Goal: Task Accomplishment & Management: Manage account settings

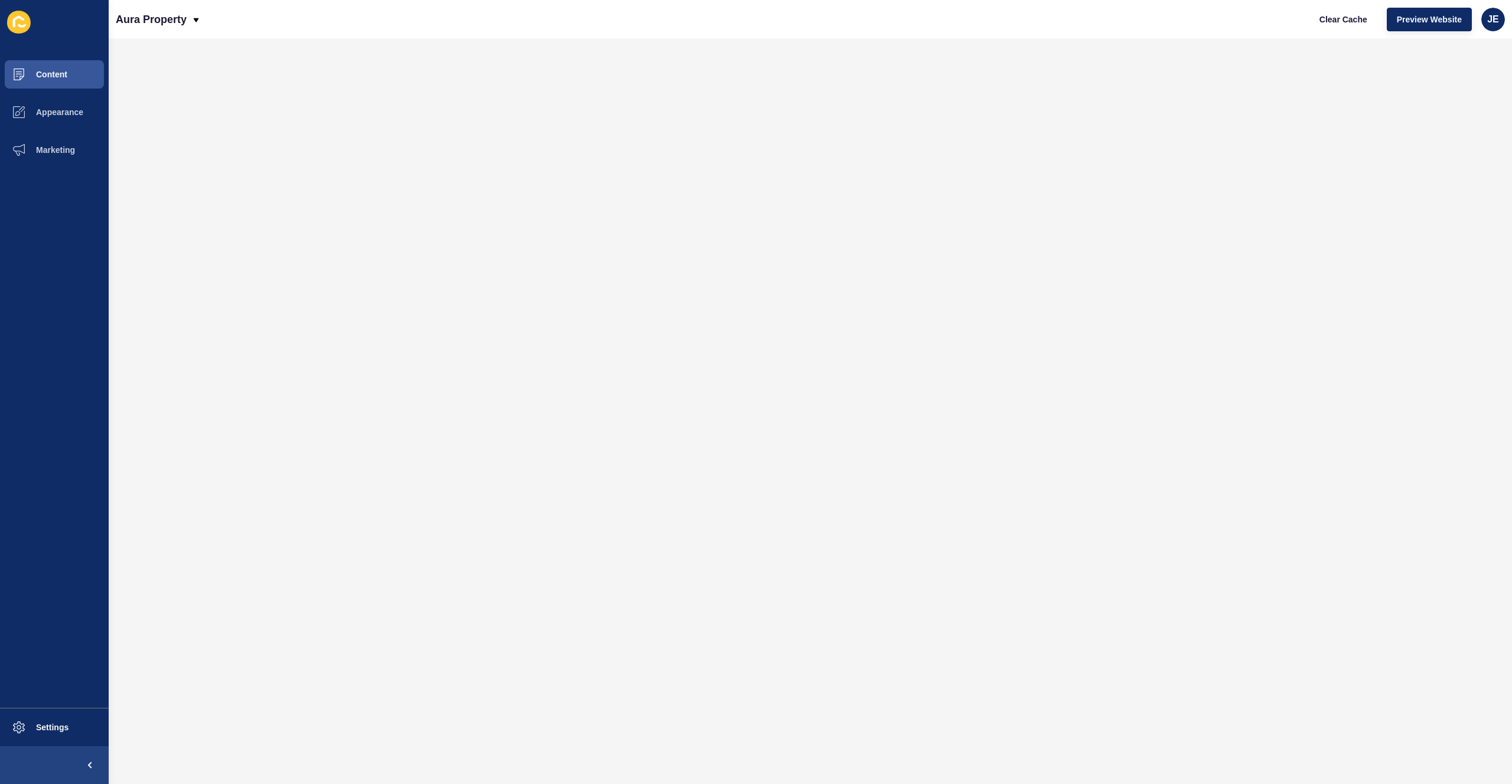
click at [67, 231] on ul "Content Appearance Marketing" at bounding box center [54, 382] width 109 height 653
click at [67, 78] on button "Content" at bounding box center [54, 75] width 109 height 38
click at [52, 76] on span "Content" at bounding box center [32, 74] width 69 height 10
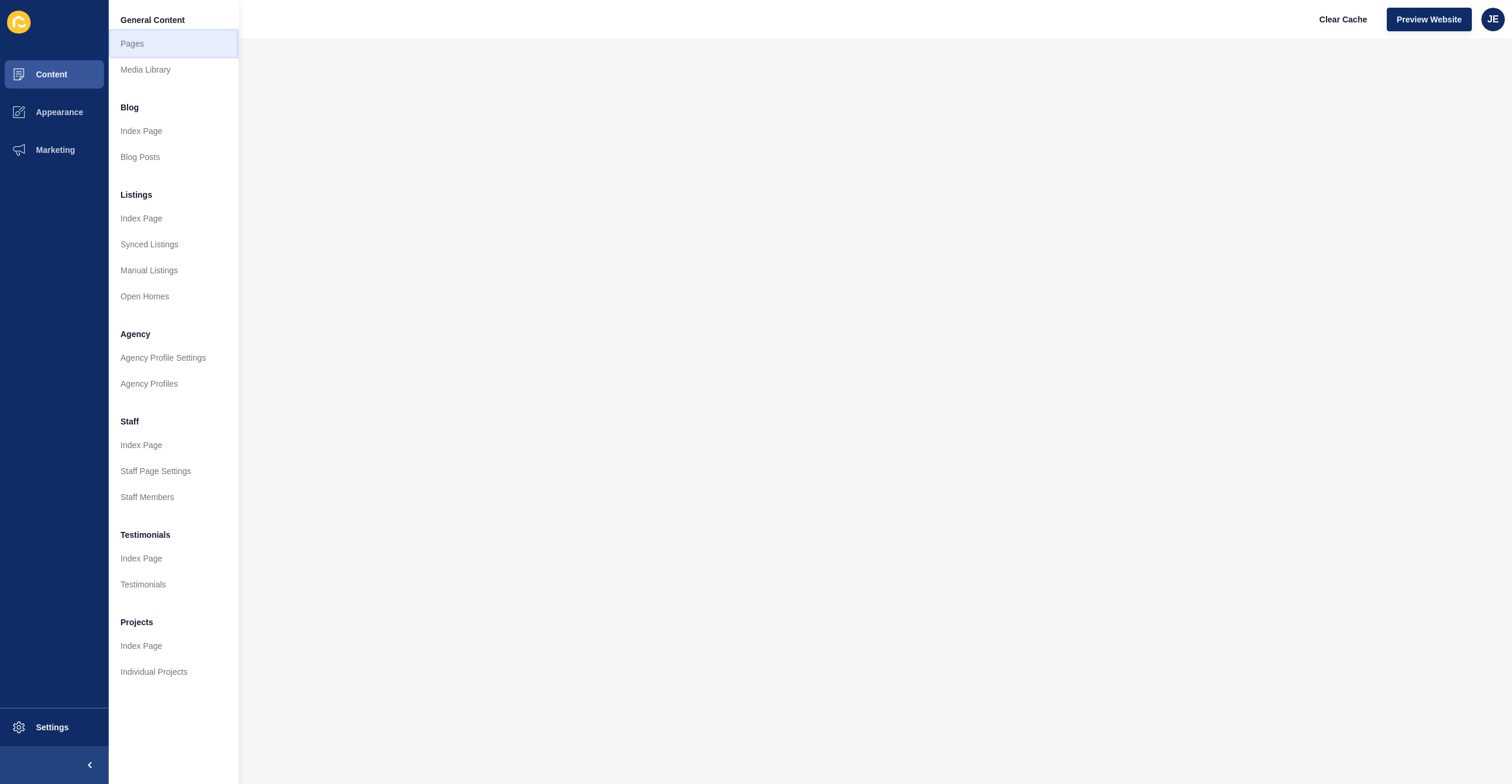
click at [157, 47] on link "Pages" at bounding box center [174, 43] width 130 height 26
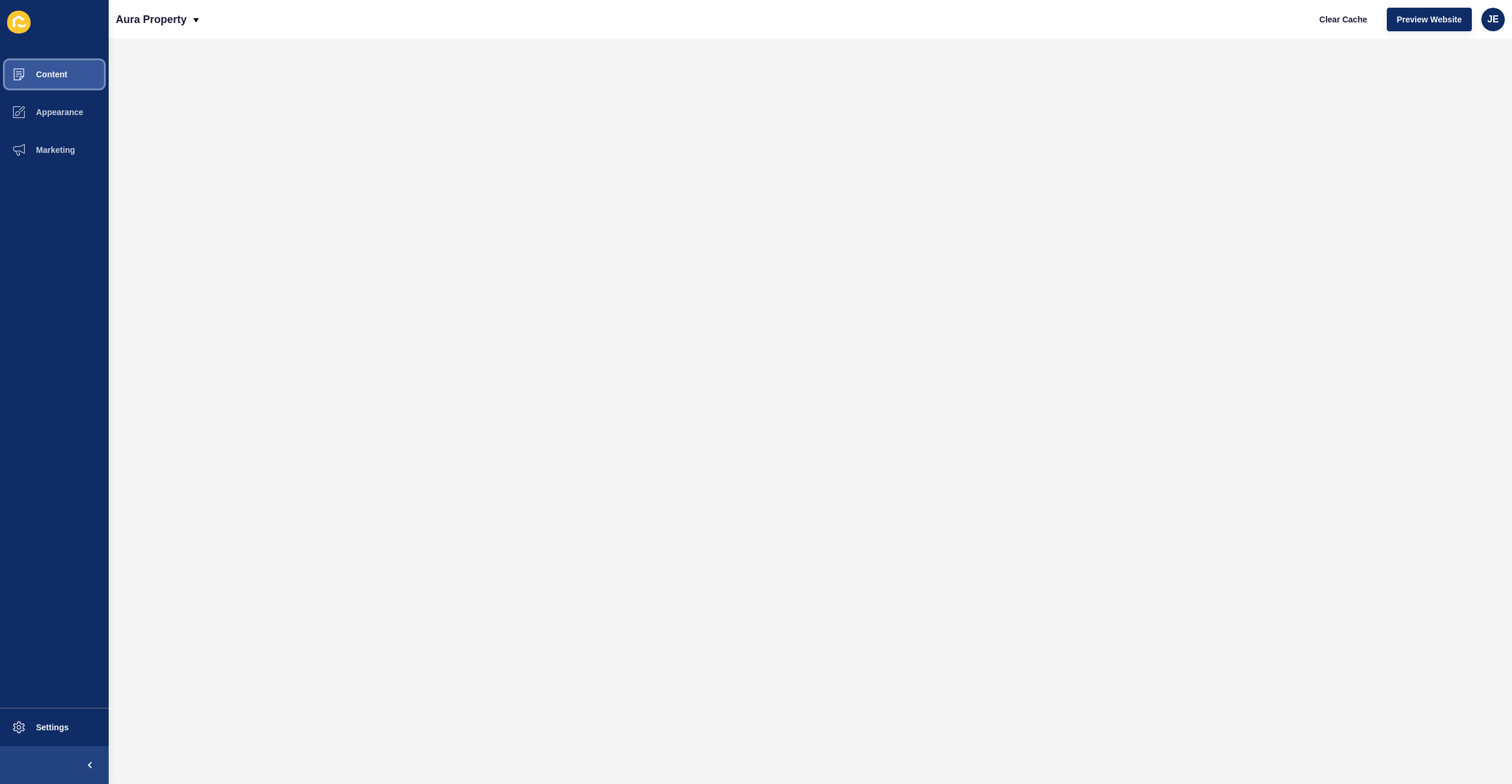
click at [69, 76] on button "Content" at bounding box center [54, 75] width 109 height 38
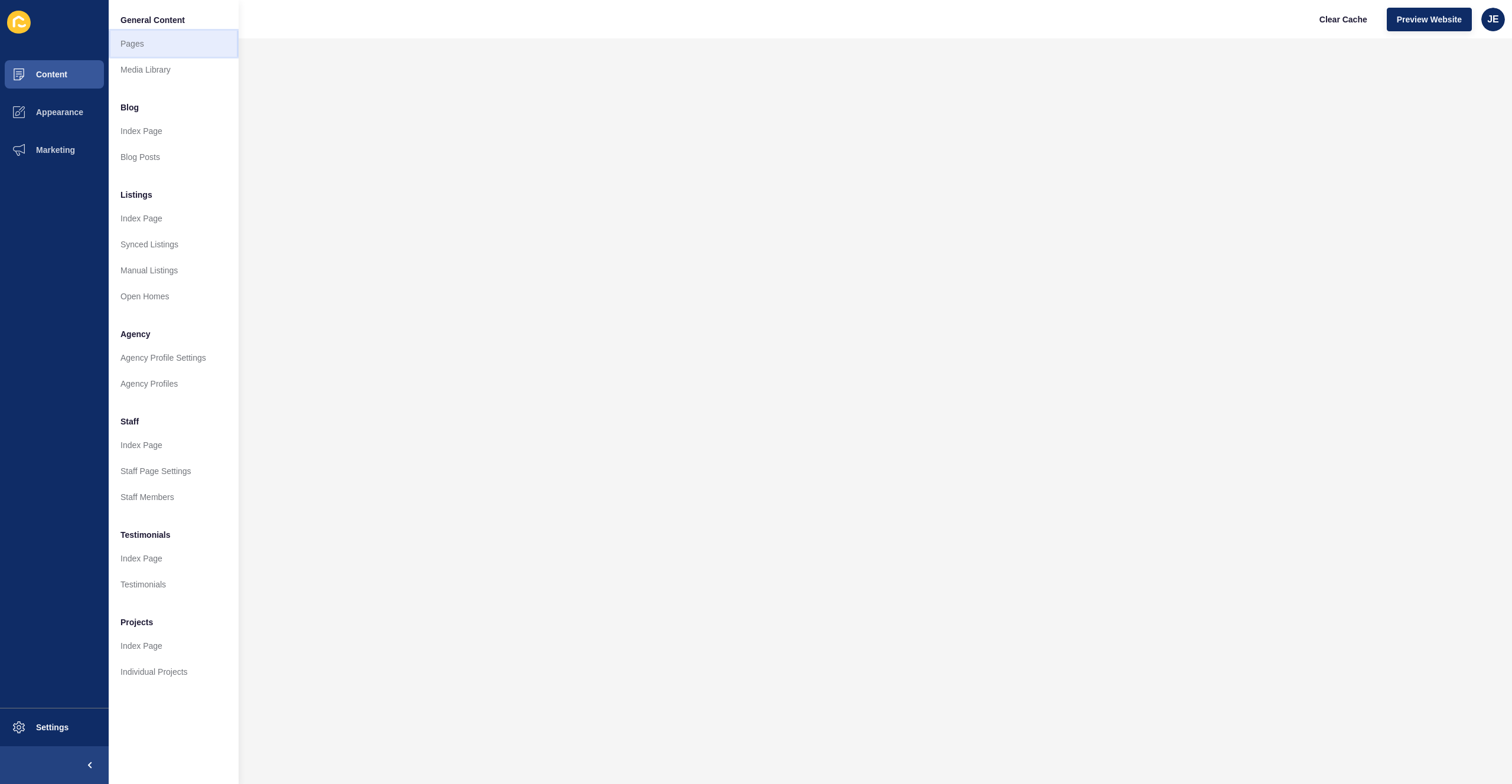
click at [152, 44] on link "Pages" at bounding box center [174, 43] width 130 height 26
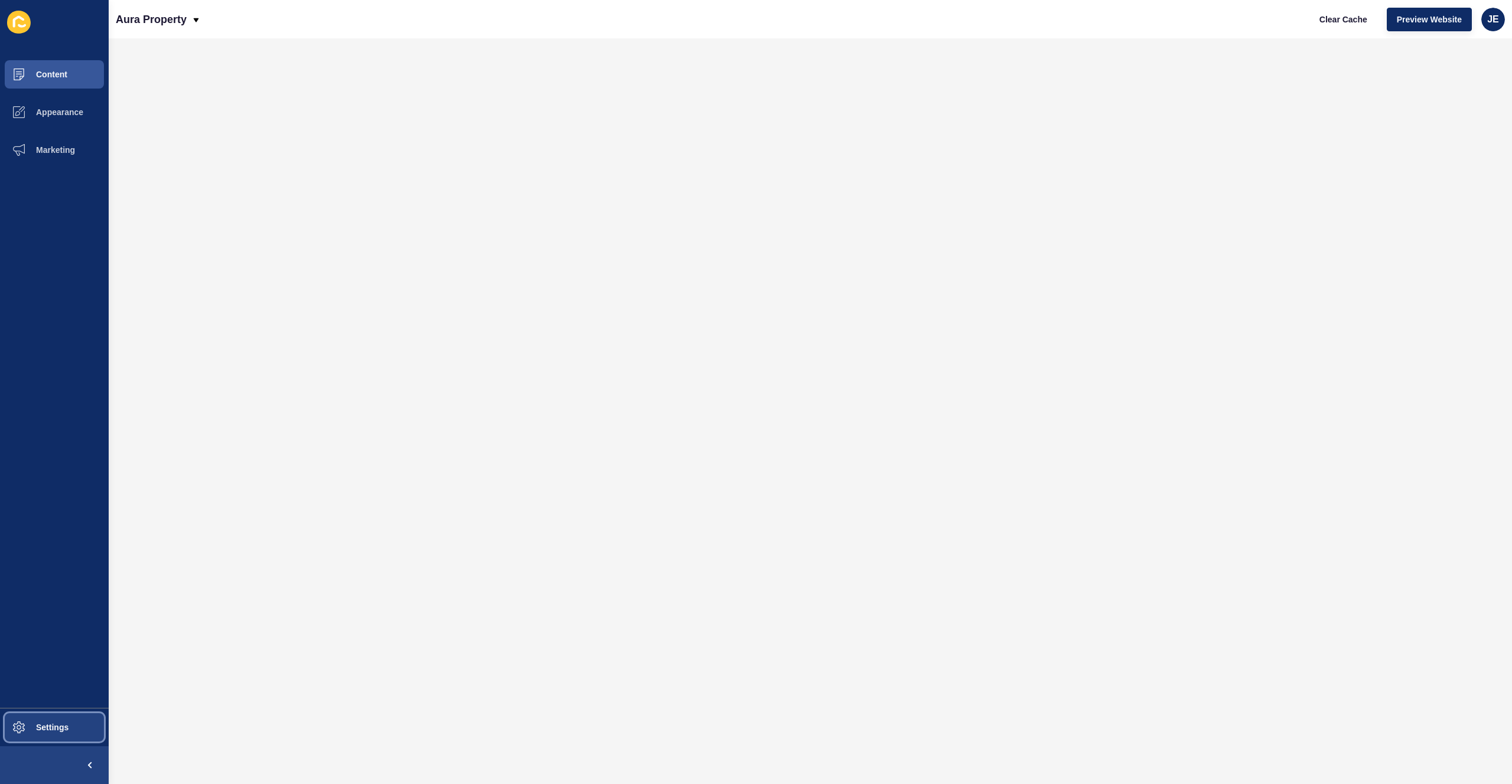
click at [49, 719] on button "Settings" at bounding box center [54, 727] width 109 height 38
click at [31, 720] on span at bounding box center [19, 727] width 38 height 38
drag, startPoint x: 646, startPoint y: 37, endPoint x: 759, endPoint y: 34, distance: 113.0
click at [646, 37] on div "Aura Property Clear Cache Preview Website JE" at bounding box center [810, 19] width 1403 height 39
click at [1345, 20] on span "Clear Cache" at bounding box center [1343, 19] width 48 height 12
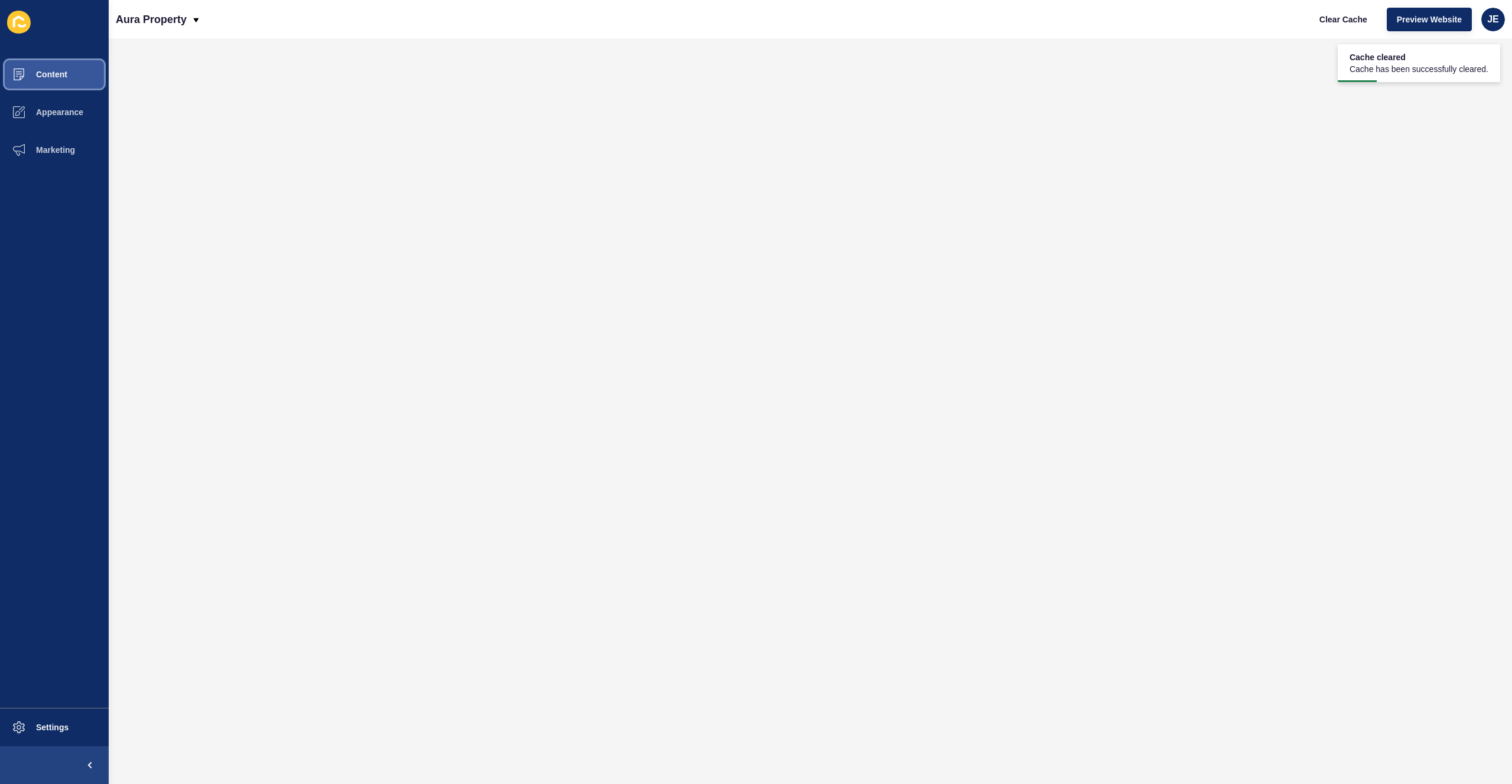
click at [87, 73] on button "Content" at bounding box center [54, 75] width 109 height 38
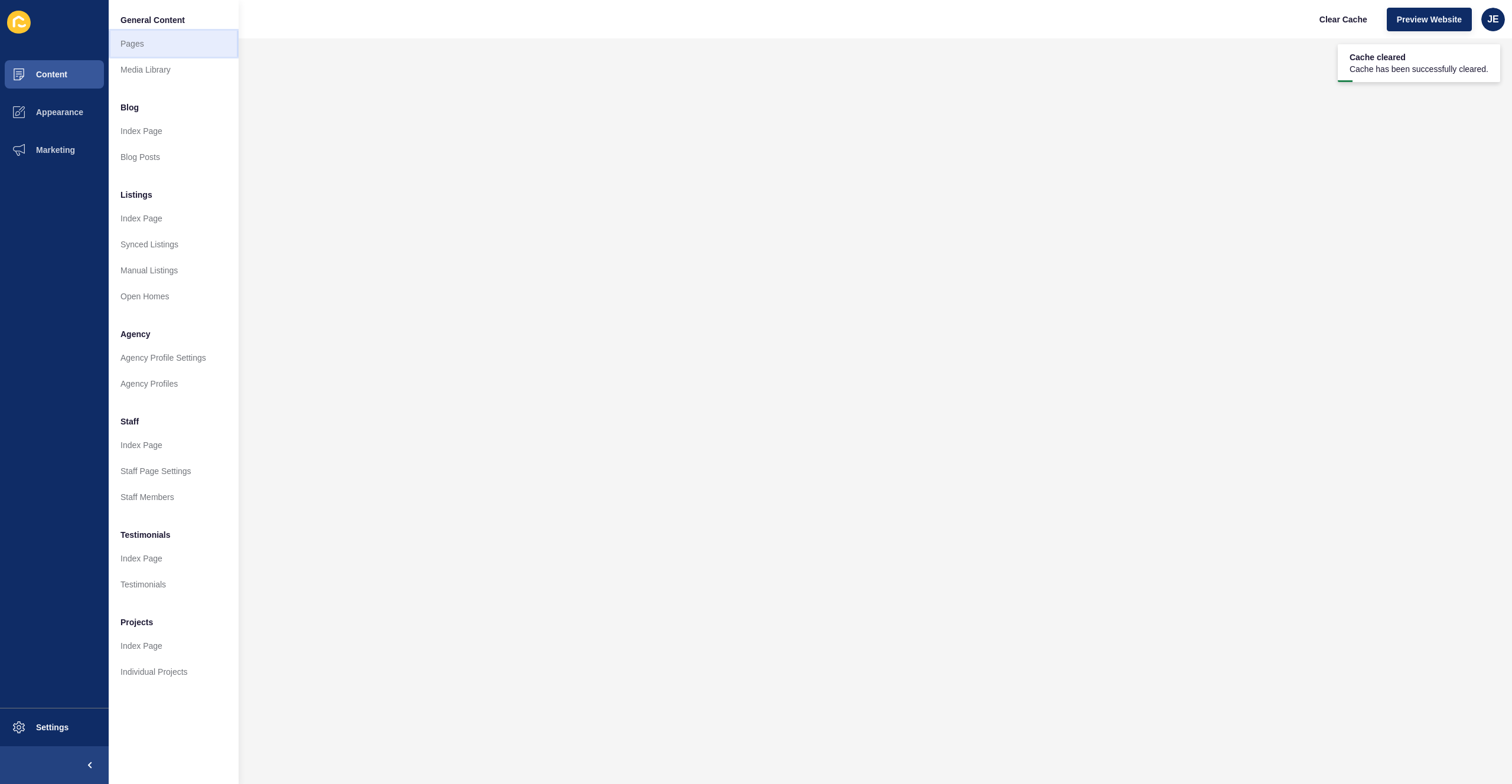
click at [159, 47] on link "Pages" at bounding box center [174, 43] width 130 height 26
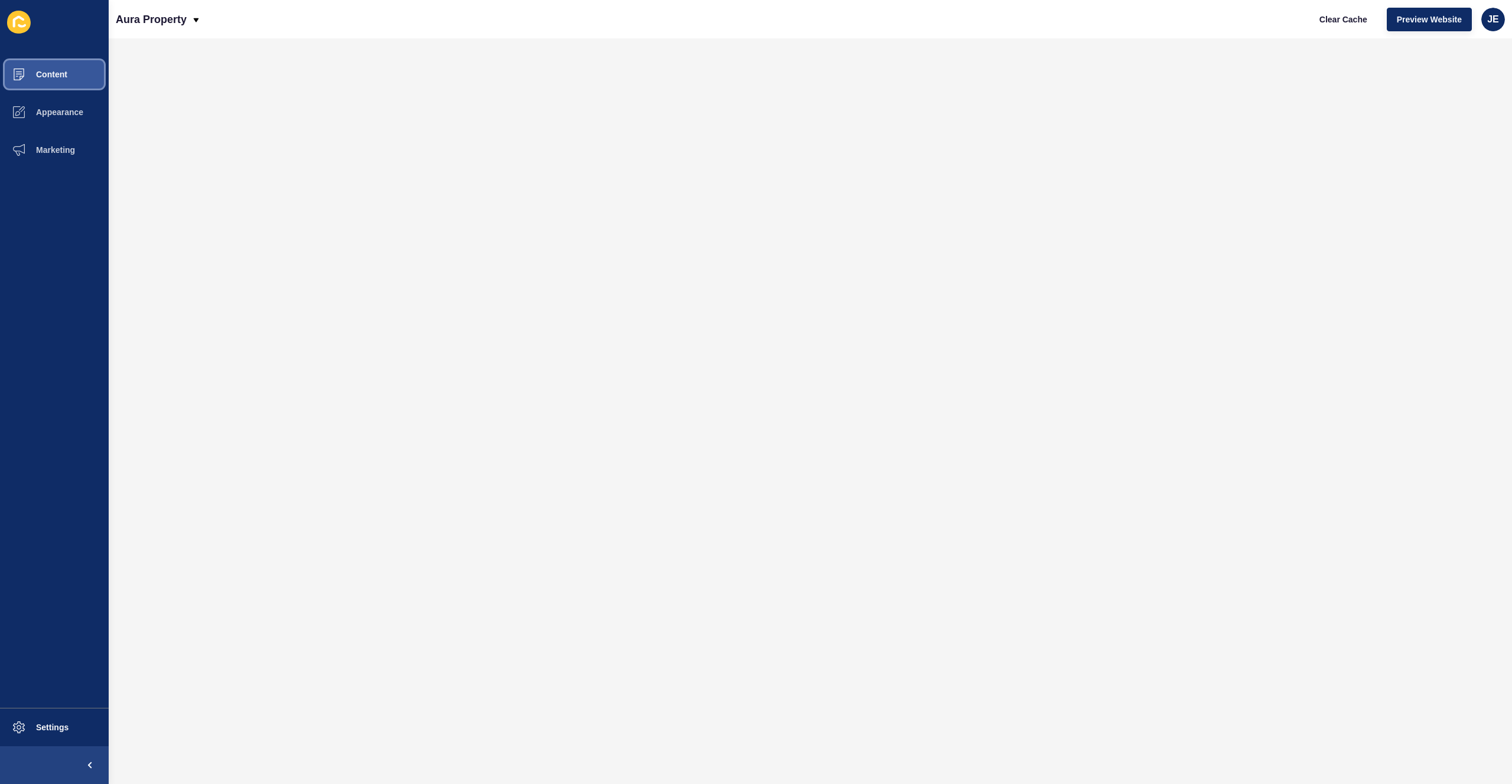
click at [75, 76] on button "Content" at bounding box center [54, 75] width 109 height 38
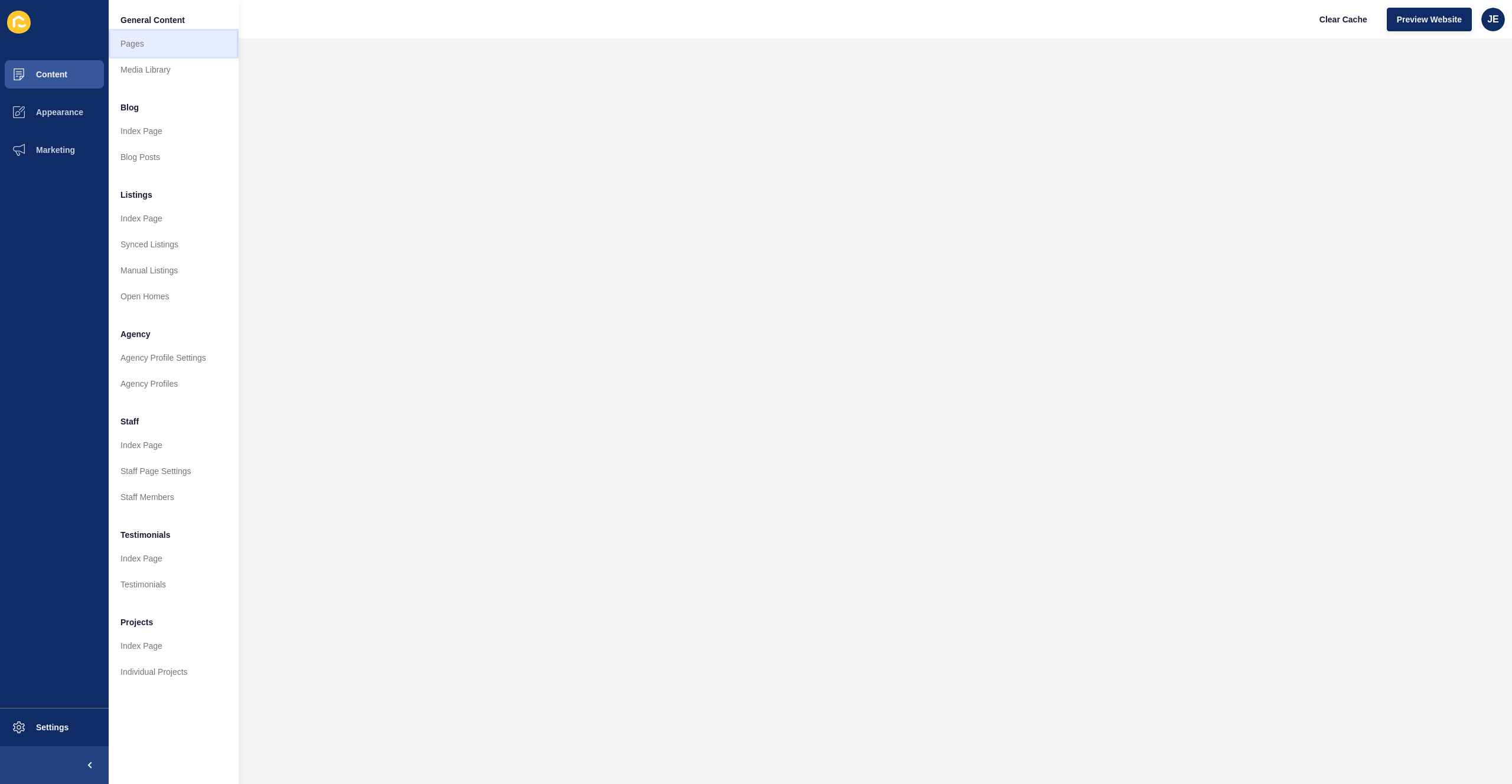
click at [131, 39] on link "Pages" at bounding box center [174, 43] width 130 height 26
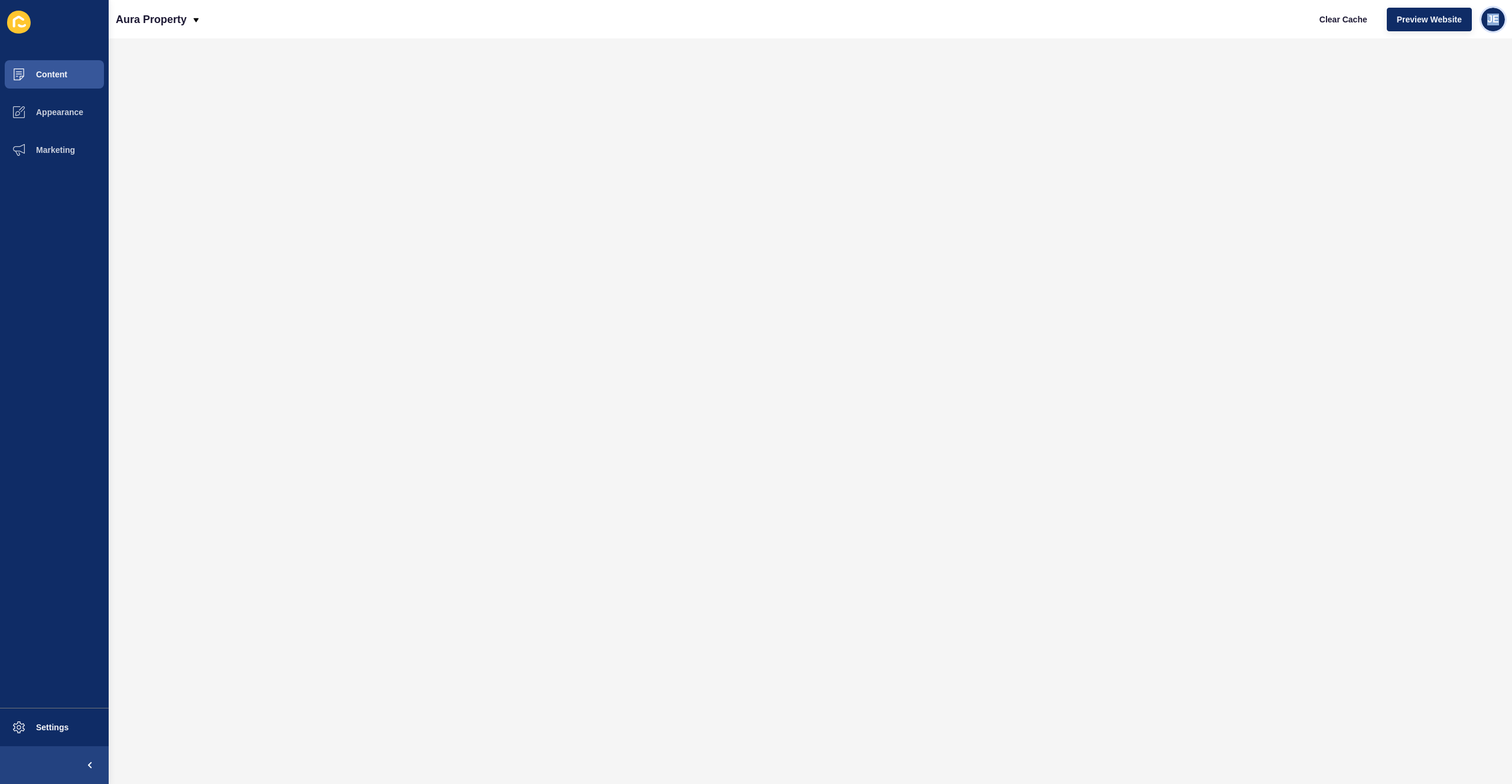
click at [1489, 25] on div "JE" at bounding box center [1493, 20] width 23 height 23
click at [1463, 95] on link "Logout" at bounding box center [1465, 98] width 87 height 26
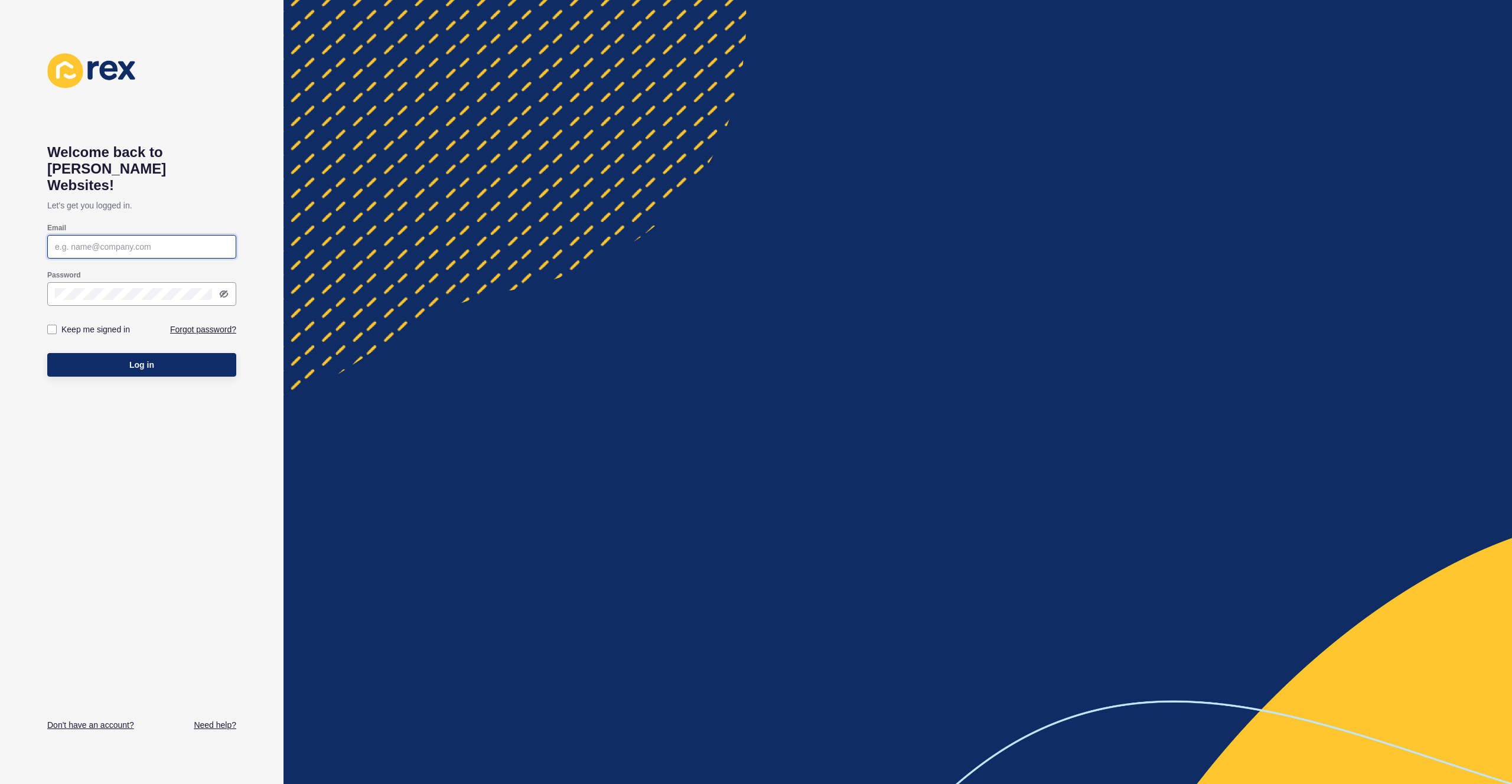
type input "[EMAIL_ADDRESS][PERSON_NAME][DOMAIN_NAME]"
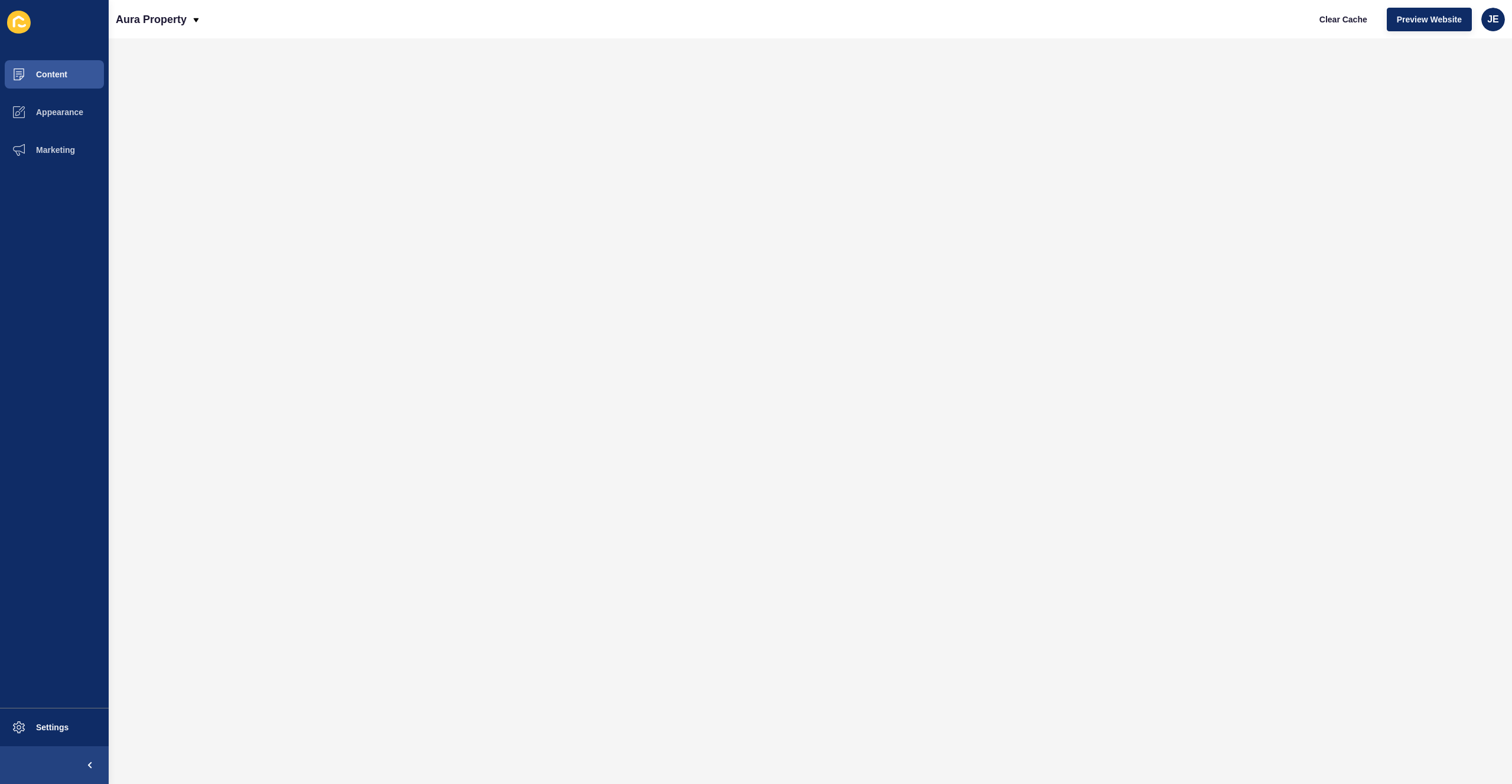
click at [827, 31] on div "Aura Property Clear Cache Preview Website JE" at bounding box center [810, 19] width 1403 height 39
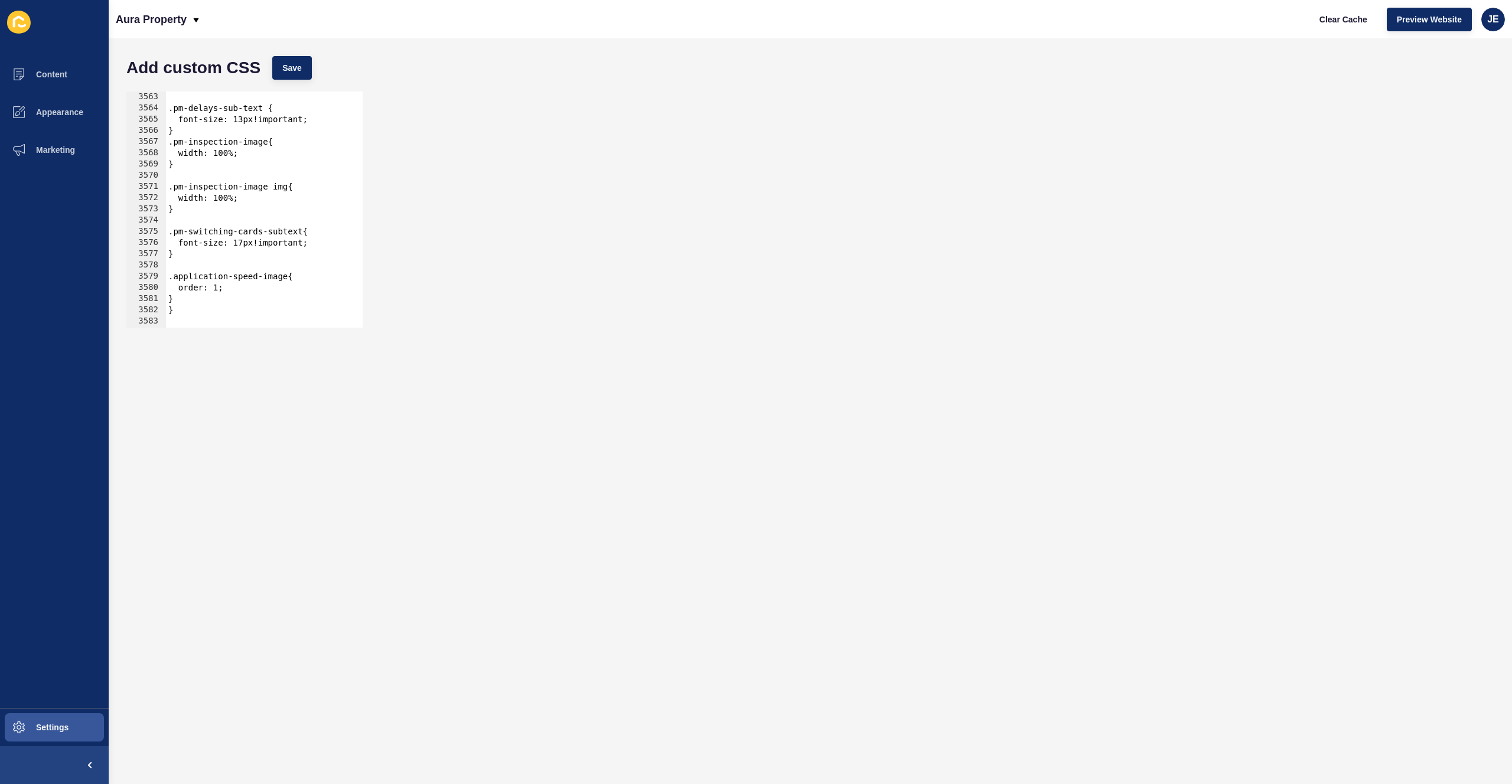
scroll to position [19120, 0]
type textarea "}"
click at [302, 314] on div "} .pm-how-we-work-content p { font-weight: 400; } .pm-how-we-work-content h3 { …" at bounding box center [459, 209] width 586 height 250
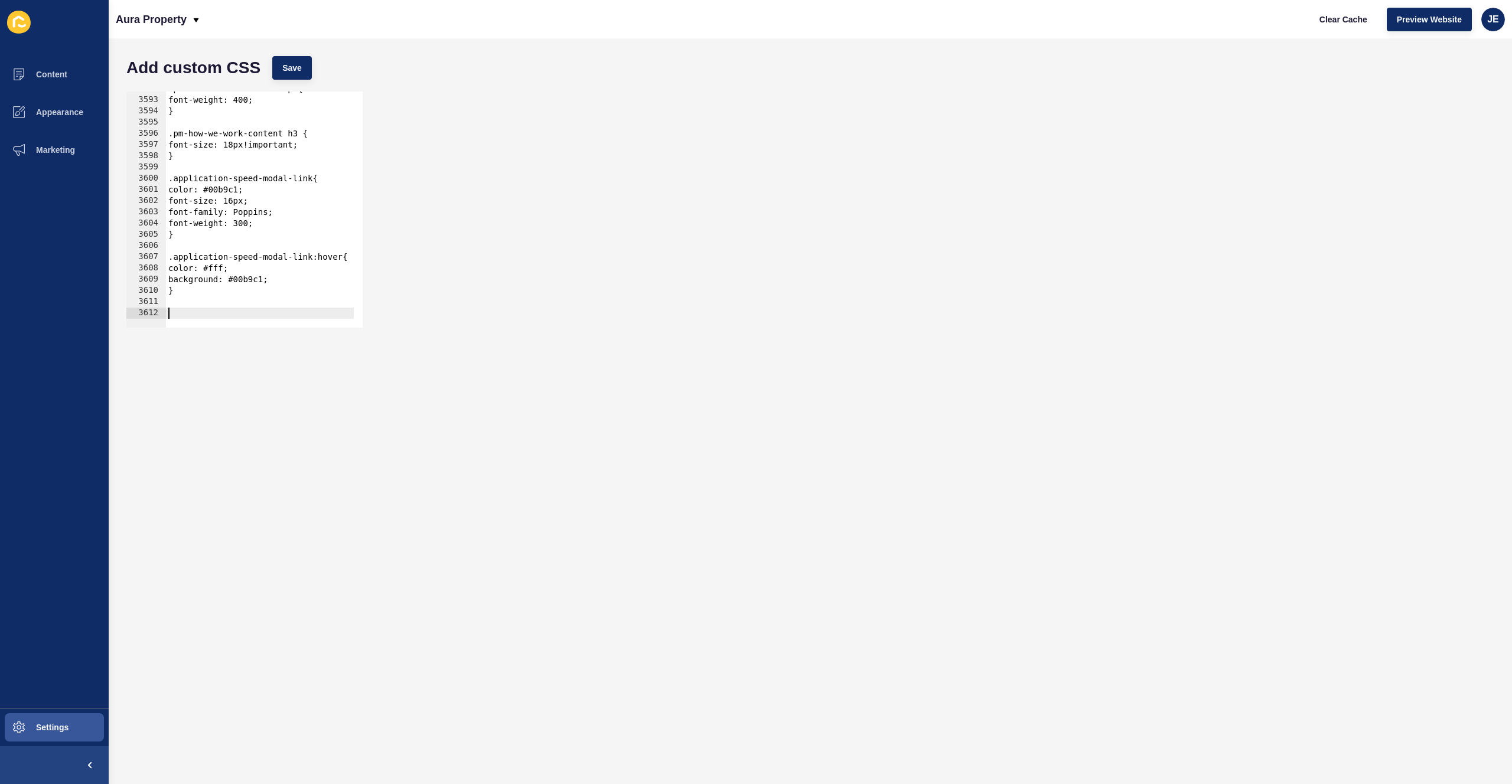
paste textarea "}"
click at [307, 67] on button "Save" at bounding box center [292, 67] width 40 height 23
drag, startPoint x: 289, startPoint y: 180, endPoint x: 274, endPoint y: 180, distance: 15.0
click at [274, 180] on div "to { transform: translateX(0); opacity: 1; } } /* Scale in animation */ .scale-…" at bounding box center [459, 209] width 586 height 250
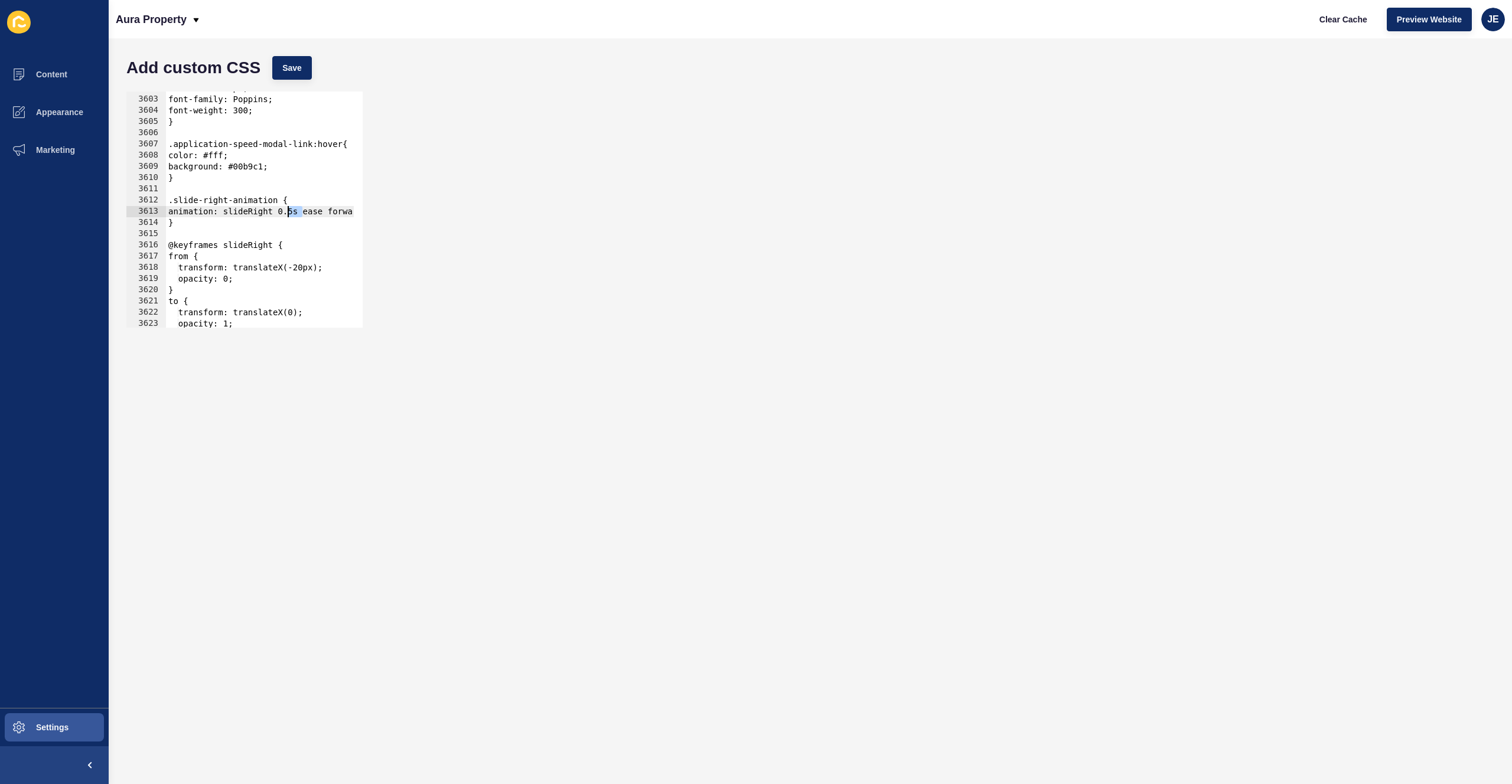
drag, startPoint x: 304, startPoint y: 212, endPoint x: 288, endPoint y: 214, distance: 16.1
click at [288, 214] on div "font-size: 16px; font-family: Poppins; font-weight: 300; } .application-speed-m…" at bounding box center [459, 208] width 586 height 250
click at [293, 69] on span "Save" at bounding box center [292, 67] width 20 height 12
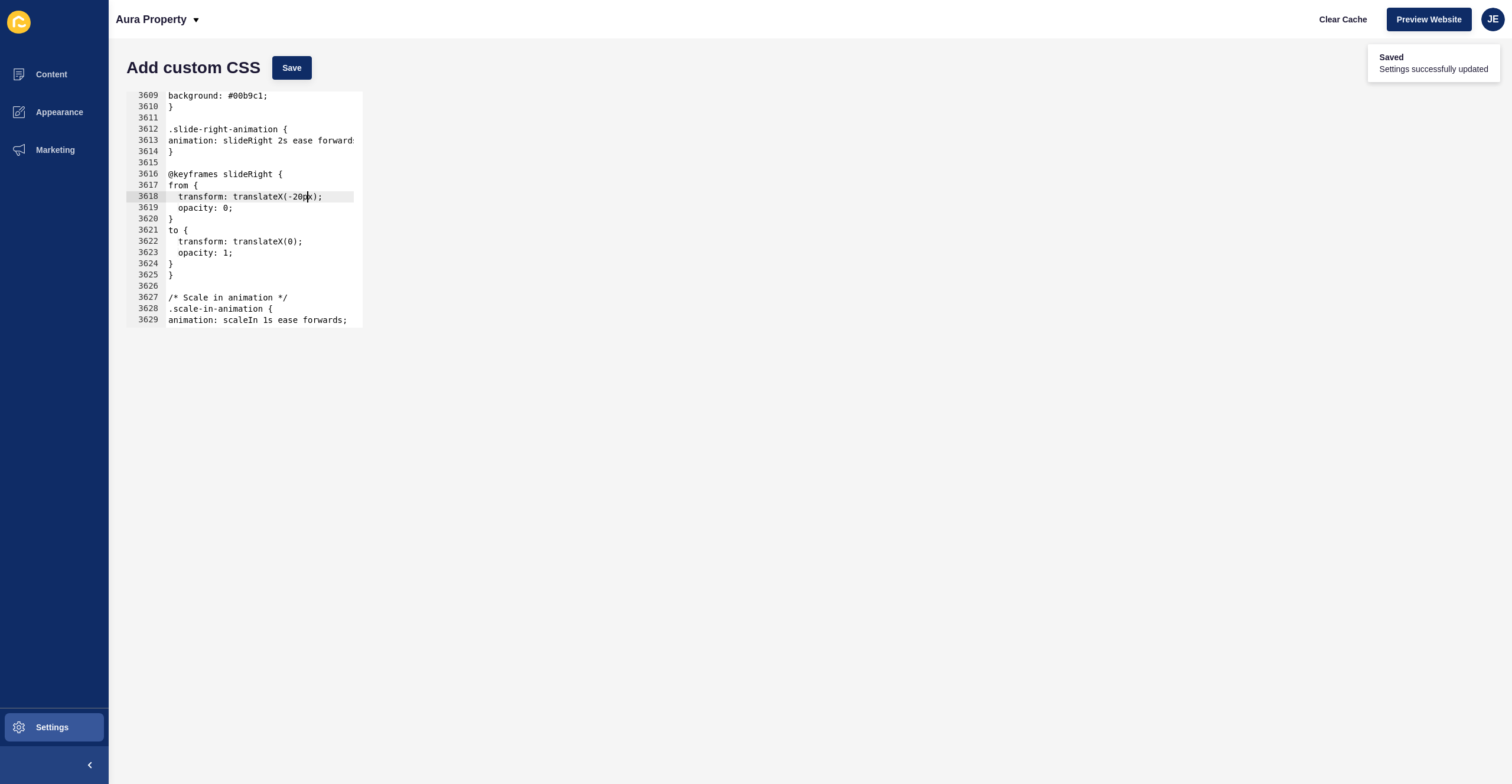
click at [306, 200] on div "background: #00b9c1; } .slide-right-animation { animation: slideRight 2s ease f…" at bounding box center [459, 215] width 586 height 250
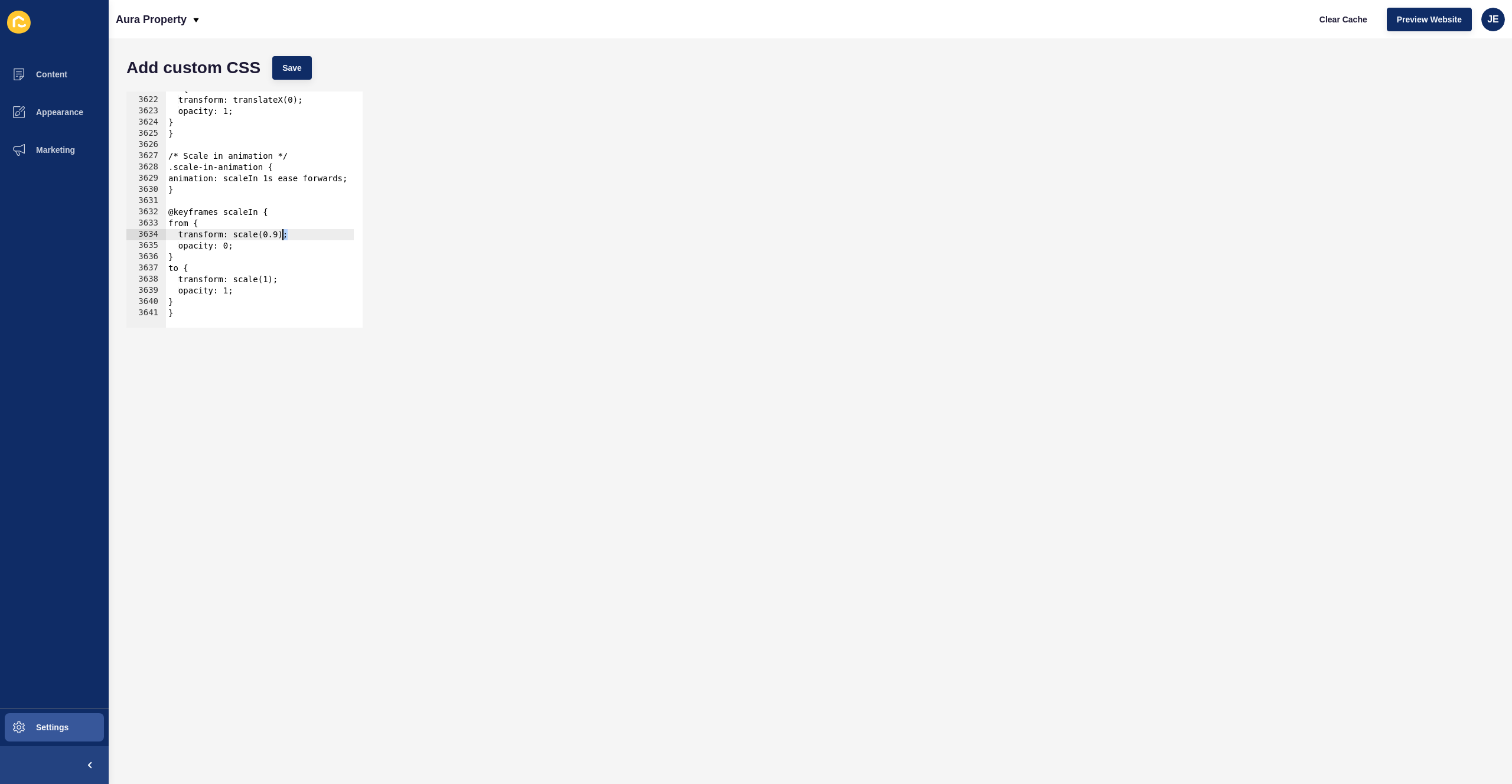
click at [284, 236] on div "to { transform: translateX(0); opacity: 1; } } /* Scale in animation */ .scale-…" at bounding box center [459, 209] width 586 height 250
click at [290, 59] on button "Save" at bounding box center [292, 67] width 40 height 23
click at [245, 308] on div "to { transform: translateX(0); opacity: 1; } } /* Scale in animation */ .scale-…" at bounding box center [459, 209] width 586 height 250
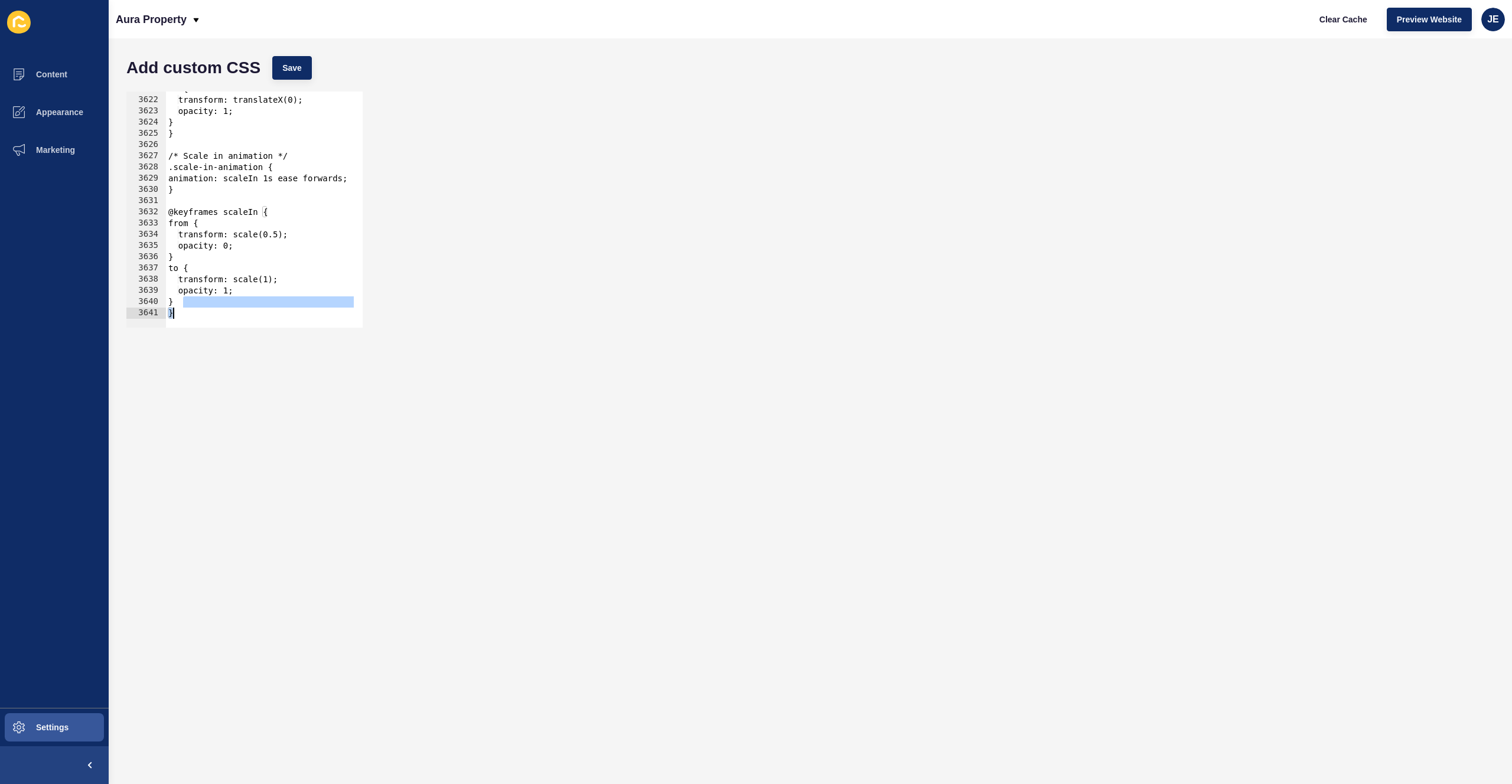
click at [245, 309] on div "to { transform: translateX(0); opacity: 1; } } /* Scale in animation */ .scale-…" at bounding box center [459, 209] width 586 height 250
type textarea "}"
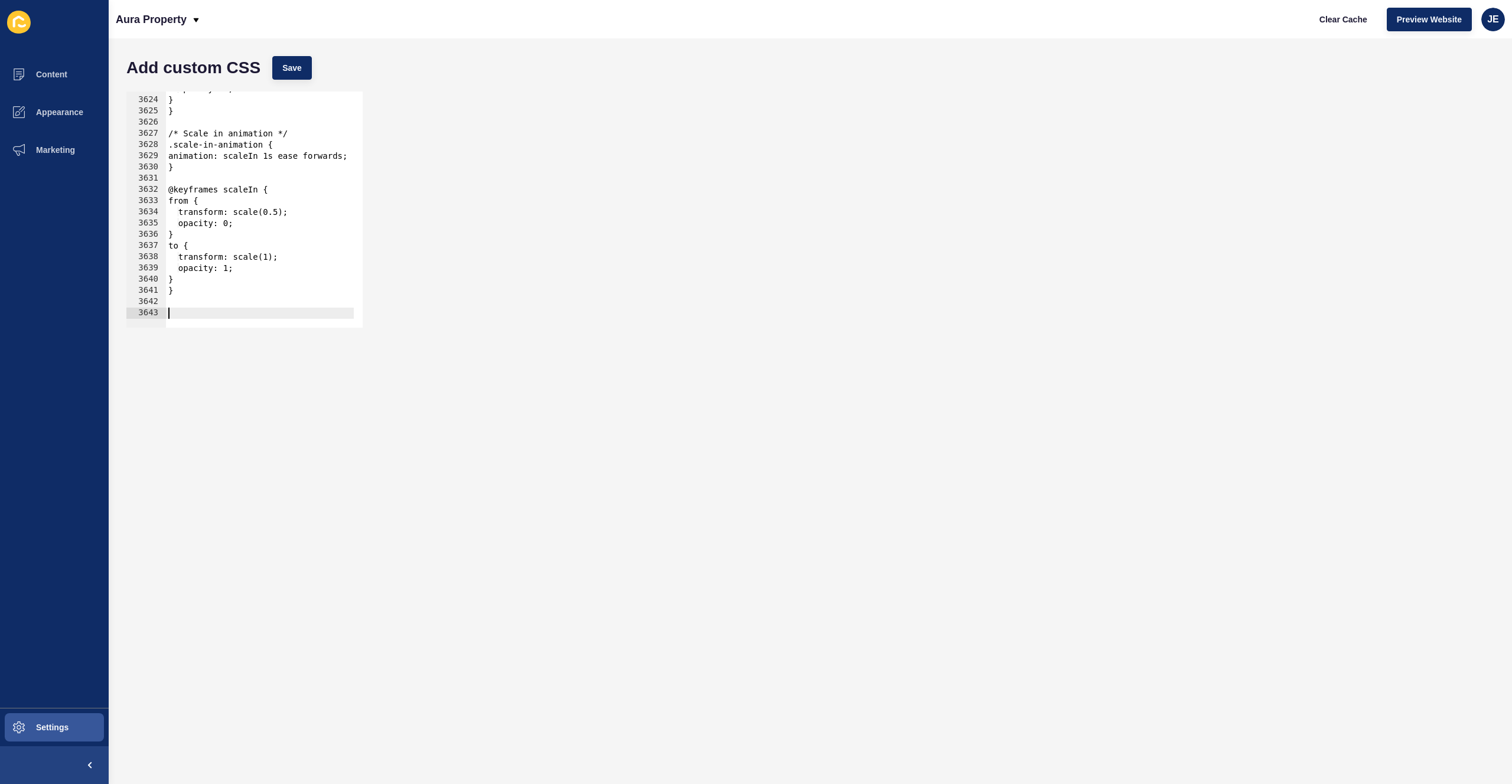
paste textarea
click at [300, 67] on span "Save" at bounding box center [292, 67] width 20 height 12
click at [233, 307] on div "transform: translateX(0); opacity: 1; } } /* Slide up animation */ .slide-up-an…" at bounding box center [459, 209] width 586 height 250
paste textarea "}"
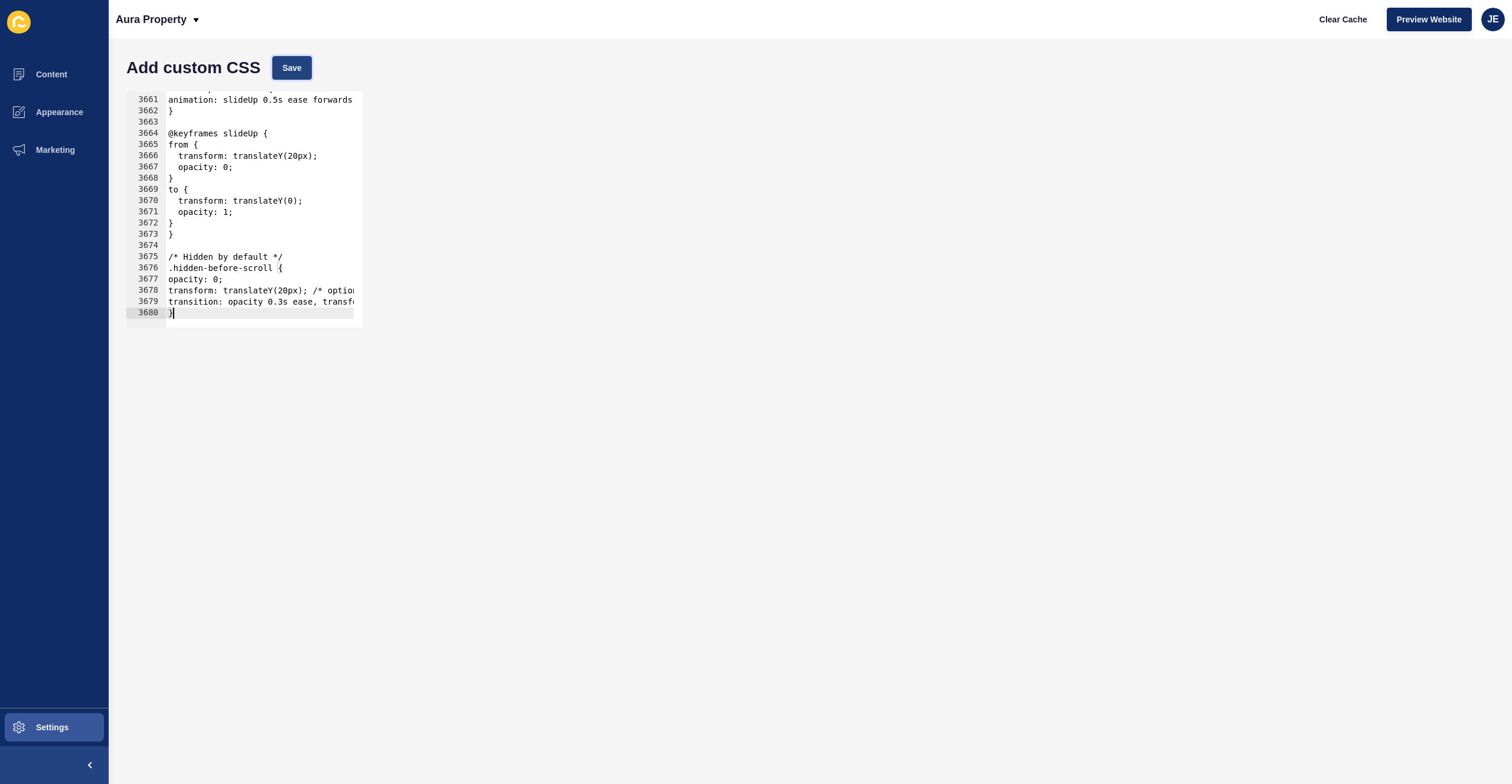
click at [291, 69] on span "Save" at bounding box center [292, 67] width 20 height 12
drag, startPoint x: 270, startPoint y: 269, endPoint x: 173, endPoint y: 268, distance: 97.0
click at [173, 268] on div ".slide-up-animation { animation: slideUp 0.5s ease forwards; } @keyframes slide…" at bounding box center [459, 209] width 586 height 250
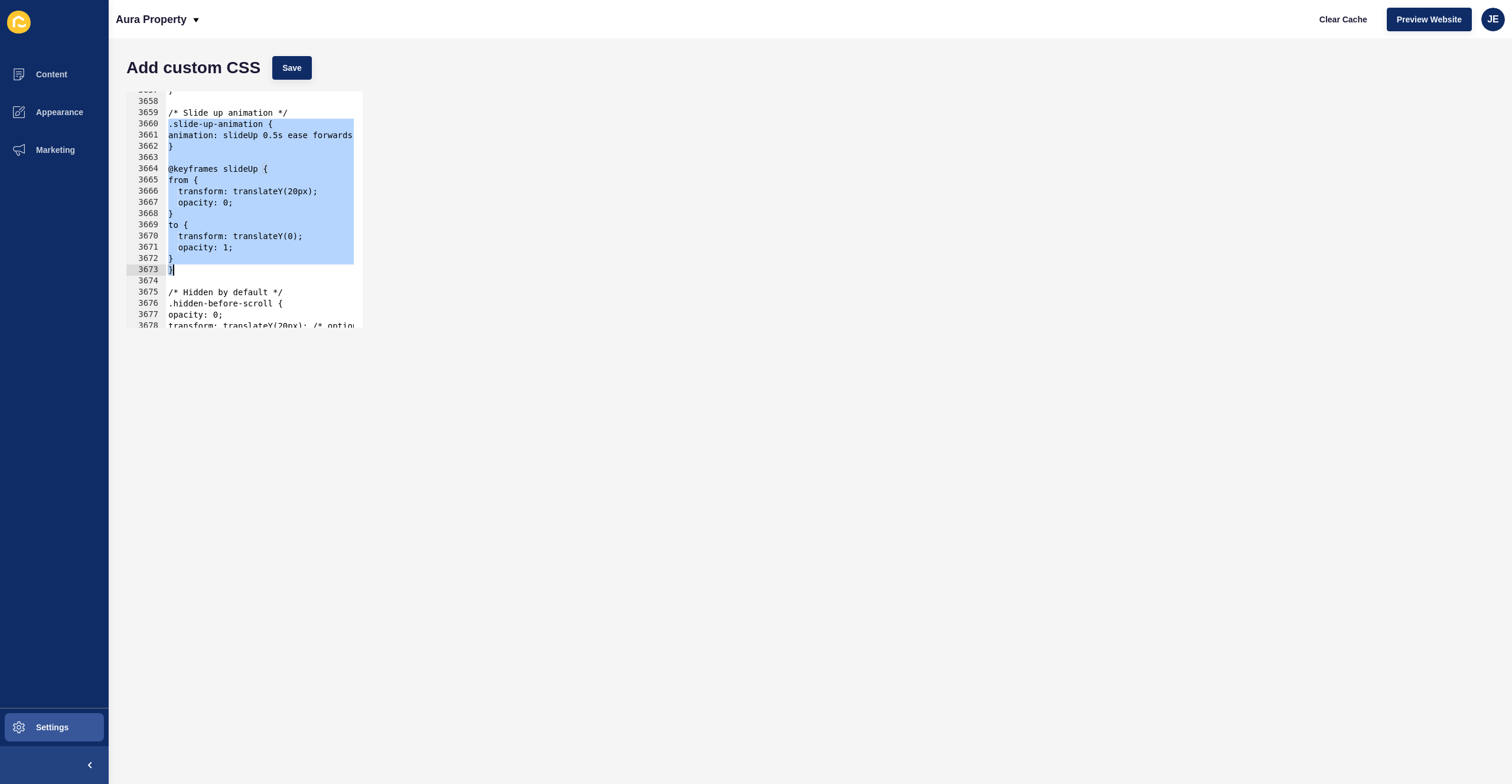
drag, startPoint x: 169, startPoint y: 229, endPoint x: 190, endPoint y: 269, distance: 45.2
click at [190, 269] on div "} /* Slide up animation */ .slide-up-animation { animation: slideUp 0.5s ease f…" at bounding box center [459, 210] width 586 height 250
click at [192, 272] on div "} /* Slide up animation */ .slide-up-animation { animation: slideUp 0.5s ease f…" at bounding box center [459, 210] width 586 height 250
type textarea "}"
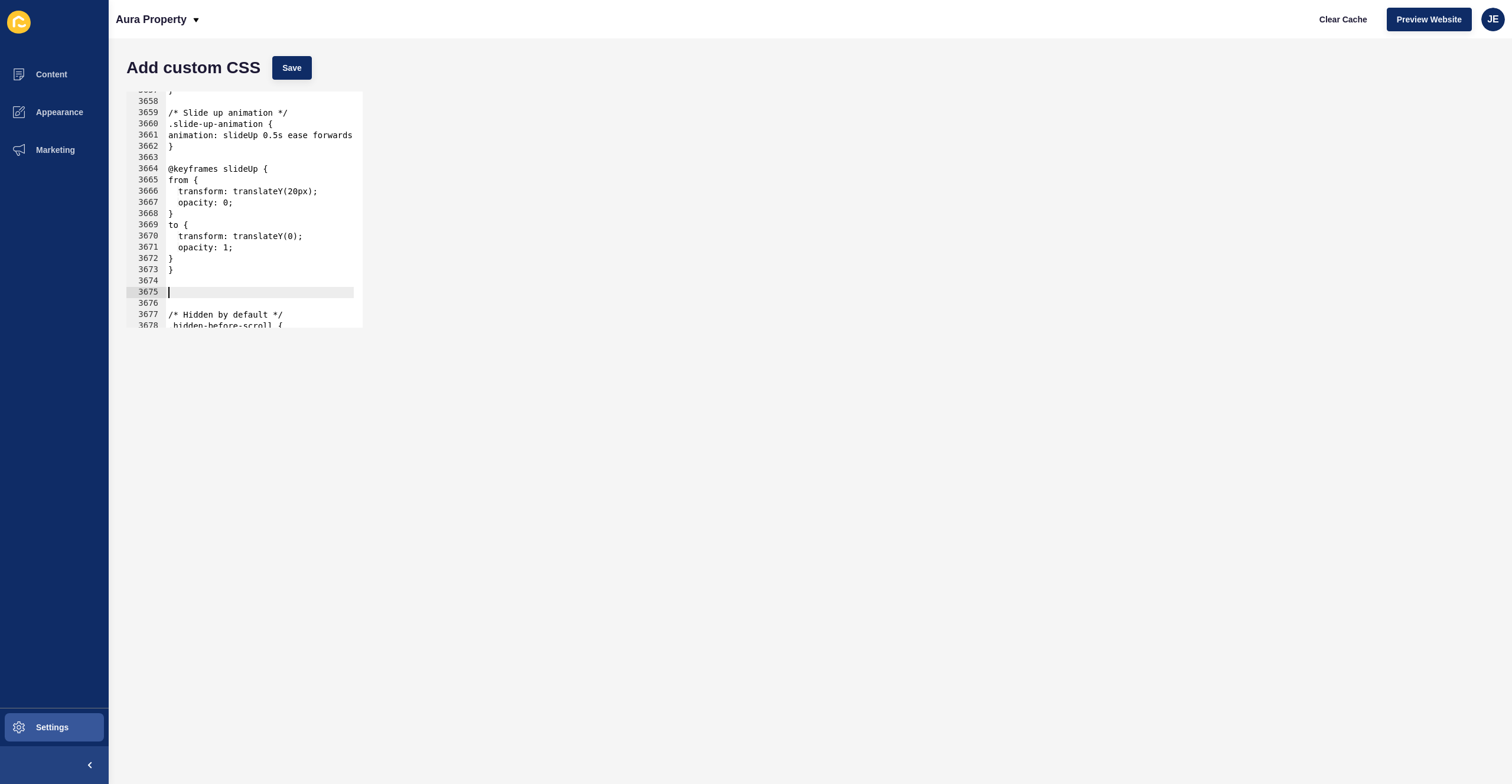
paste textarea "}"
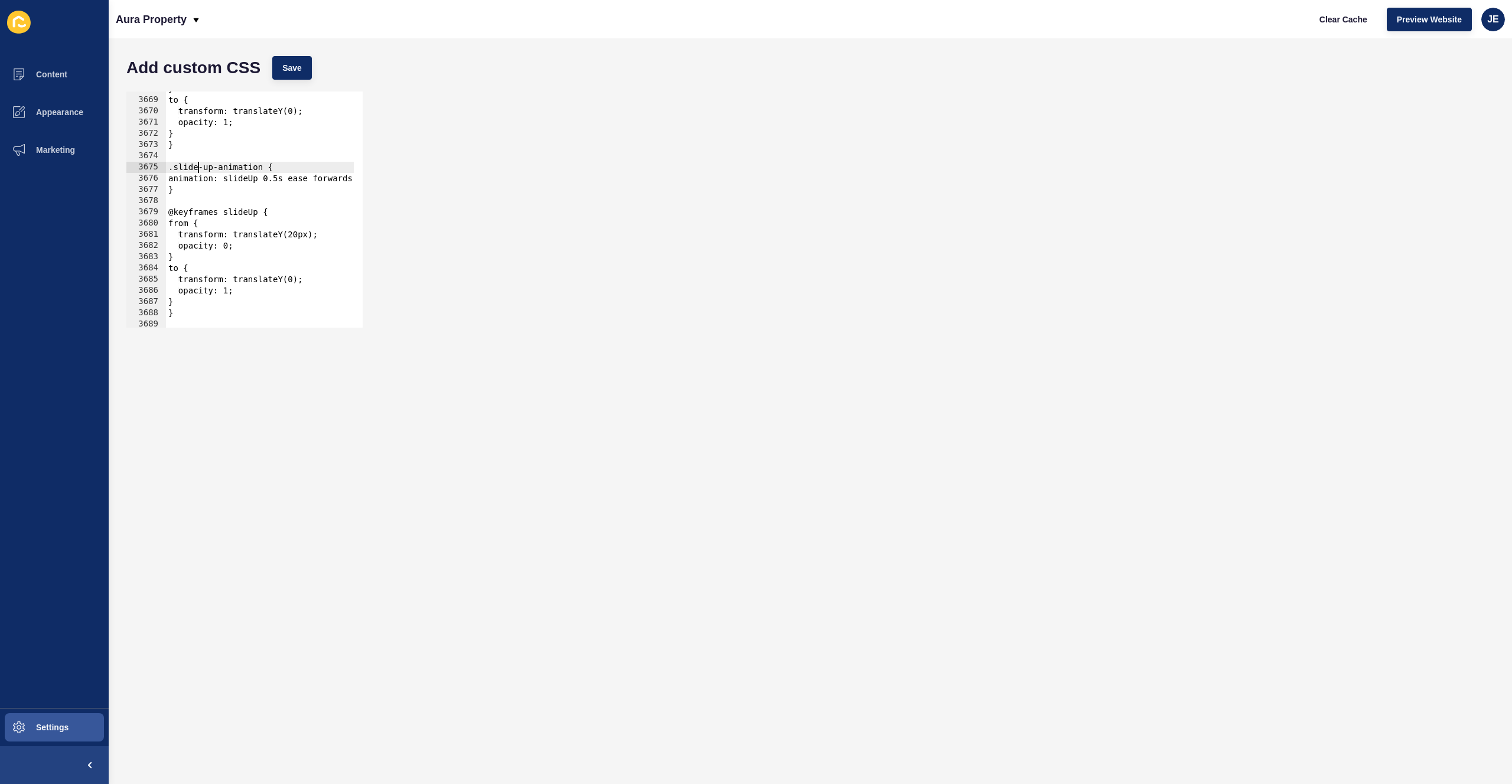
click at [195, 167] on div "} to { transform: translateY(0); opacity: 1; } } .slide-up-animation { animatio…" at bounding box center [459, 209] width 586 height 250
click at [211, 168] on div "} to { transform: translateY(0); opacity: 1; } } .slide-up-animation { animatio…" at bounding box center [459, 209] width 586 height 250
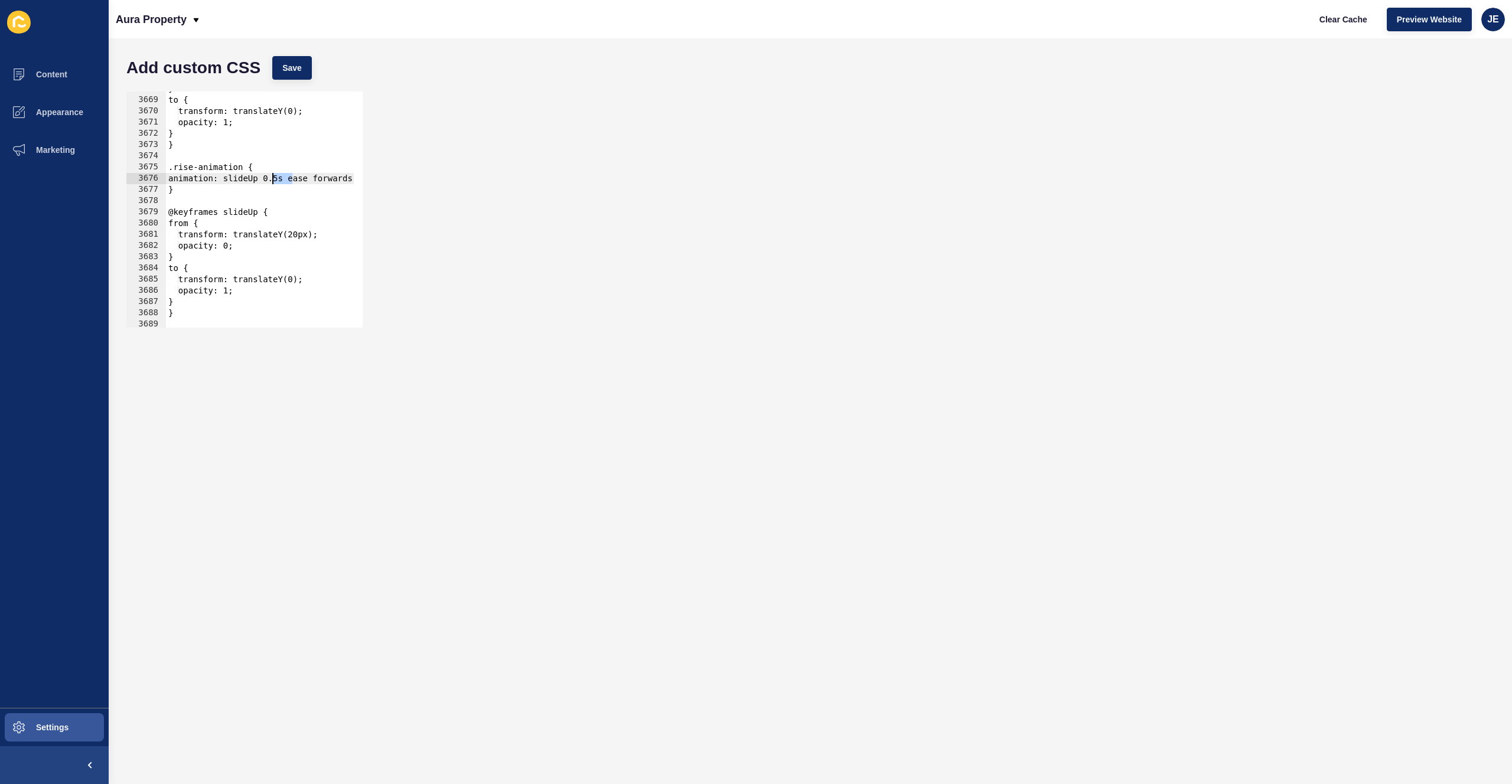
drag, startPoint x: 292, startPoint y: 181, endPoint x: 273, endPoint y: 180, distance: 19.0
click at [273, 180] on div "} to { transform: translateY(0); opacity: 1; } } .rise-animation { animation: s…" at bounding box center [459, 209] width 586 height 250
click at [300, 234] on div "} to { transform: translateY(0); opacity: 1; } } .rise-animation { animation: s…" at bounding box center [459, 209] width 586 height 250
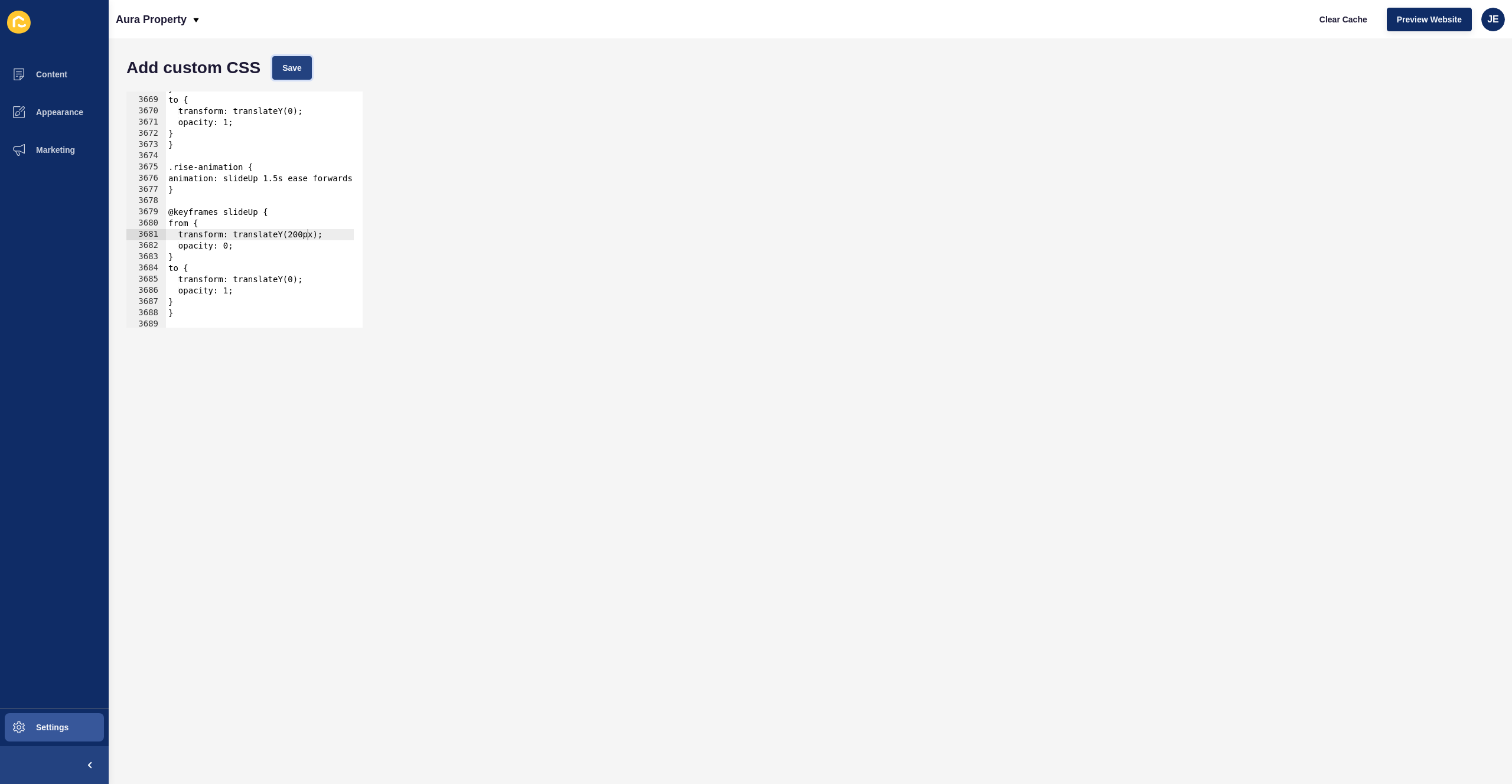
click at [302, 59] on button "Save" at bounding box center [292, 67] width 40 height 23
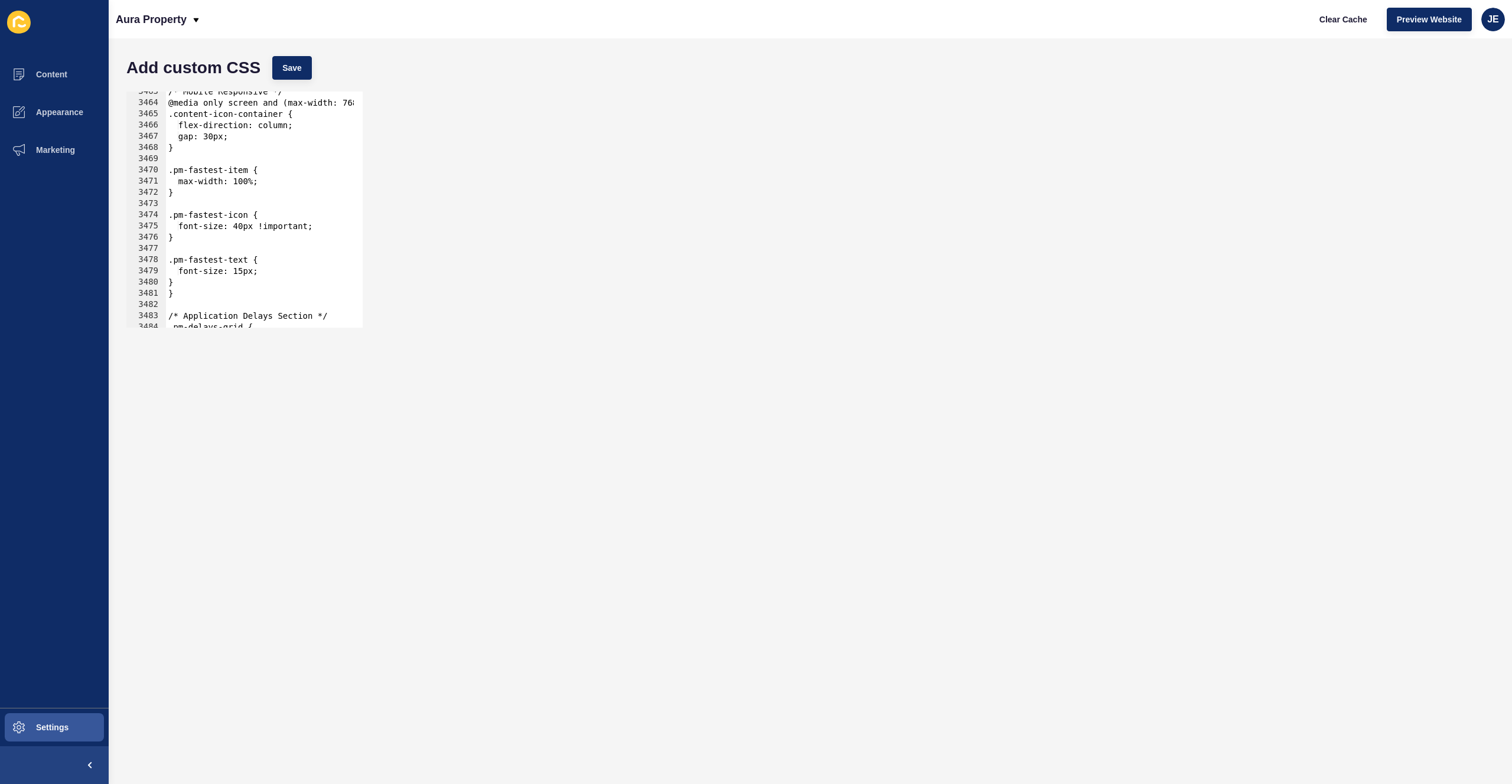
type textarea "}"
click at [204, 281] on div "/* Mobile Responsive */ @media only screen and (max-width: 768px) { .content-ic…" at bounding box center [459, 211] width 586 height 250
paste textarea "standout-ads-property"
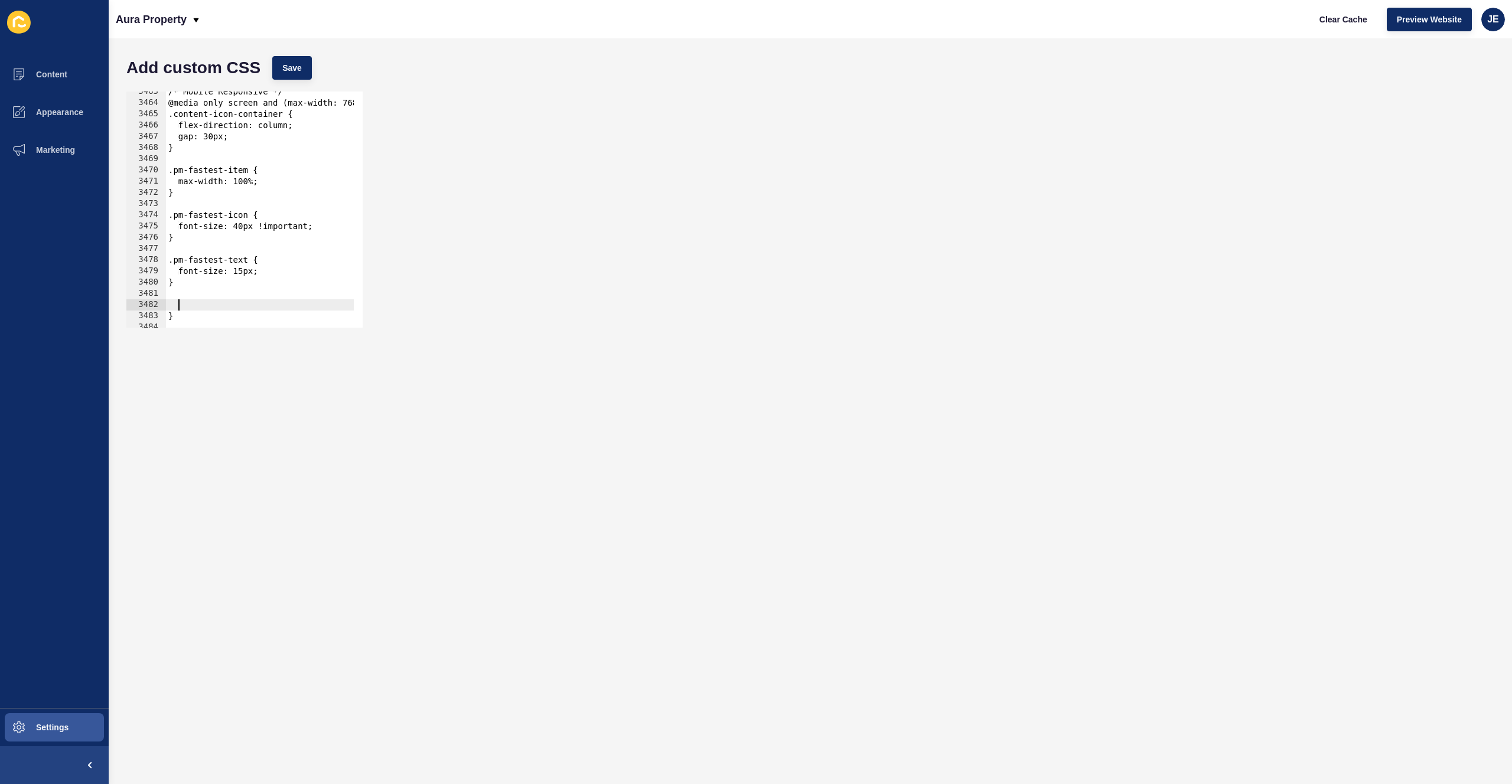
type textarea "standout-ads-property"
paste textarea "standout-ads-property"
type textarea "}"
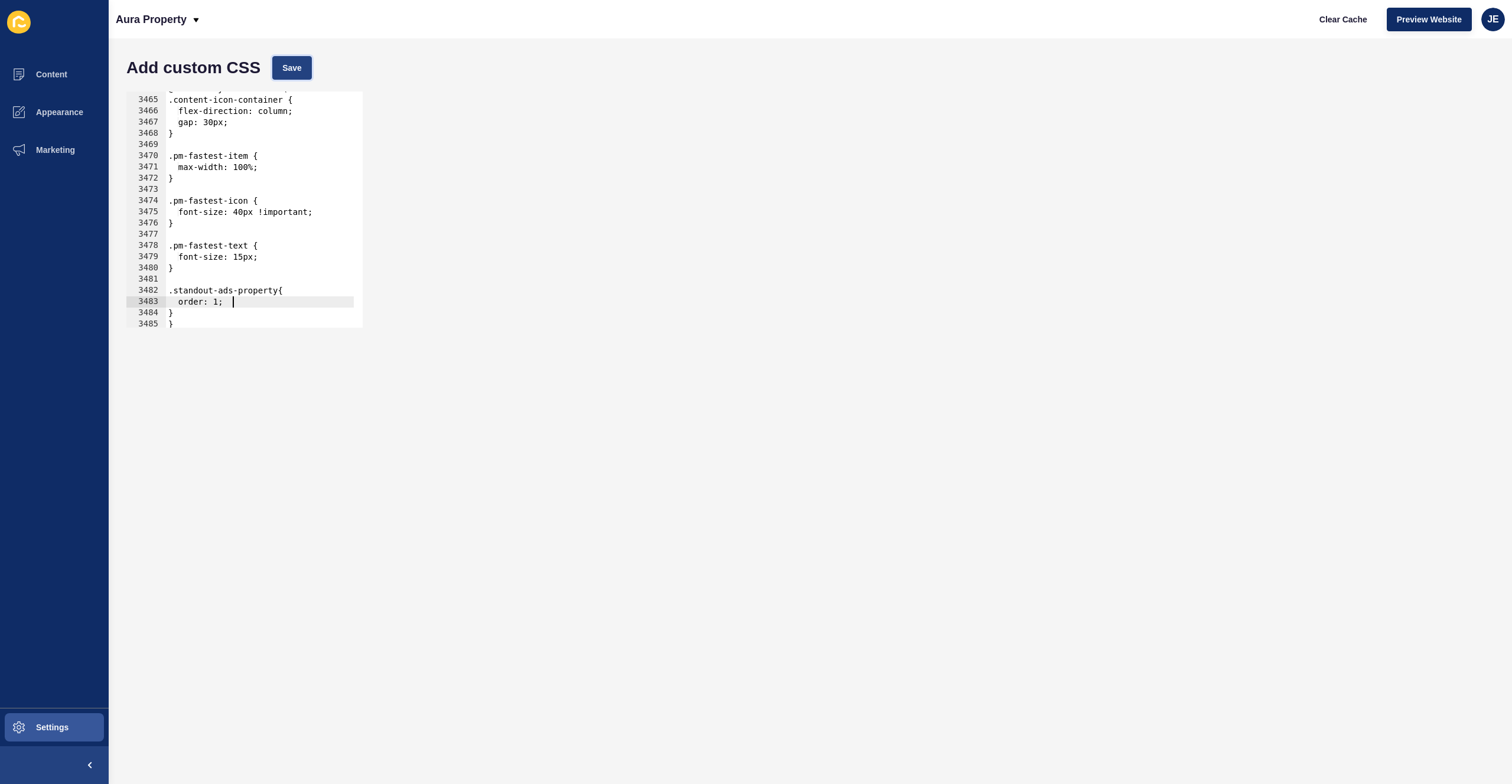
click at [290, 72] on span "Save" at bounding box center [292, 67] width 20 height 12
type textarea "}"
click at [204, 311] on div "@media only screen and (max-width: 768px) { .content-icon-container { flex-dire…" at bounding box center [459, 209] width 586 height 250
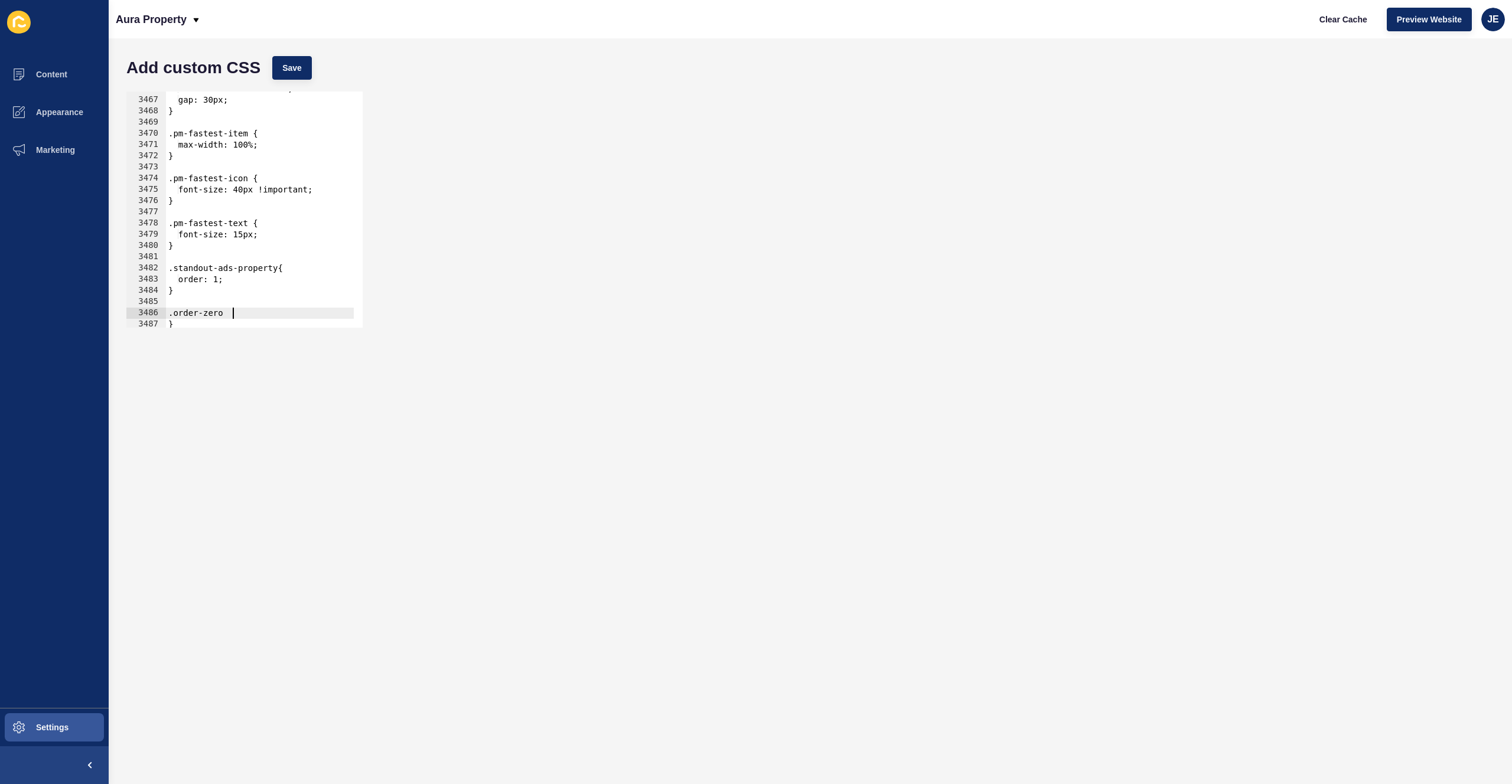
type textarea ".order-zero{"
type textarea "}"
type textarea "order: 0;"
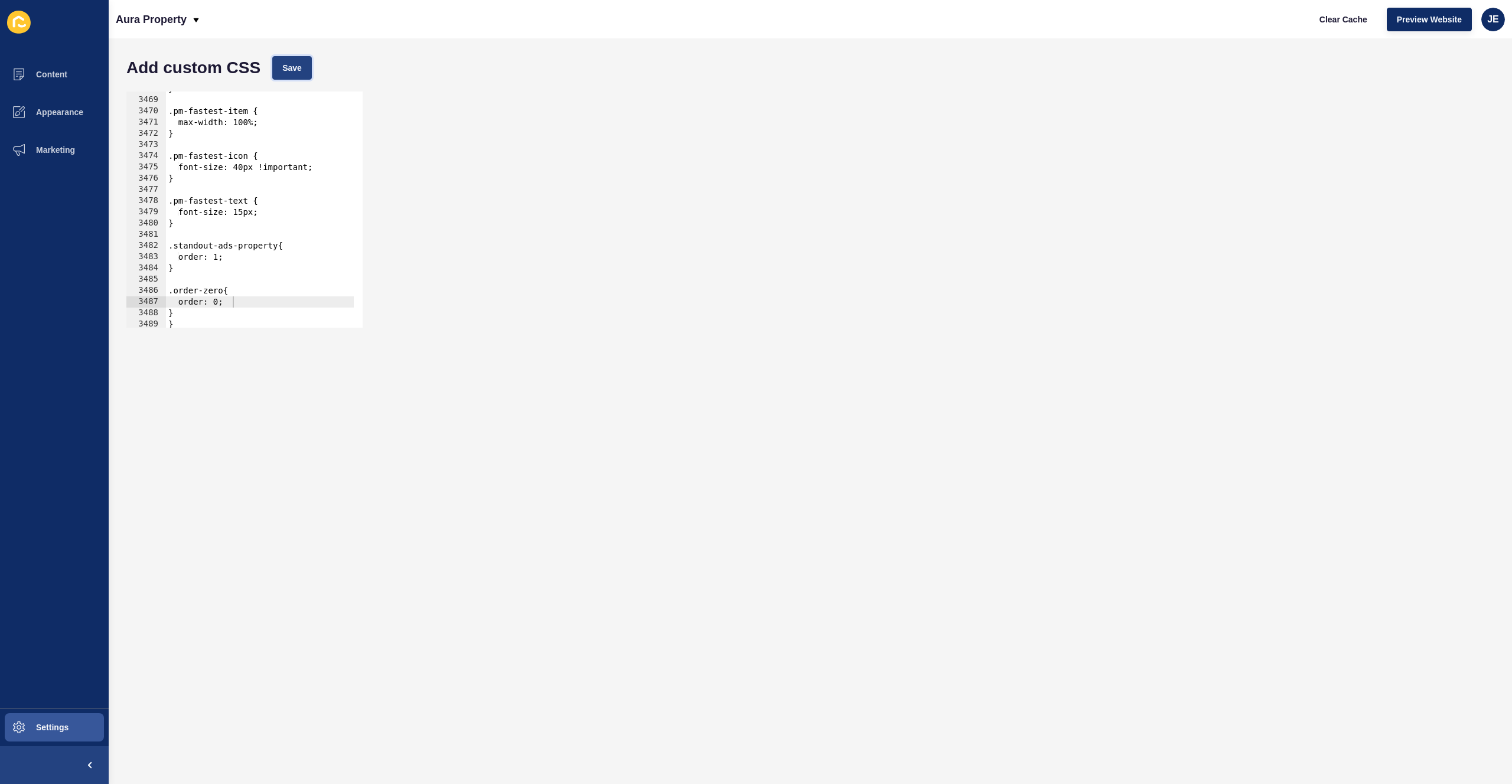
click at [292, 69] on span "Save" at bounding box center [292, 67] width 20 height 12
click at [264, 306] on div "} .pm-fastest-item { max-width: 100%; } .pm-fastest-icon { font-size: 40px !imp…" at bounding box center [459, 209] width 586 height 250
click at [247, 299] on div "} .pm-fastest-item { max-width: 100%; } .pm-fastest-icon { font-size: 40px !imp…" at bounding box center [459, 209] width 586 height 250
type textarea "order: 0;"
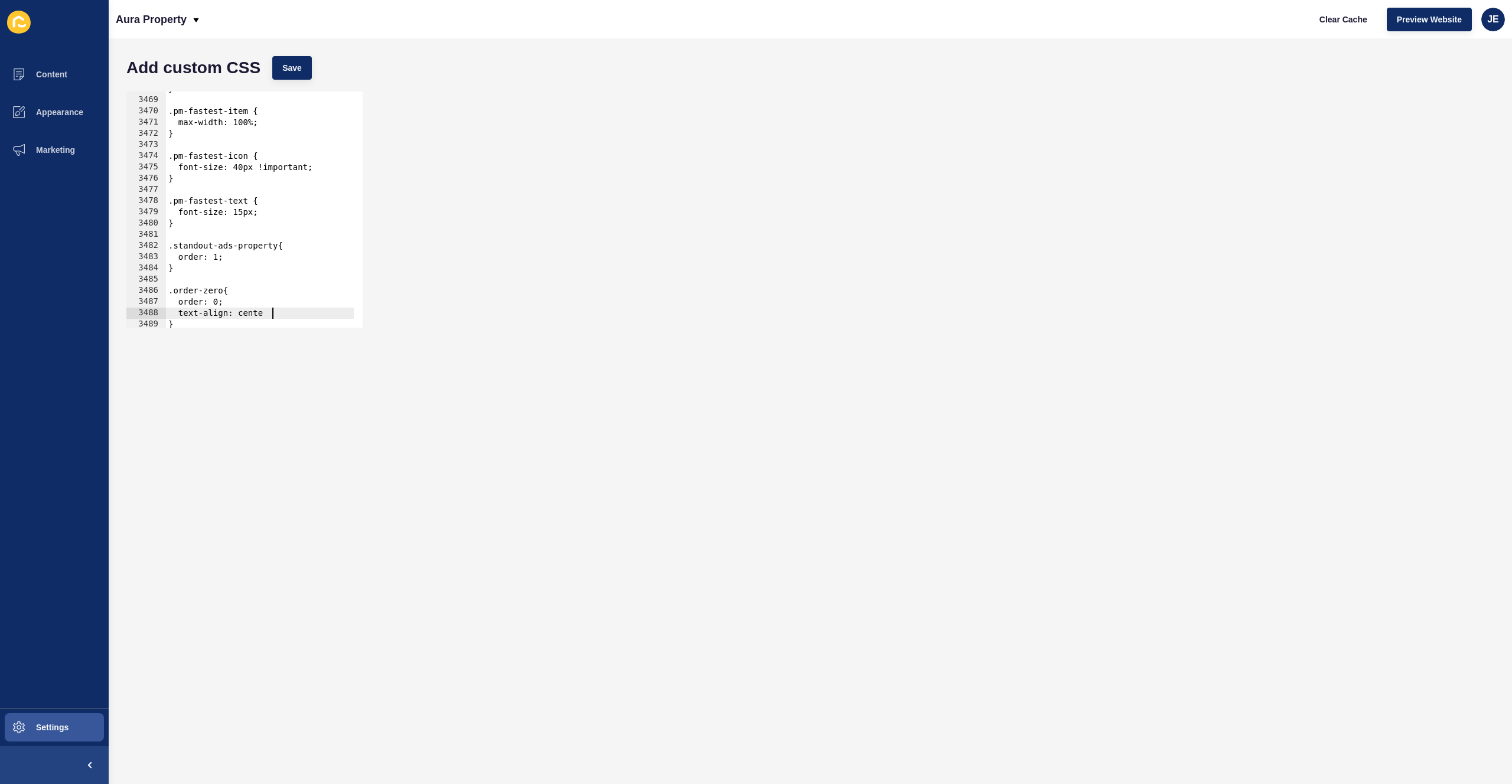
scroll to position [0, 7]
type textarea "text-align: center;"
click at [296, 61] on div "Add custom CSS Save" at bounding box center [810, 67] width 1380 height 35
click at [296, 62] on span "Save" at bounding box center [292, 67] width 20 height 12
drag, startPoint x: 273, startPoint y: 313, endPoint x: 185, endPoint y: 313, distance: 88.0
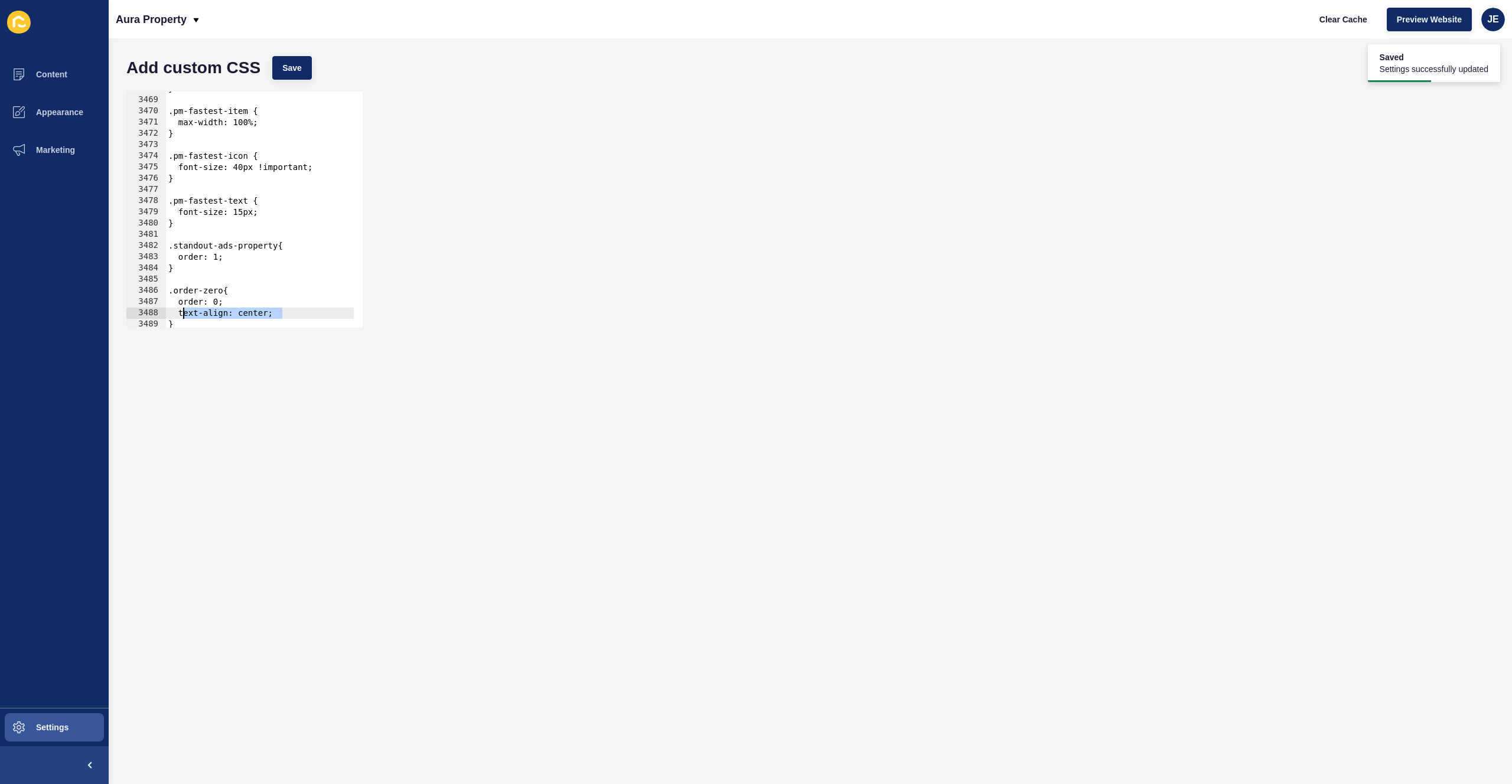
click at [185, 313] on div "} .pm-fastest-item { max-width: 100%; } .pm-fastest-icon { font-size: 40px !imp…" at bounding box center [459, 209] width 586 height 250
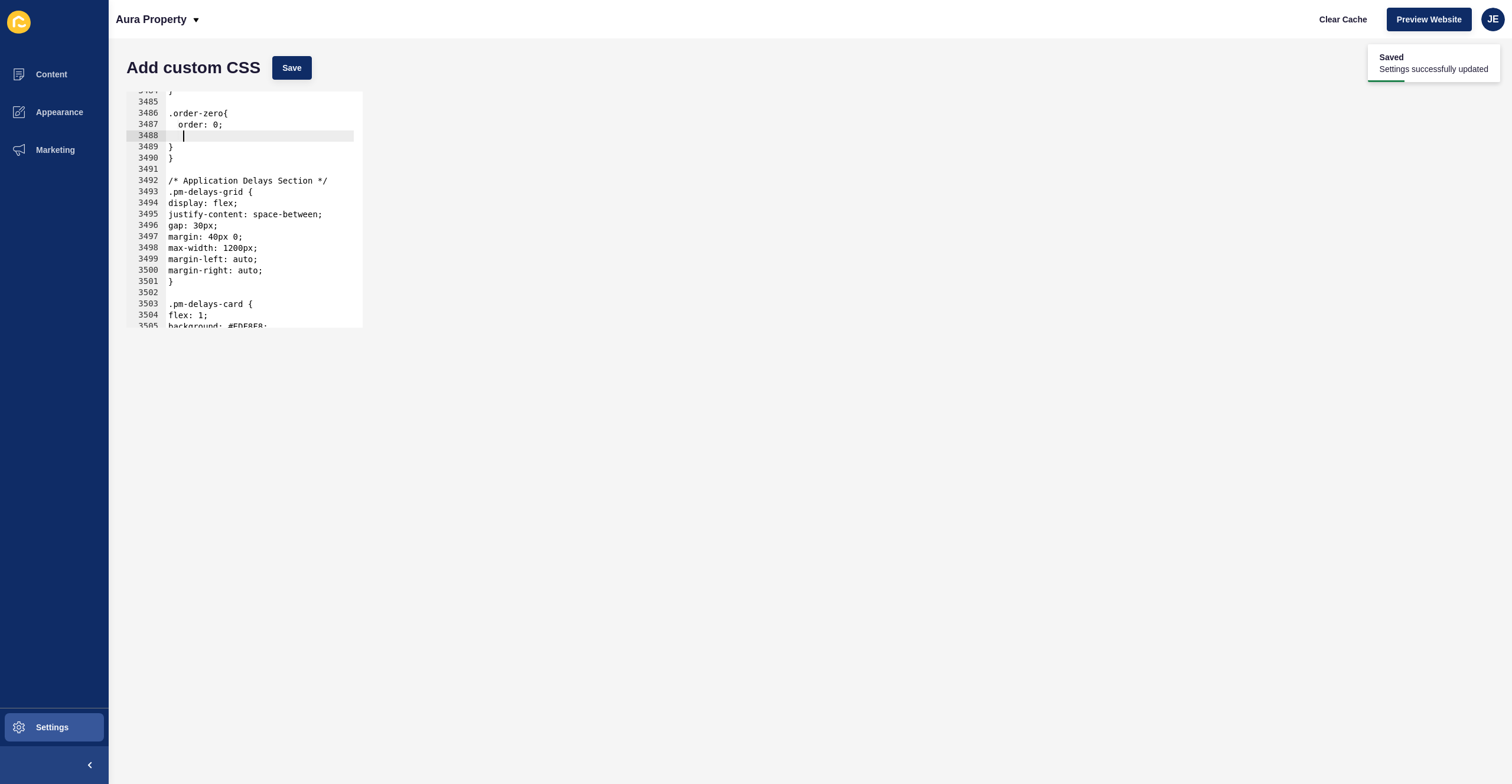
scroll to position [0, 0]
click at [202, 137] on div "} .order-zero{ order: 0; } } /* Application Delays Section */ .pm-delays-grid {…" at bounding box center [459, 210] width 586 height 250
type textarea "}"
type textarea "."
type textarea "}"
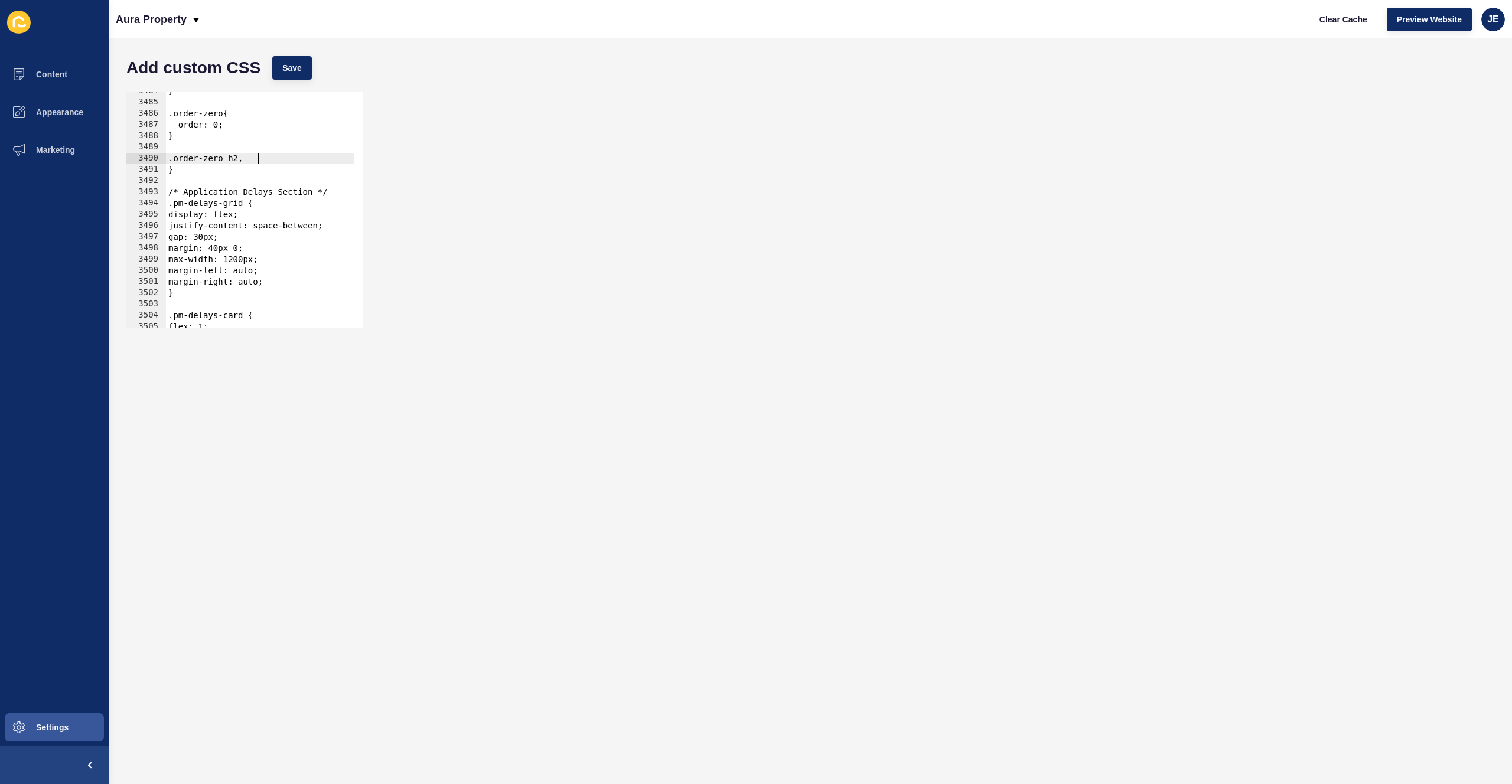
scroll to position [0, 6]
type textarea ".order-zero h2, .order-zero b{"
type textarea "}"
paste textarea "text-align: center;"
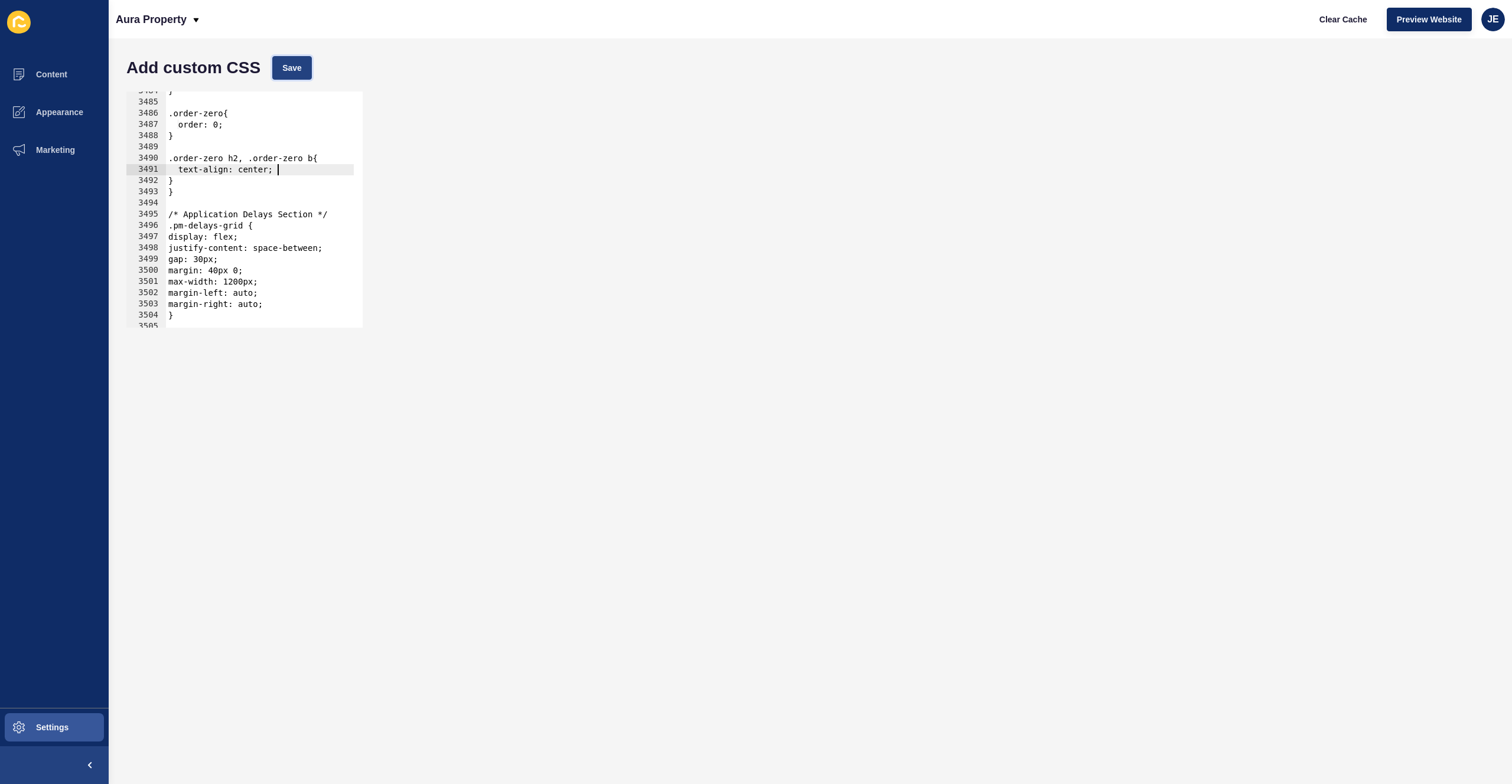
click at [296, 64] on span "Save" at bounding box center [292, 67] width 20 height 12
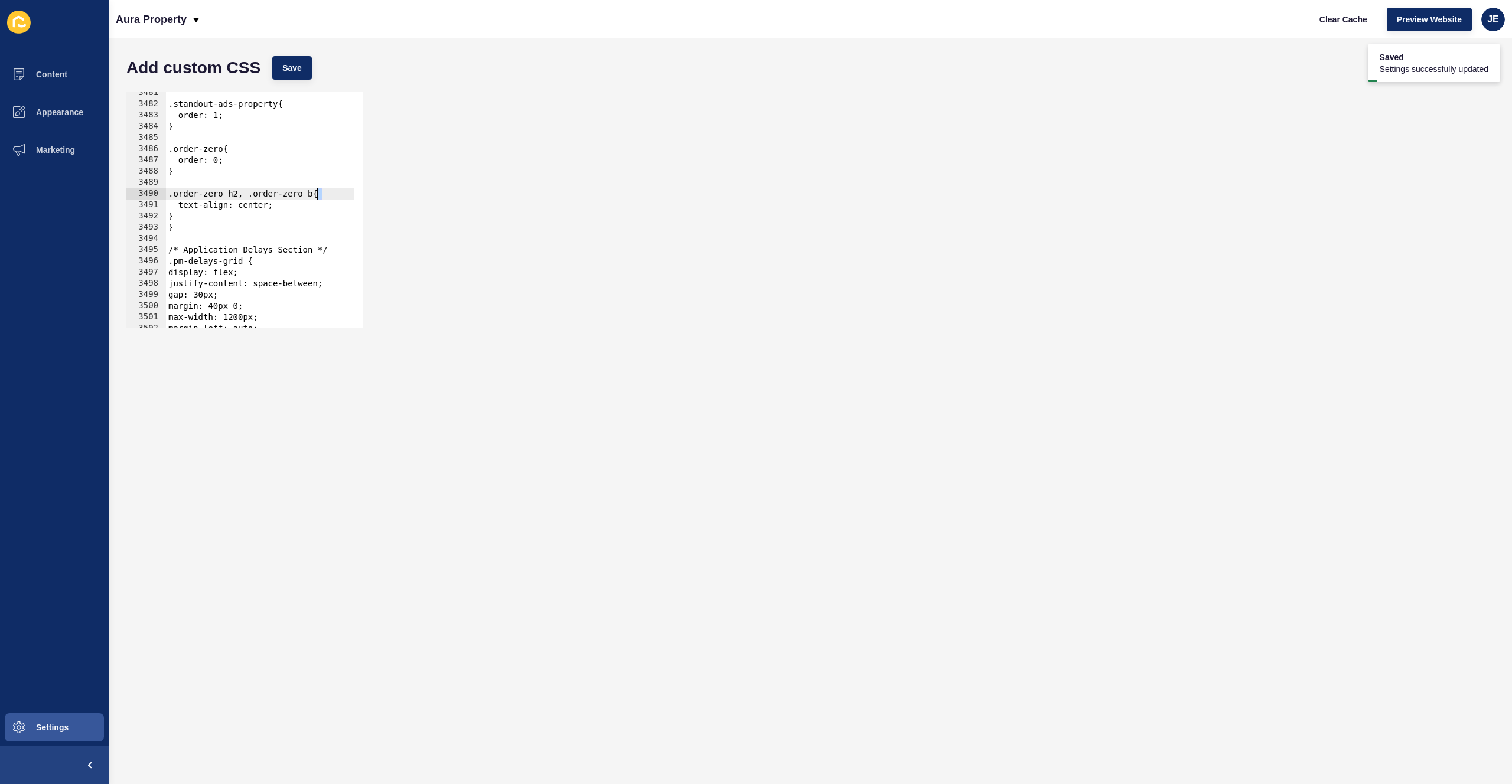
click at [319, 196] on div ".standout-ads-property{ order: 1; } .order-zero{ order: 0; } .order-zero h2, .o…" at bounding box center [459, 212] width 586 height 250
paste textarea "pm-hero-subtitle"
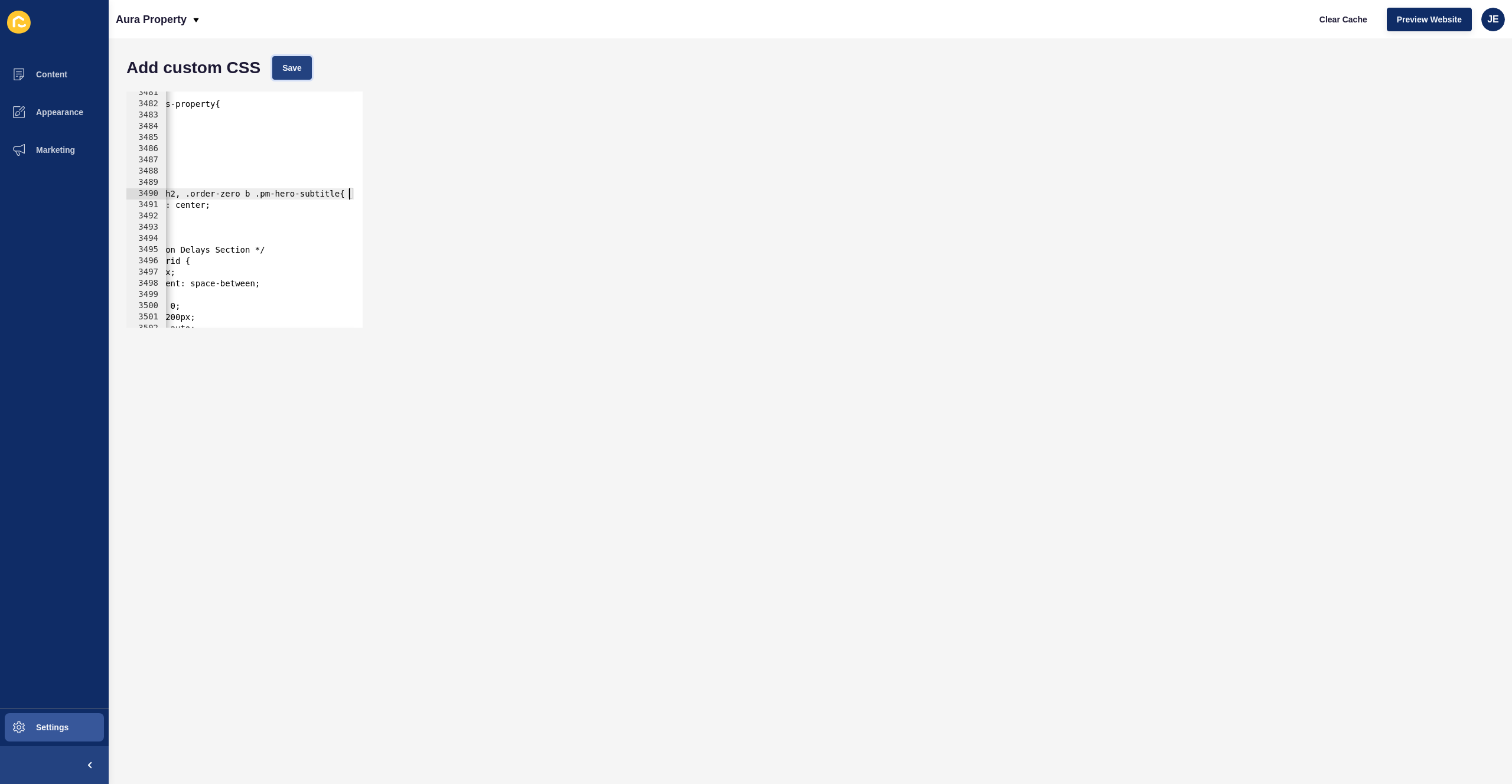
click at [285, 76] on button "Save" at bounding box center [292, 67] width 40 height 23
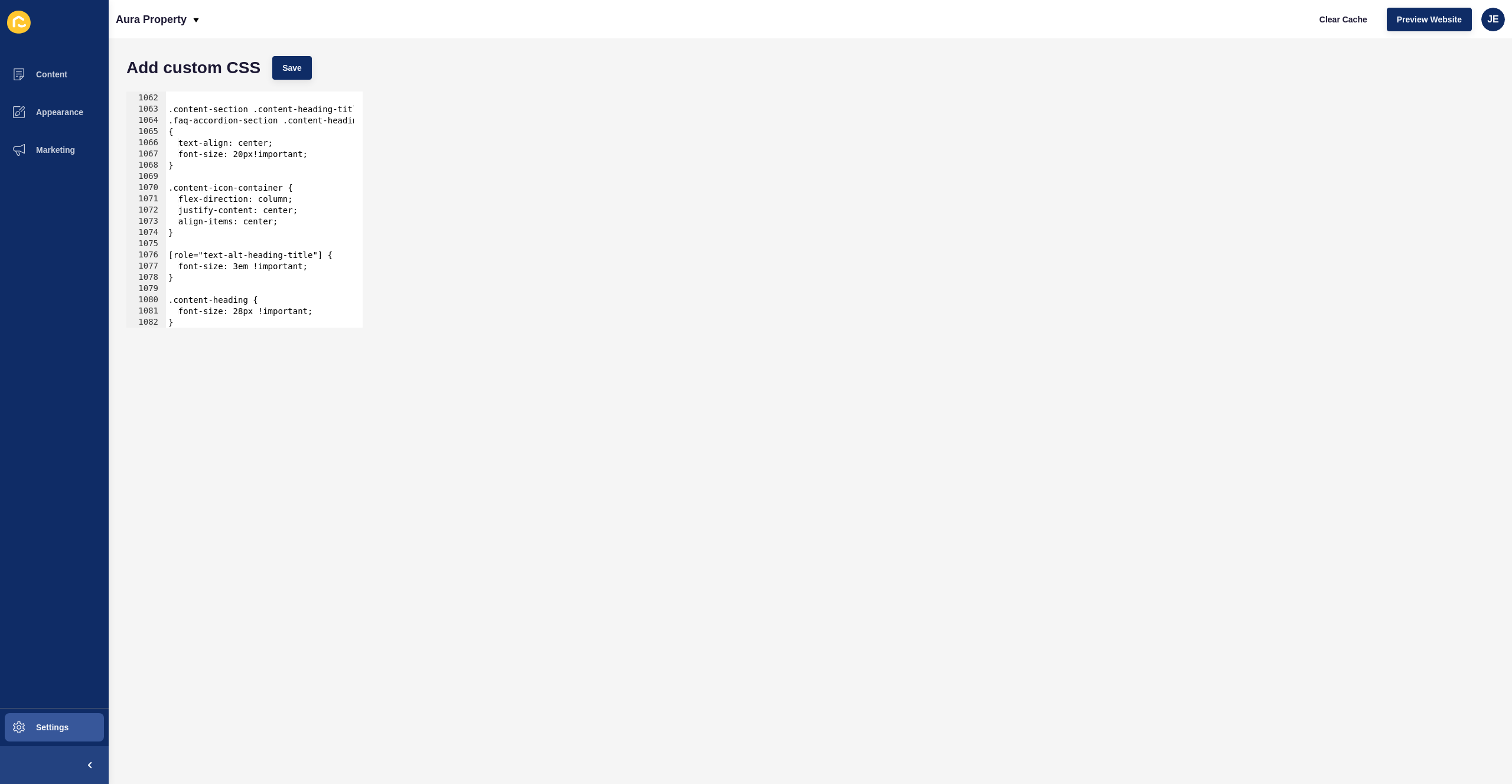
scroll to position [5487, 0]
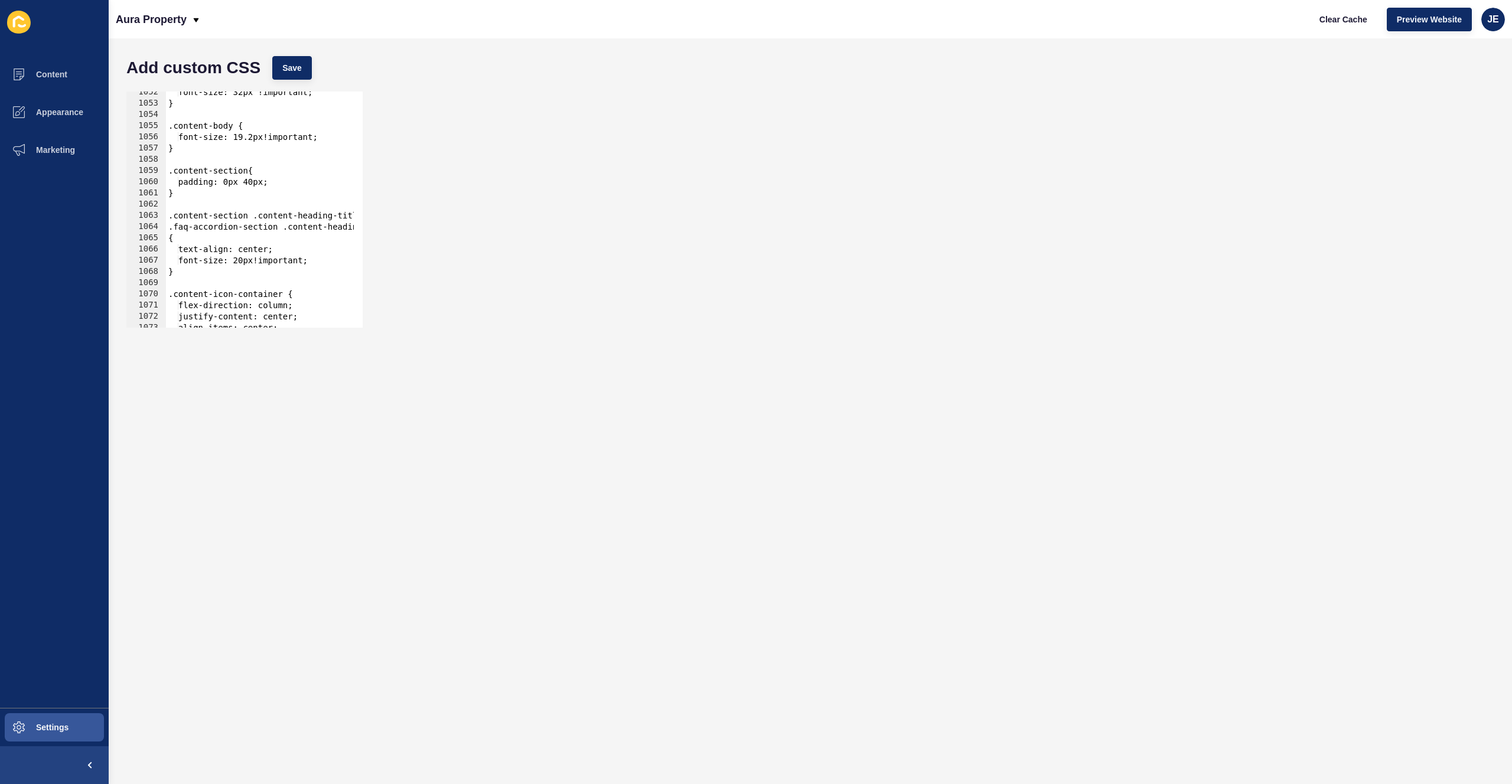
type textarea ".faq-accordion-section .content-heading-title"
drag, startPoint x: 179, startPoint y: 228, endPoint x: 289, endPoint y: 227, distance: 110.0
click at [289, 227] on div "font-size: 32px !important; } .content-body { font-size: 19.2px!important; } .c…" at bounding box center [459, 212] width 586 height 250
click at [210, 227] on div "font-size: 32px !important; } .content-body { font-size: 19.2px!important; } .c…" at bounding box center [459, 212] width 586 height 250
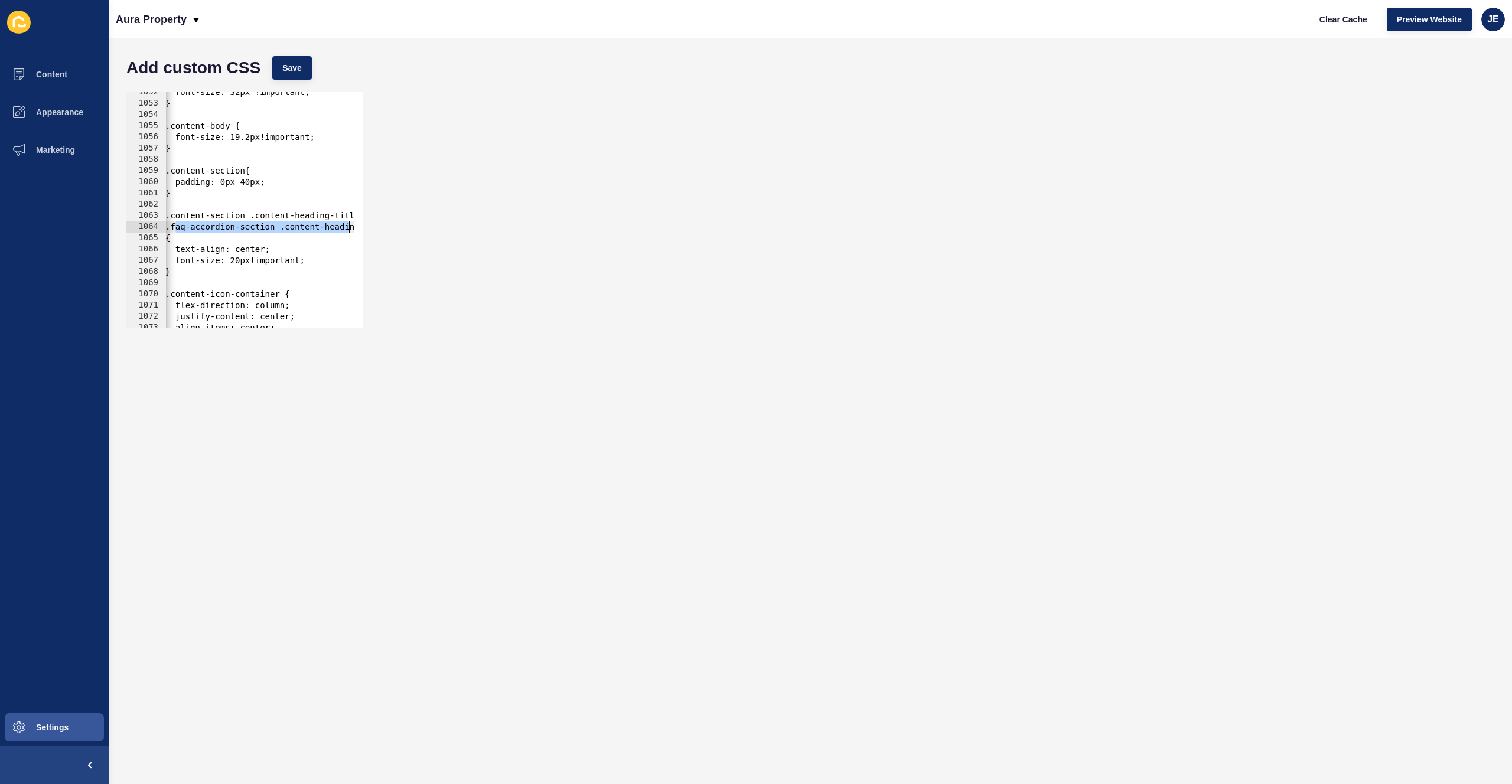
scroll to position [0, 52]
drag, startPoint x: 178, startPoint y: 229, endPoint x: 366, endPoint y: 227, distance: 188.0
click at [366, 227] on div ".faq-accordion-section .content-heading-title 1052 1053 1054 1055 1056 1057 105…" at bounding box center [810, 209] width 1380 height 248
click at [296, 196] on div "font-size: 32px !important; } .content-body { font-size: 19.2px!important; } .c…" at bounding box center [425, 212] width 586 height 250
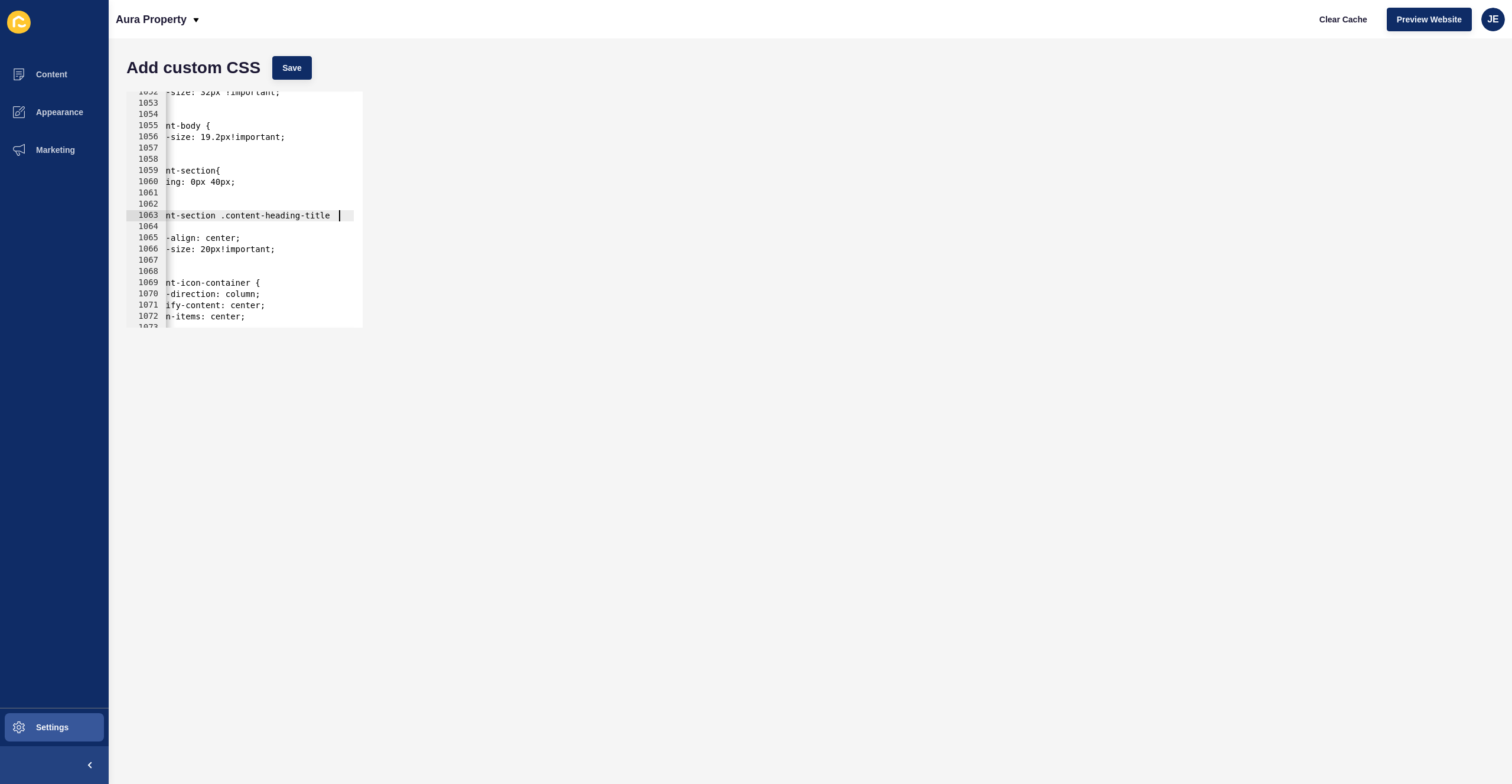
type textarea "}"
paste textarea ".faq-accordion-section .content-heading-title"
drag, startPoint x: 317, startPoint y: 282, endPoint x: 165, endPoint y: 271, distance: 152.4
click at [165, 271] on div "} 1052 1053 1054 1055 1056 1057 1058 1059 1060 1061 1062 1063 1064 1065 1066 10…" at bounding box center [245, 209] width 237 height 236
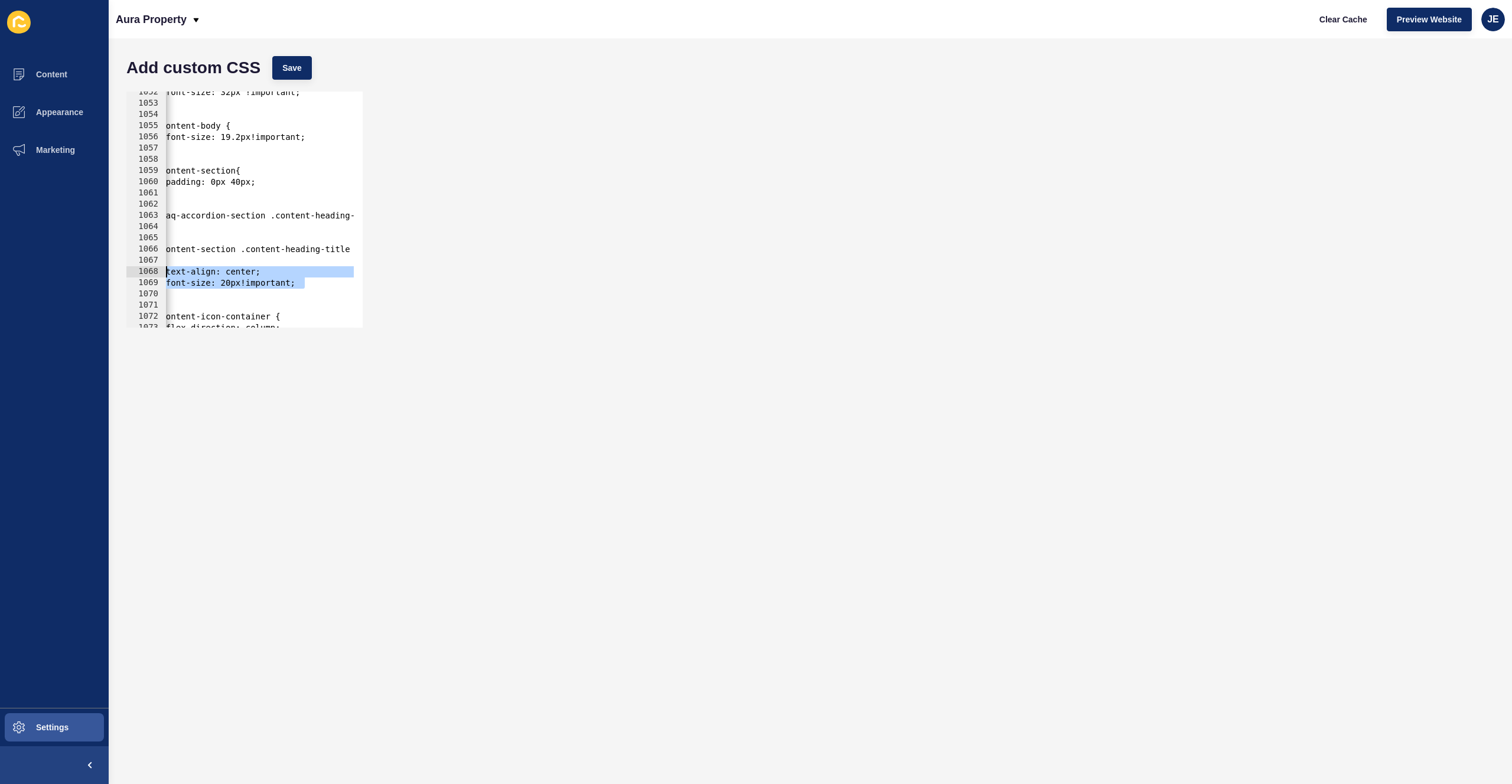
click at [166, 229] on div "1064" at bounding box center [147, 227] width 40 height 11
click at [169, 229] on div "font-size: 32px !important; } .content-body { font-size: 19.2px!important; } .c…" at bounding box center [446, 212] width 586 height 250
type textarea "}"
paste textarea "font-size: 20px!important;"
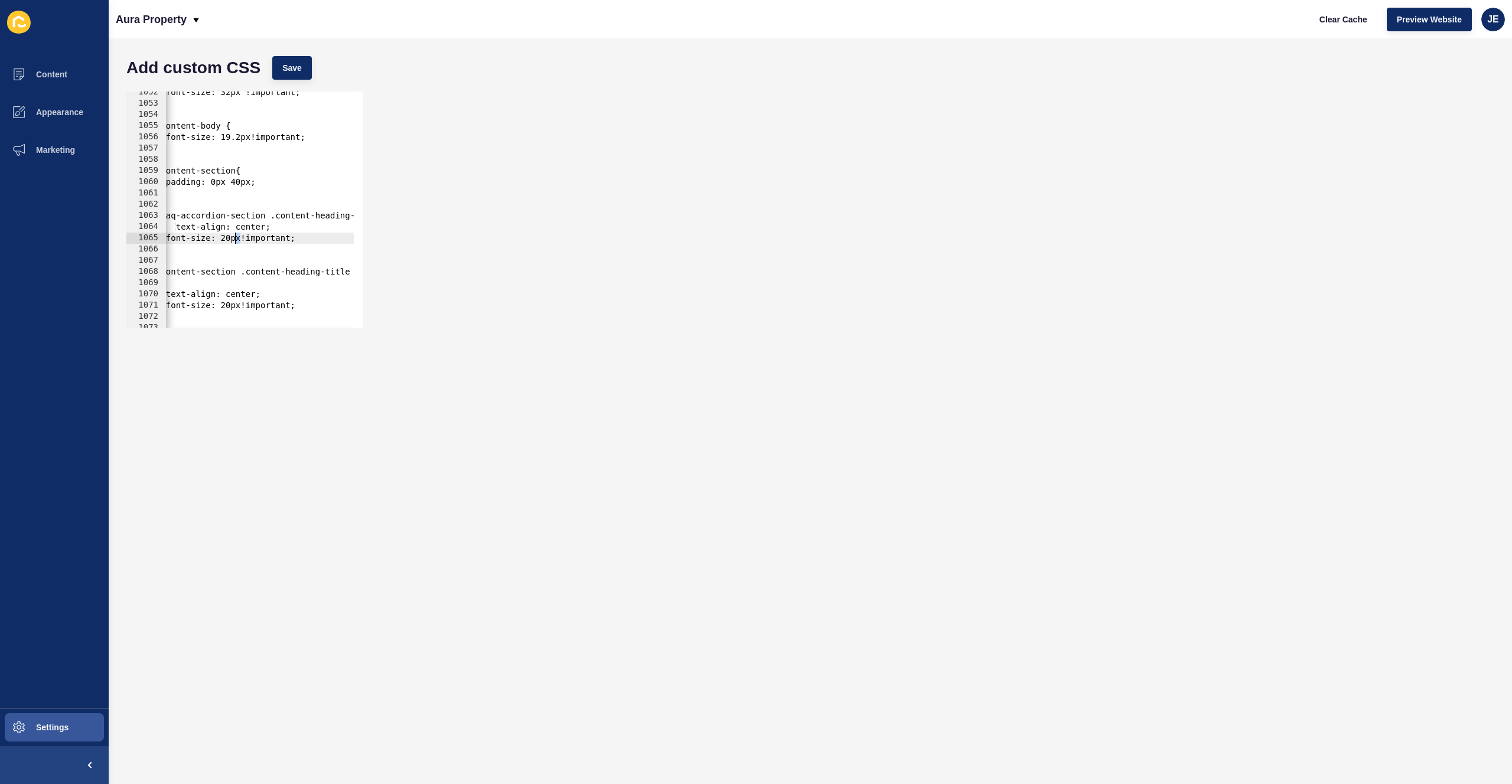
click at [237, 240] on div "font-size: 32px !important; } .content-body { font-size: 19.2px!important; } .c…" at bounding box center [446, 212] width 586 height 250
click at [188, 229] on div "font-size: 32px !important; } .content-body { font-size: 19.2px!important; } .c…" at bounding box center [446, 212] width 586 height 250
click at [295, 70] on span "Save" at bounding box center [292, 67] width 20 height 12
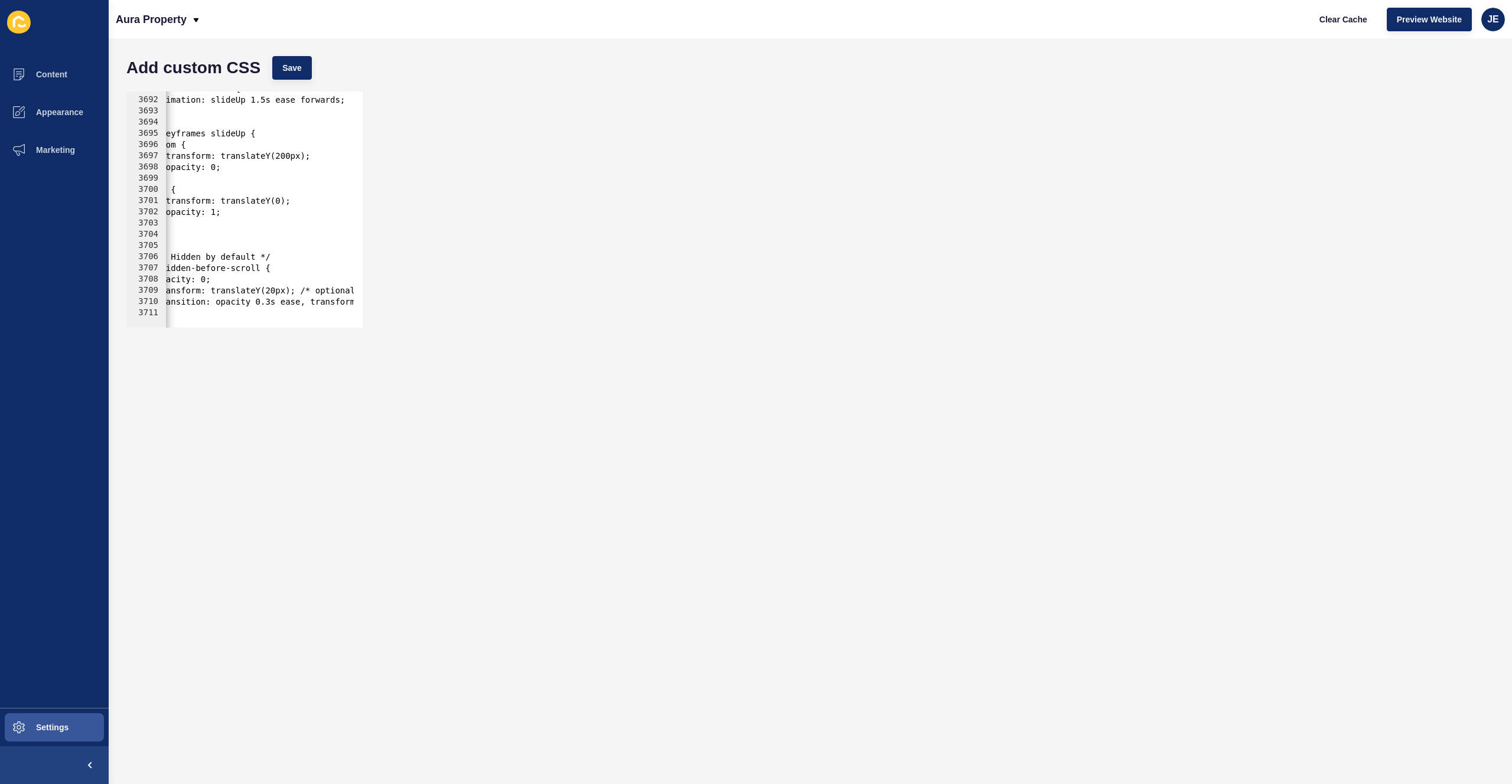
scroll to position [0, 0]
type textarea "/* Hidden by default */"
drag, startPoint x: 287, startPoint y: 255, endPoint x: 135, endPoint y: 257, distance: 152.0
click at [135, 257] on div "/* Hidden by default */ 3691 3692 3693 3694 3695 3696 3697 3698 3699 3700 3701 …" at bounding box center [245, 209] width 237 height 236
click at [210, 312] on div ".rise-animation { animation: slideUp 1.5s ease forwards; } @keyframes slideUp {…" at bounding box center [459, 209] width 586 height 250
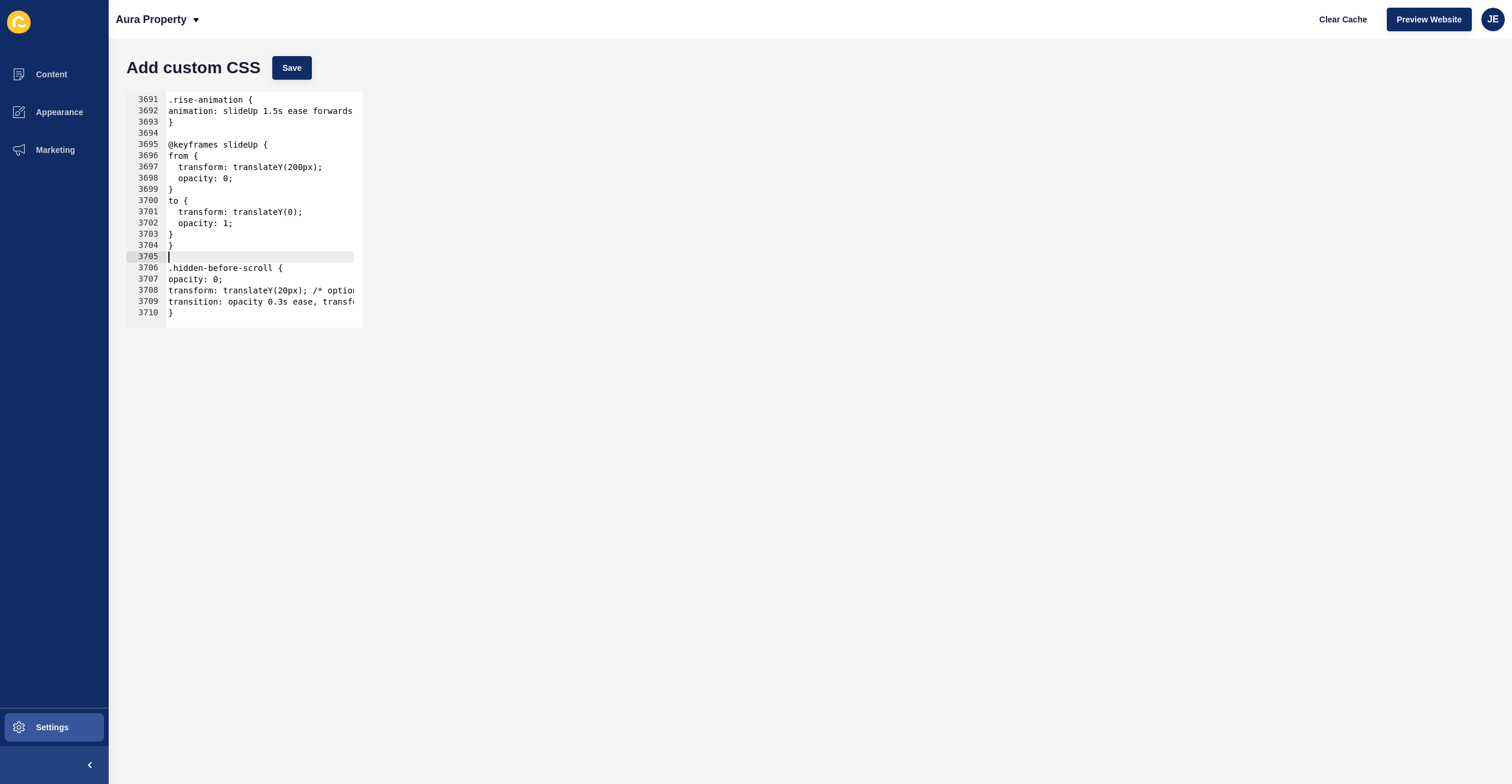
type textarea "}"
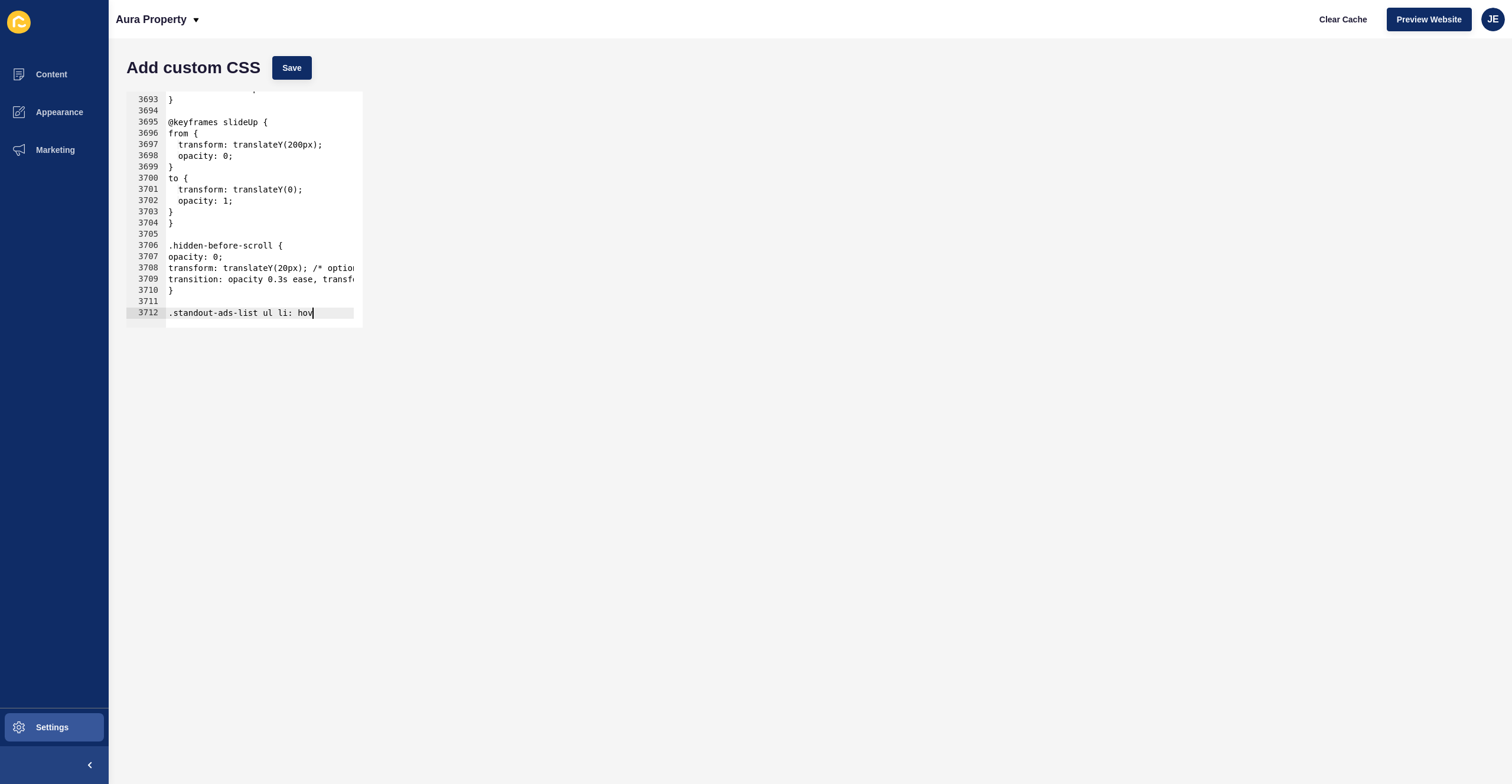
scroll to position [0, 10]
drag, startPoint x: 332, startPoint y: 314, endPoint x: 260, endPoint y: 316, distance: 72.0
click at [260, 316] on div ".standout-ads-list ul li: hover 3692 3693 3694 3695 3696 3697 3698 3699 3700 37…" at bounding box center [245, 209] width 237 height 236
paste textarea "}"
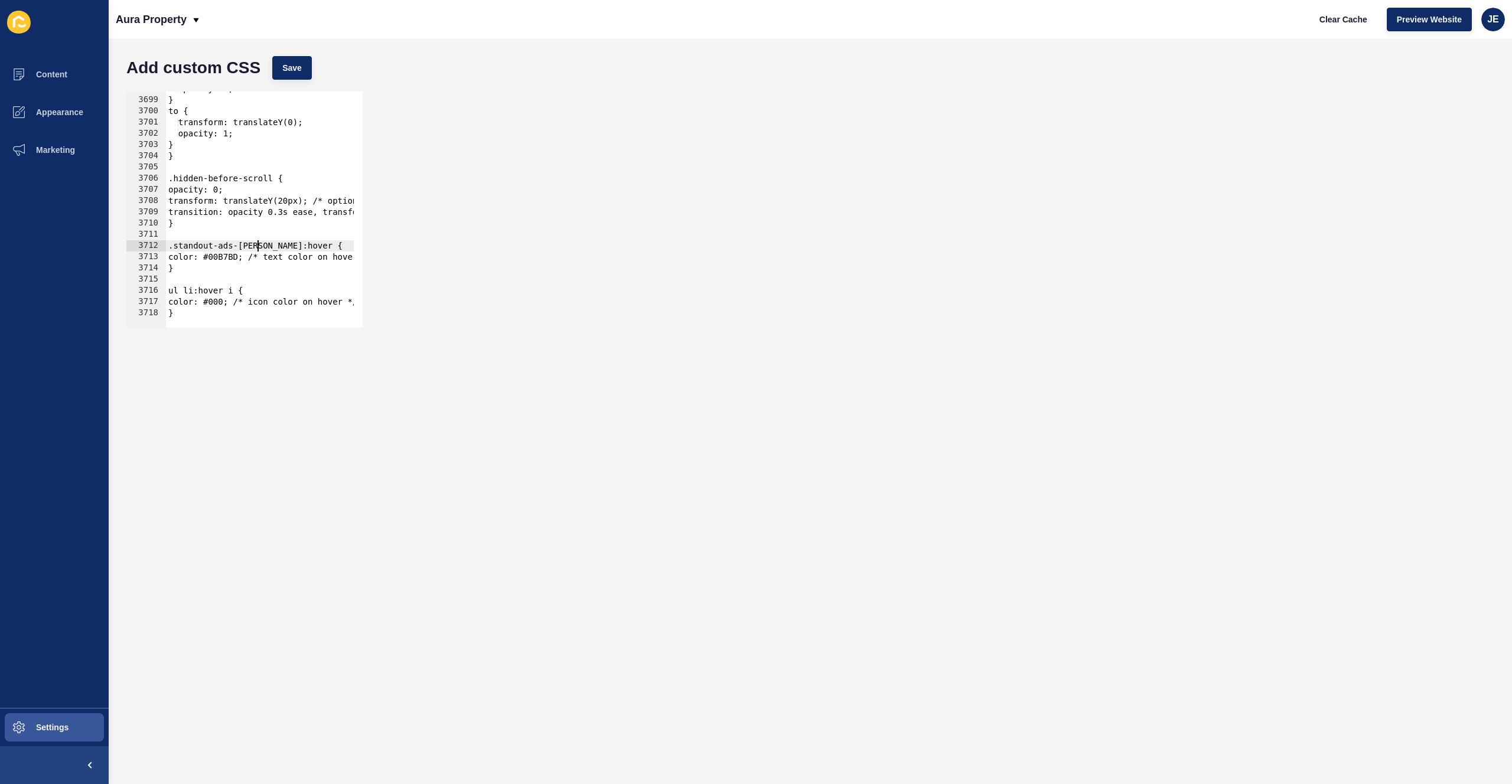
click at [259, 249] on div "opacity: 0; } to { transform: translateY(0); opacity: 1; } } .hidden-before-scr…" at bounding box center [459, 209] width 586 height 250
drag, startPoint x: 257, startPoint y: 247, endPoint x: 123, endPoint y: 247, distance: 134.0
click at [123, 247] on div ".standout-ads-list ul li:hover { 3698 3699 3700 3701 3702 3703 3704 3705 3706 3…" at bounding box center [810, 209] width 1380 height 248
click at [169, 293] on div "opacity: 0; } to { transform: translateY(0); opacity: 1; } } .hidden-before-scr…" at bounding box center [459, 209] width 586 height 250
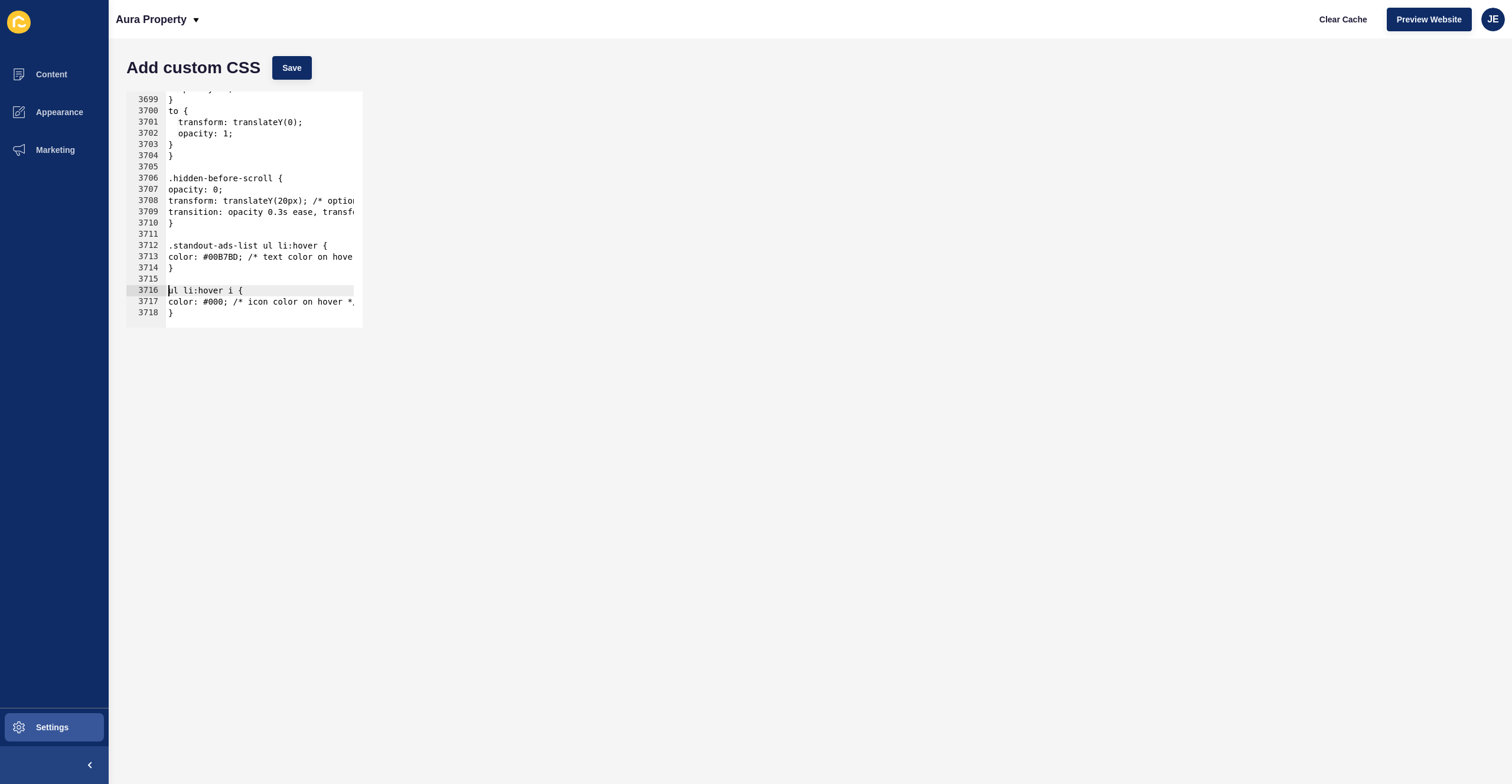
paste textarea ".standout-ads-list"
drag, startPoint x: 246, startPoint y: 302, endPoint x: 261, endPoint y: 304, distance: 15.1
click at [261, 304] on div "opacity: 0; } to { transform: translateY(0); opacity: 1; } } .hidden-before-scr…" at bounding box center [459, 209] width 586 height 250
drag, startPoint x: 239, startPoint y: 304, endPoint x: 366, endPoint y: 302, distance: 127.0
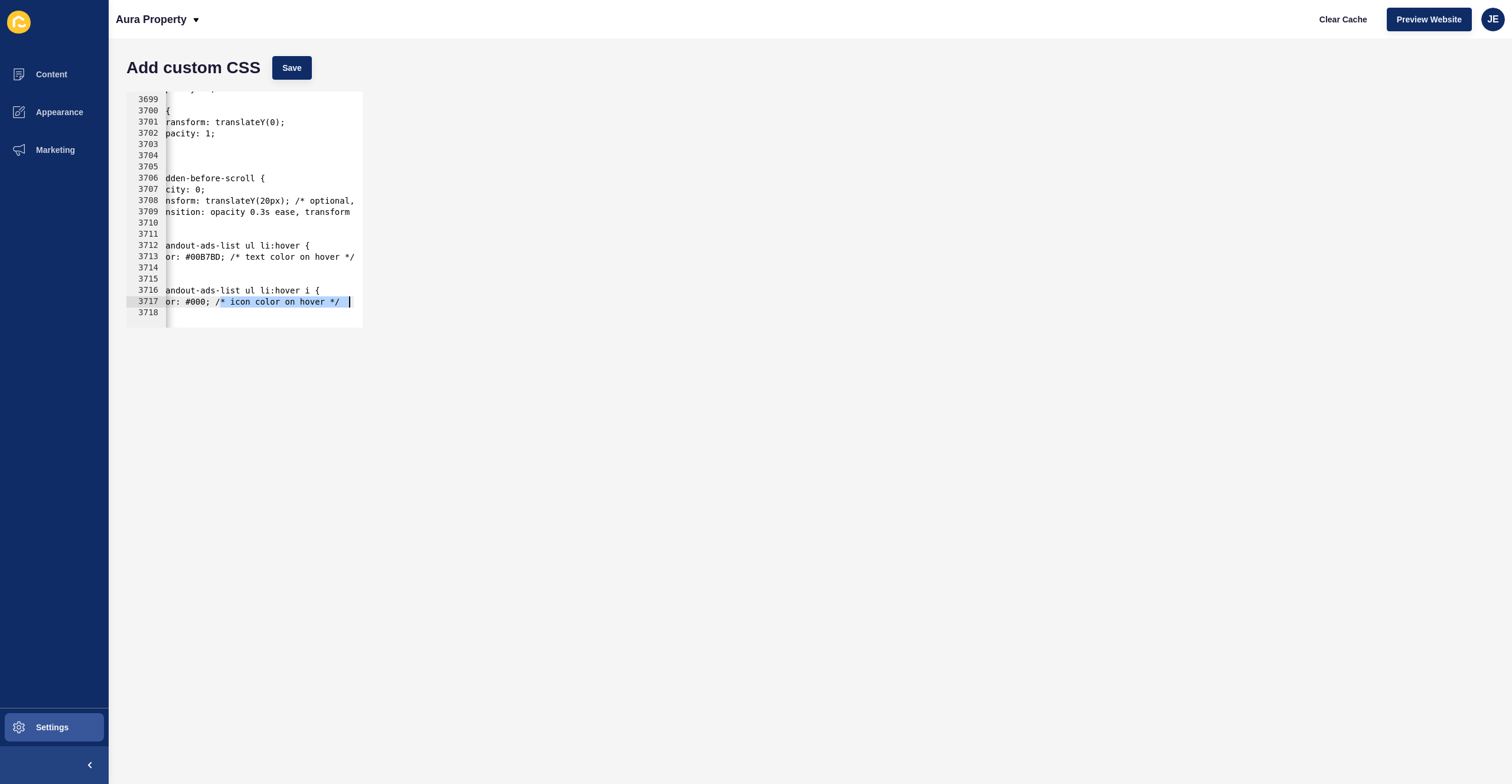
click at [392, 304] on div "color: #000; /* icon color on hover */ 3698 3699 3700 3701 3702 3703 3704 3705 …" at bounding box center [810, 209] width 1380 height 248
drag, startPoint x: 237, startPoint y: 259, endPoint x: 369, endPoint y: 261, distance: 132.0
click at [369, 261] on div "color: #000; 3698 3699 3700 3701 3702 3703 3704 3705 3706 3707 3708 3709 3710 3…" at bounding box center [810, 209] width 1380 height 248
click at [304, 69] on button "Save" at bounding box center [292, 67] width 40 height 23
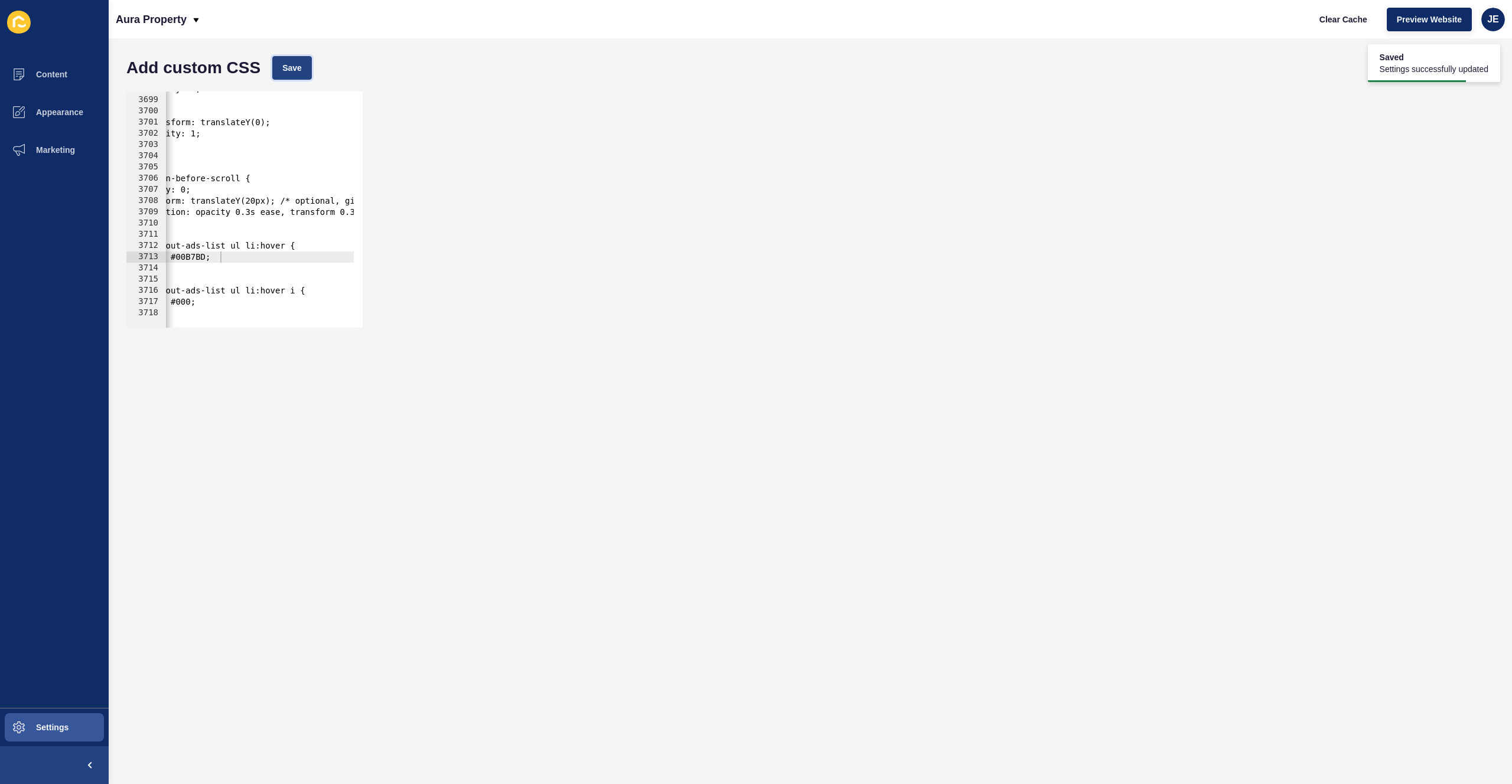
click at [297, 74] on button "Save" at bounding box center [292, 67] width 40 height 23
click at [235, 250] on div "opacity: 0; } to { transform: translateY(0); opacity: 1; } } .hidden-before-scr…" at bounding box center [425, 209] width 586 height 250
click at [233, 295] on div "opacity: 0; } to { transform: translateY(0); opacity: 1; } } .hidden-before-scr…" at bounding box center [425, 209] width 586 height 250
click at [236, 245] on div "opacity: 0; } to { transform: translateY(0); opacity: 1; } } .hidden-before-scr…" at bounding box center [425, 209] width 586 height 250
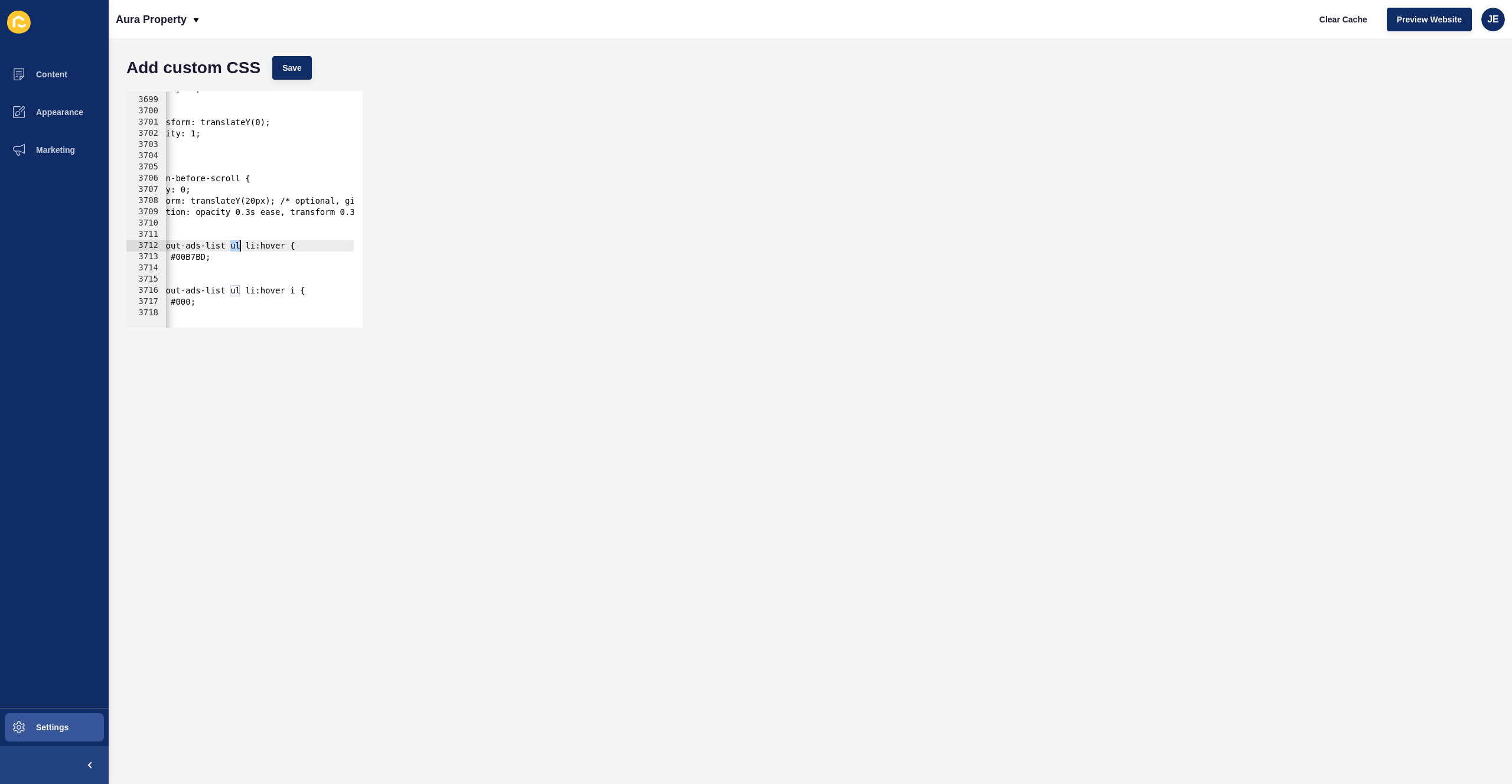
click at [236, 245] on div "opacity: 0; } to { transform: translateY(0); opacity: 1; } } .hidden-before-scr…" at bounding box center [425, 209] width 586 height 250
click at [237, 288] on div "opacity: 0; } to { transform: translateY(0); opacity: 1; } } .hidden-before-scr…" at bounding box center [425, 209] width 586 height 250
click at [307, 61] on button "Save" at bounding box center [292, 67] width 40 height 23
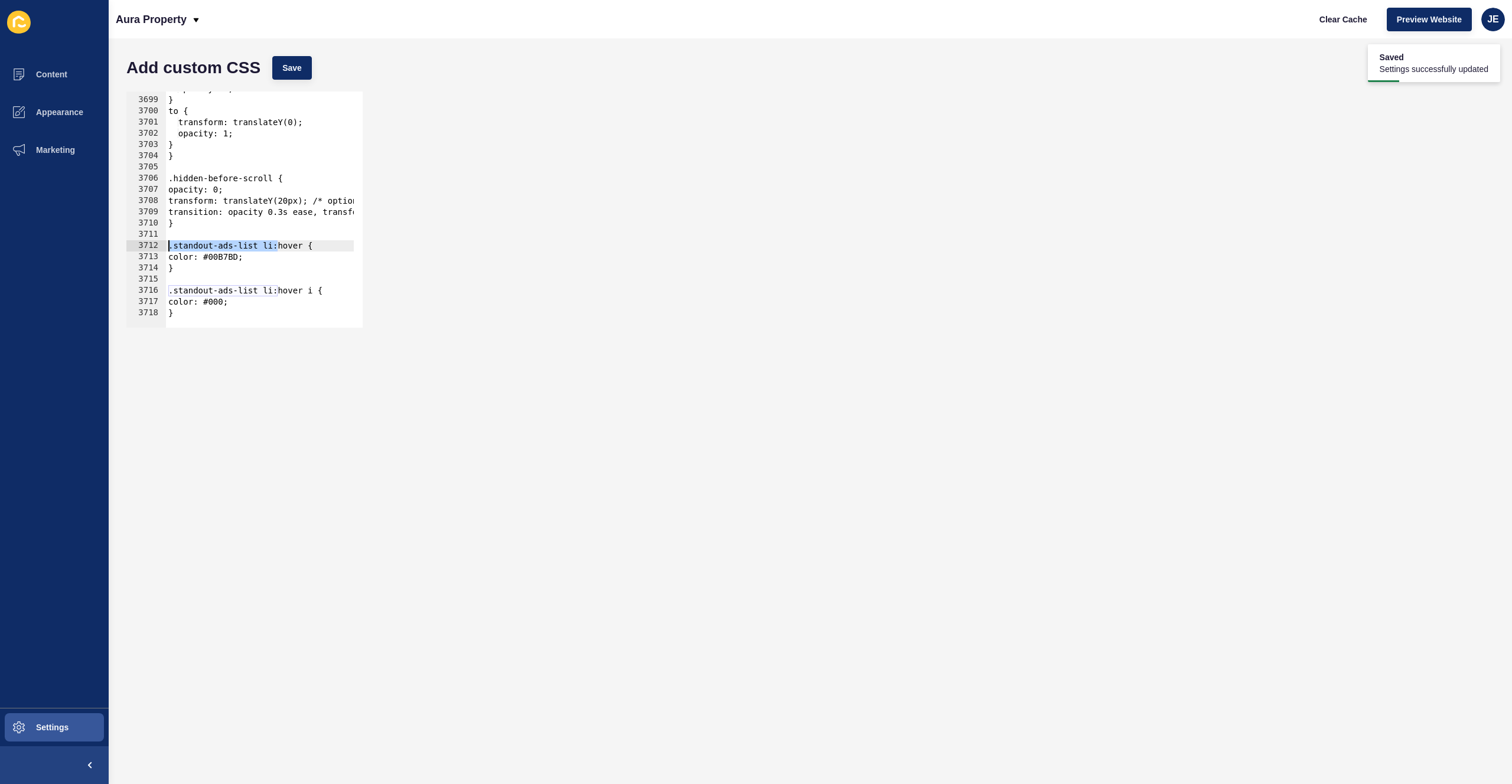
drag, startPoint x: 246, startPoint y: 246, endPoint x: 159, endPoint y: 244, distance: 87.0
click at [157, 243] on div ".standout-ads-list li:hover { 3698 3699 3700 3701 3702 3703 3704 3705 3706 3707…" at bounding box center [245, 209] width 237 height 236
drag, startPoint x: 184, startPoint y: 312, endPoint x: 163, endPoint y: 245, distance: 70.2
click at [163, 245] on div ".standout-ads-list li:hover { 3698 3699 3700 3701 3702 3703 3704 3705 3706 3707…" at bounding box center [245, 209] width 237 height 236
type textarea ".standout-ads-list li:hover { color: #00B7BD;"
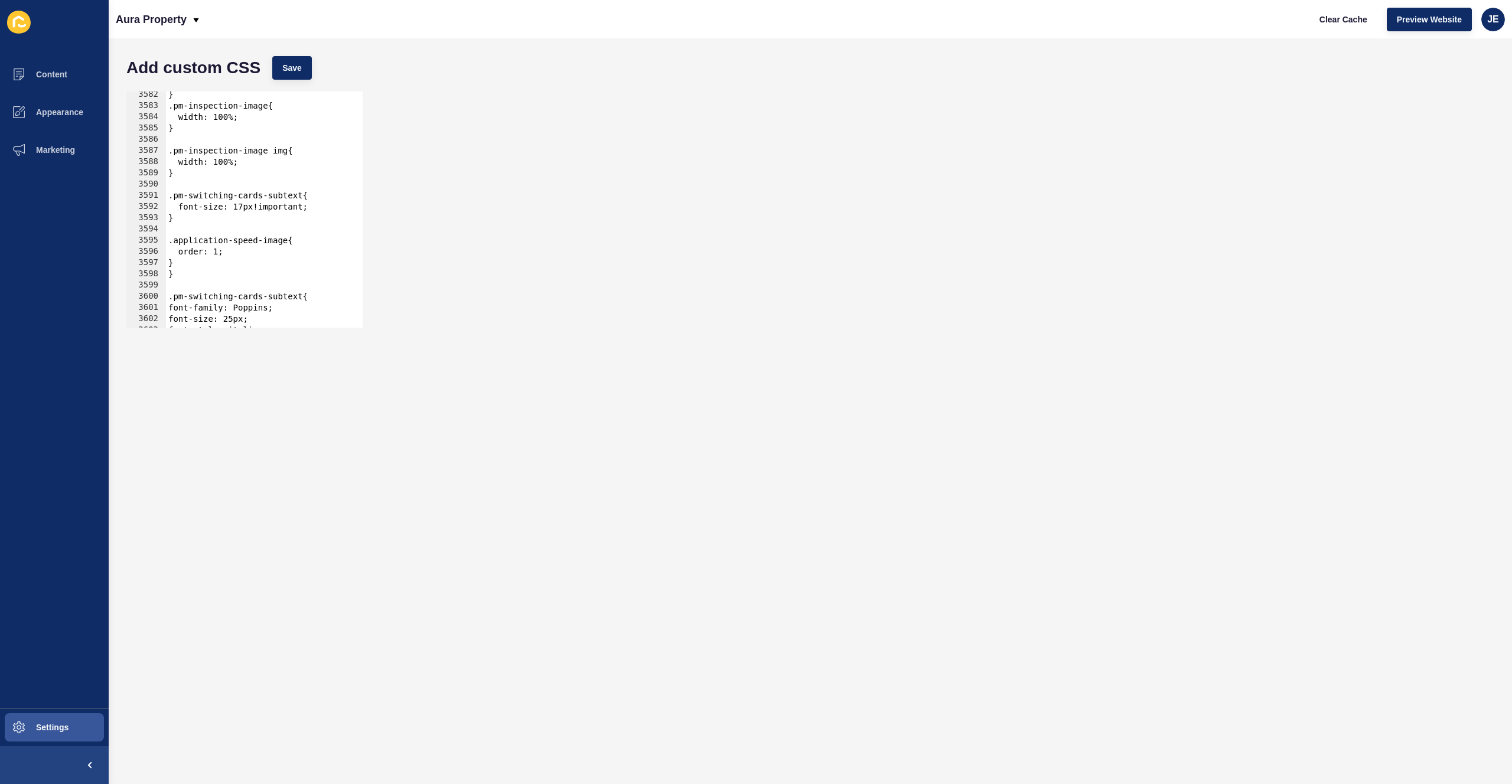
scroll to position [18682, 0]
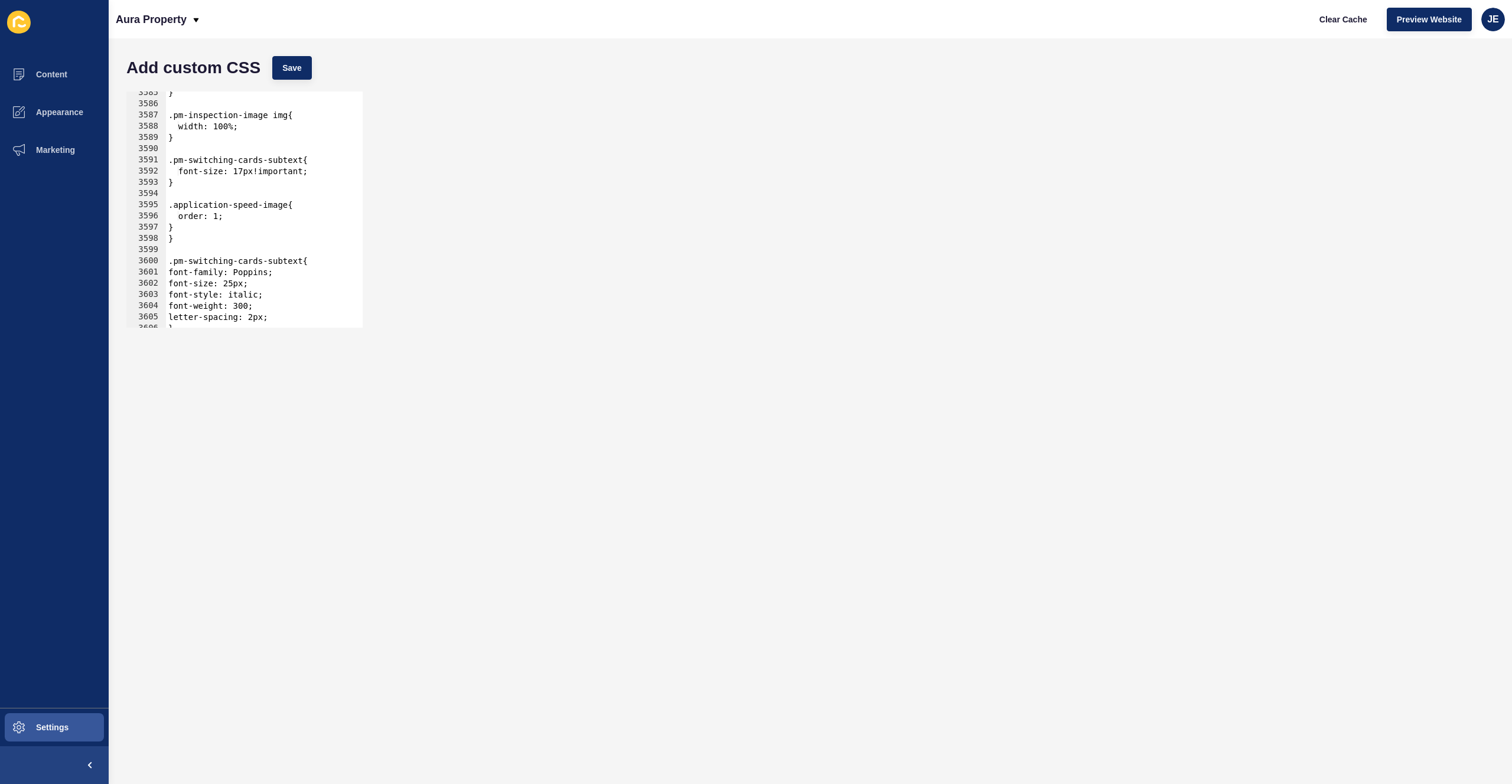
click at [206, 246] on div "} .pm-inspection-image img{ width: 100%; } .pm-switching-cards-subtext{ font-si…" at bounding box center [459, 212] width 586 height 250
click at [208, 237] on div "} .pm-inspection-image img{ width: 100%; } .pm-switching-cards-subtext{ font-si…" at bounding box center [459, 212] width 586 height 250
type textarea "}"
paste textarea "}"
type textarea "}"
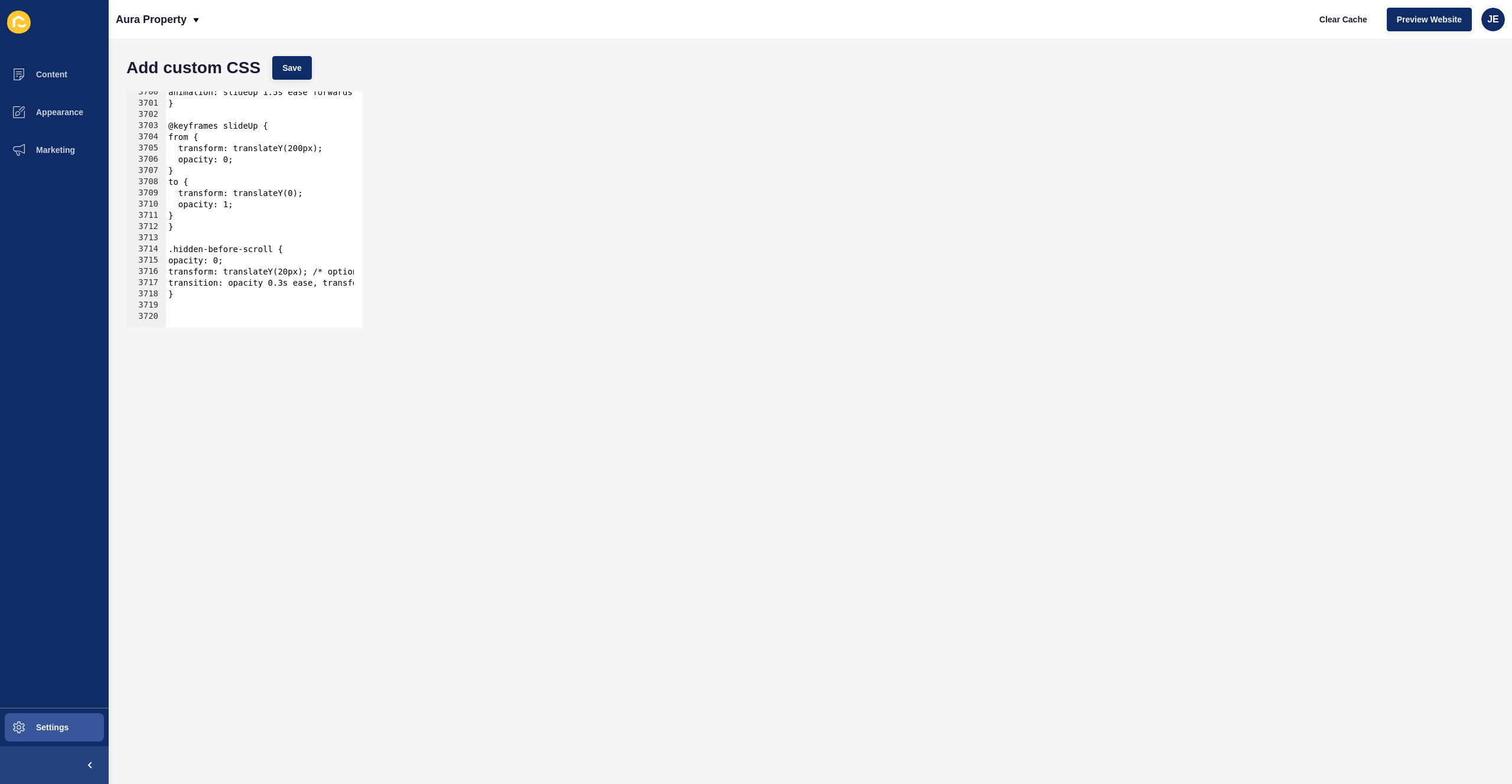
scroll to position [19120, 0]
click at [192, 306] on div "animation: slideUp 1.5s ease forwards; } @keyframes slideUp { from { transform:…" at bounding box center [459, 209] width 586 height 250
click at [192, 312] on div "animation: slideUp 1.5s ease forwards; } @keyframes slideUp { from { transform:…" at bounding box center [459, 209] width 586 height 250
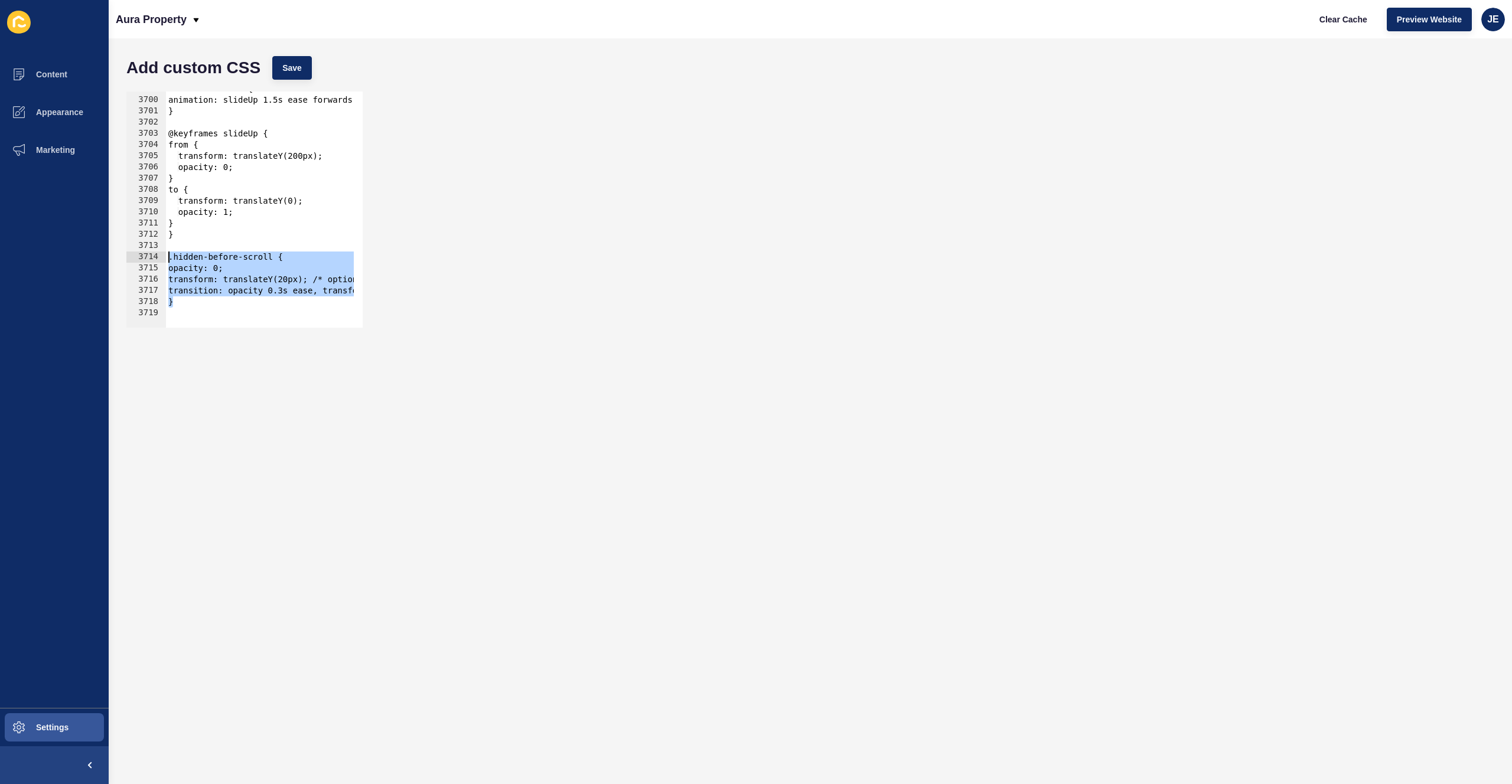
drag, startPoint x: 193, startPoint y: 305, endPoint x: 157, endPoint y: 258, distance: 59.2
click at [157, 258] on div "3699 3700 3701 3702 3703 3704 3705 3706 3707 3708 3709 3710 3711 3712 3713 3714…" at bounding box center [245, 209] width 237 height 236
type textarea ".hidden-before-scroll { opacity: 0;"
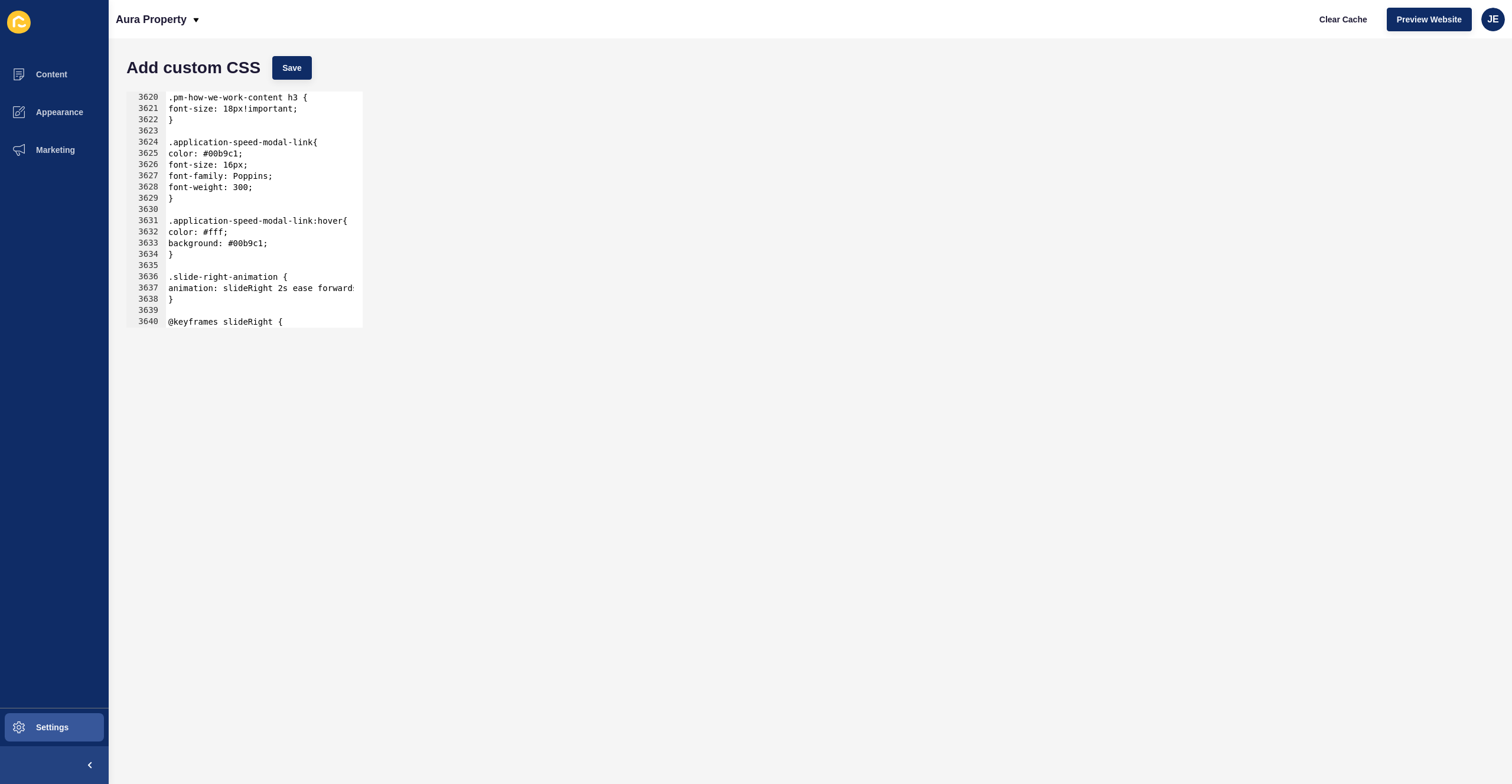
scroll to position [18864, 0]
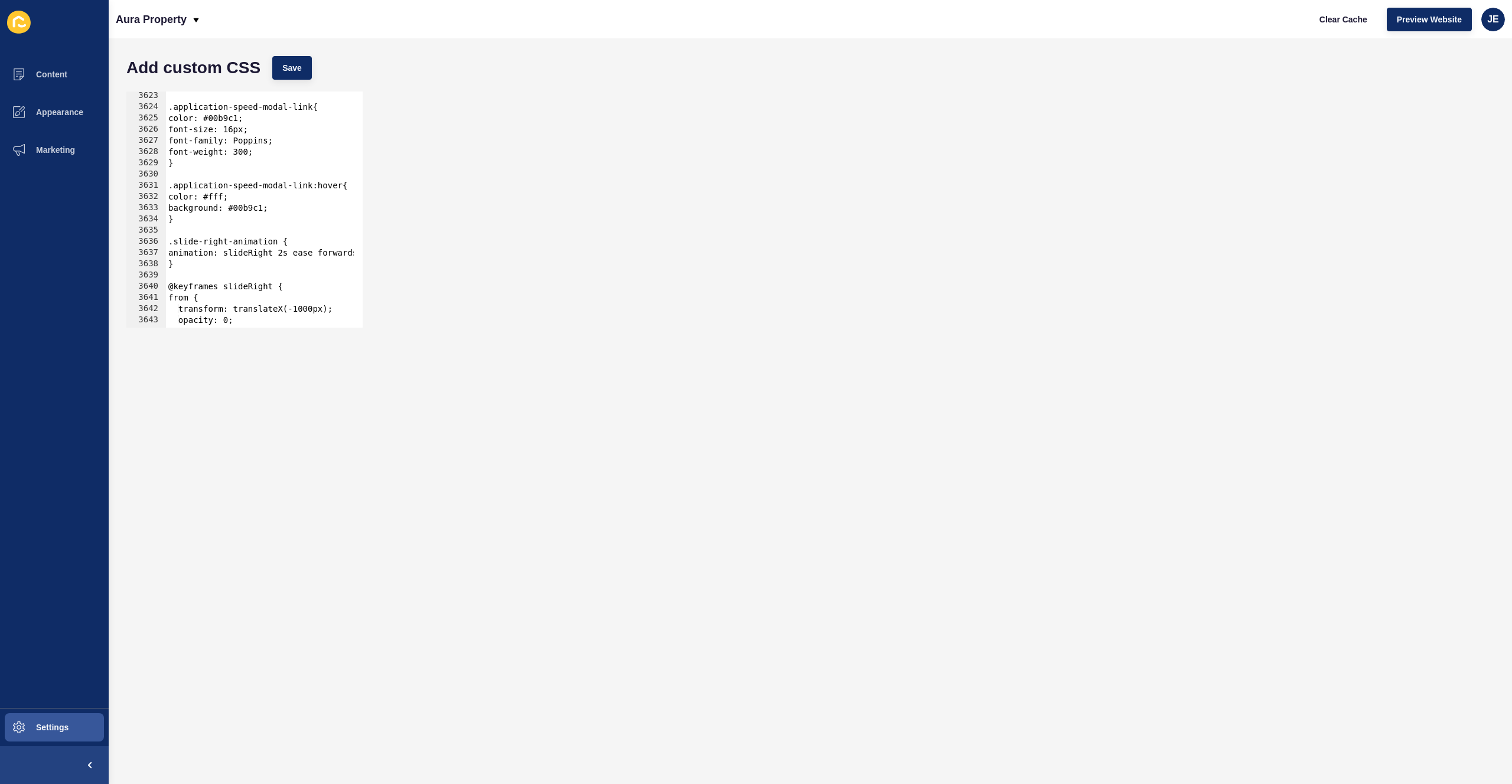
click at [203, 230] on div ".application-speed-modal-link{ color: #00b9c1; font-size: 16px; font-family: Po…" at bounding box center [459, 215] width 586 height 250
paste textarea "}"
type textarea "}"
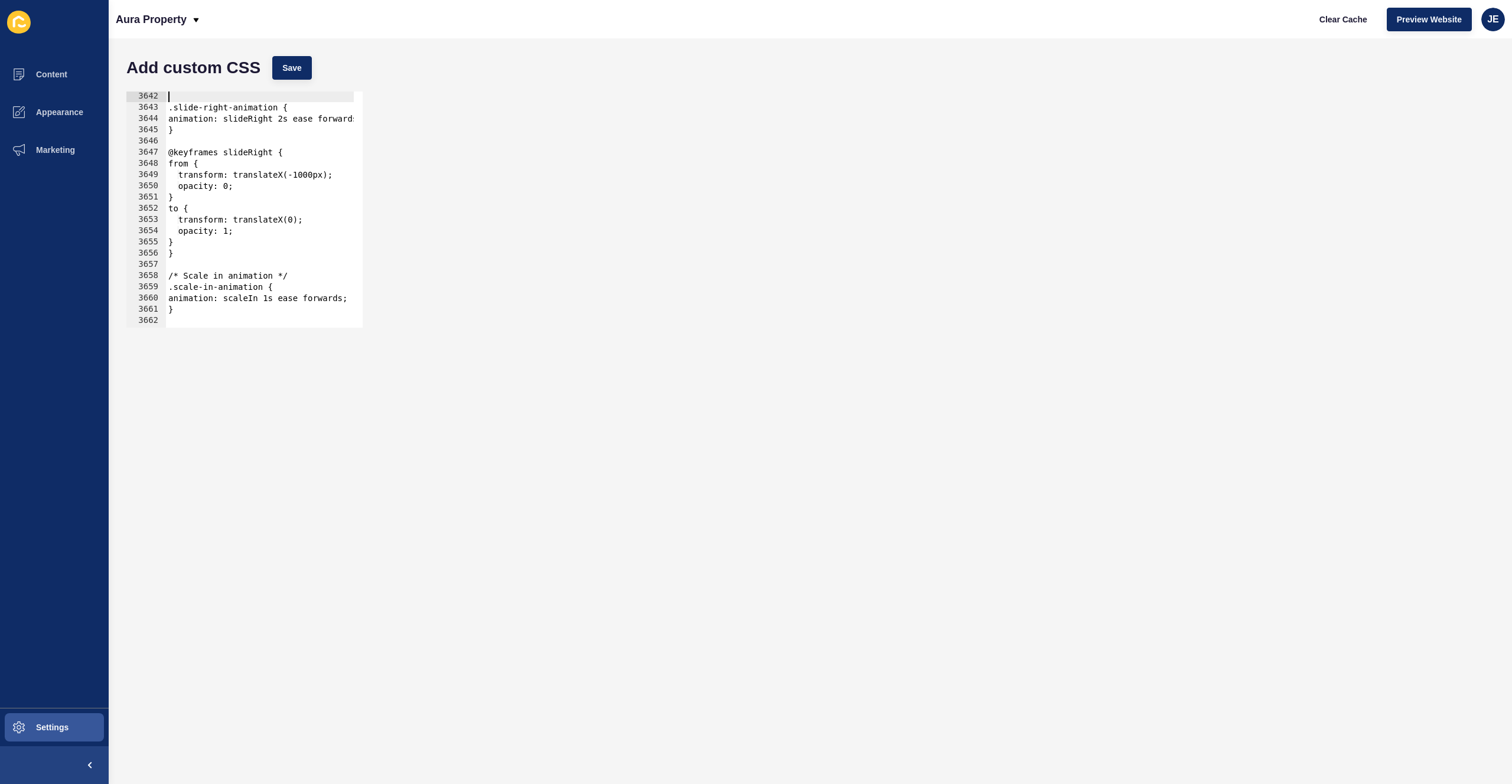
scroll to position [18960, 0]
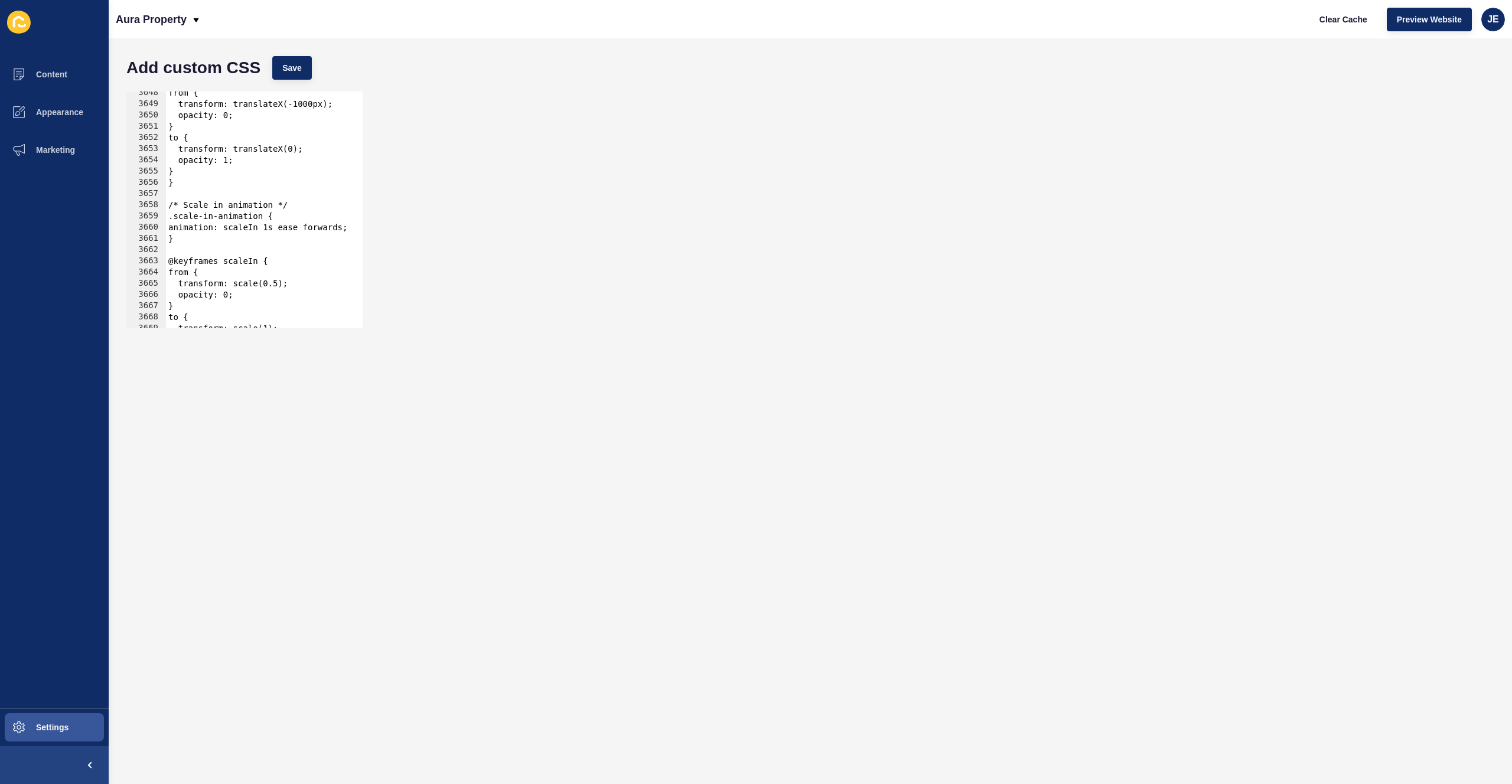
click at [225, 206] on div "from { transform: translateX(-1000px); opacity: 0; } to { transform: translateX…" at bounding box center [459, 212] width 586 height 250
click at [238, 203] on div "from { transform: translateX(-1000px); opacity: 0; } to { transform: translateX…" at bounding box center [459, 212] width 586 height 250
click at [239, 203] on div "from { transform: translateX(-1000px); opacity: 0; } to { transform: translateX…" at bounding box center [459, 212] width 586 height 250
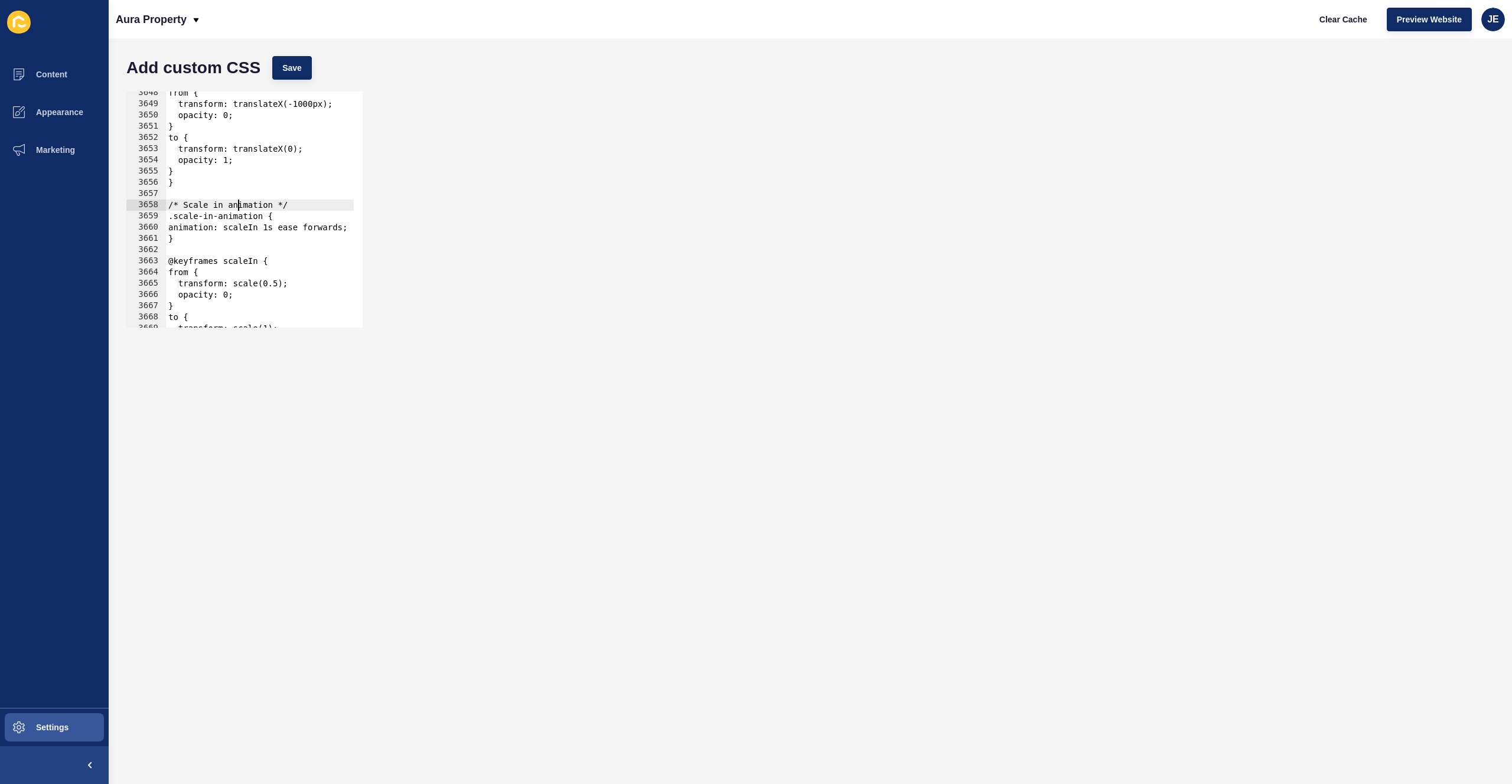
click at [239, 203] on div "from { transform: translateX(-1000px); opacity: 0; } to { transform: translateX…" at bounding box center [459, 212] width 586 height 250
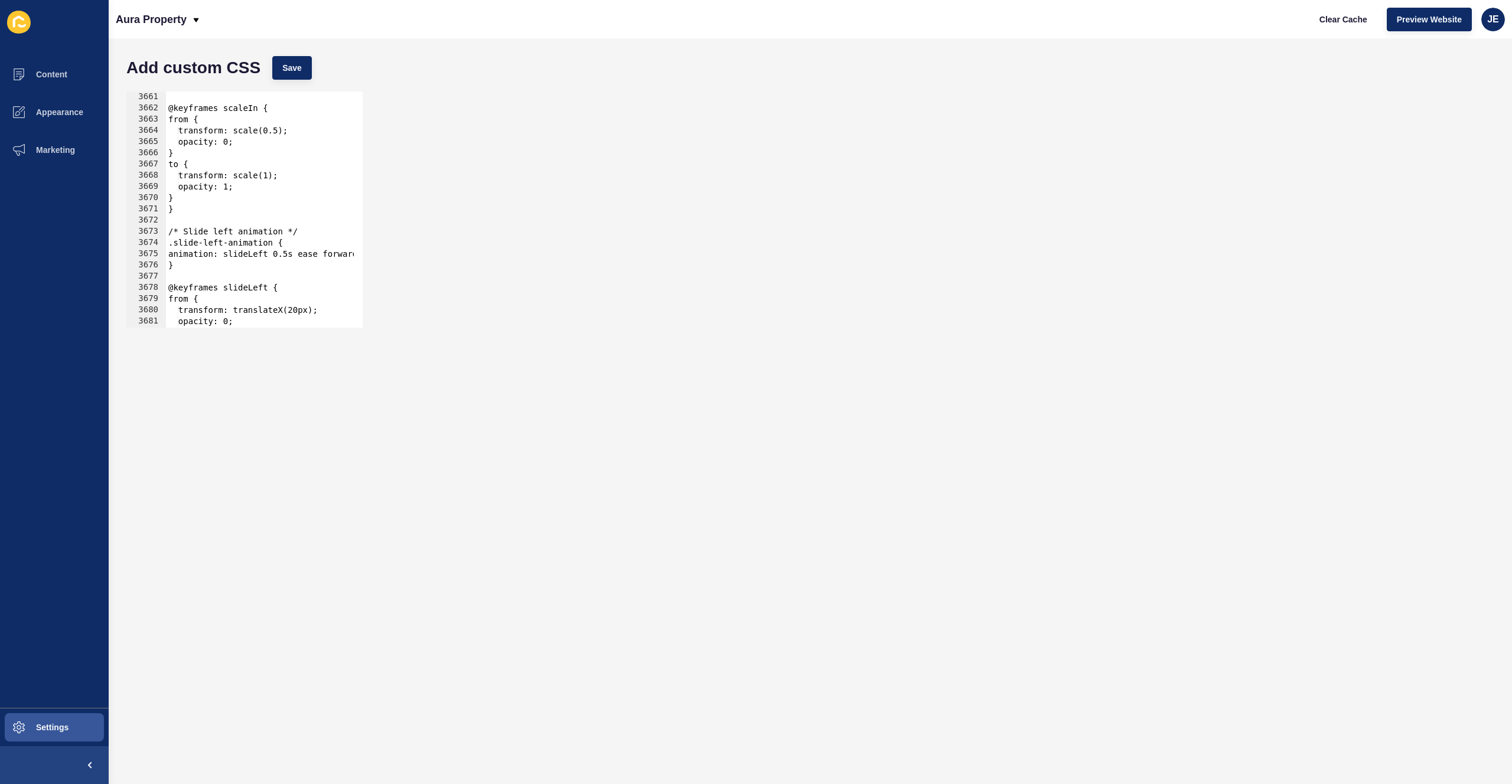
scroll to position [19047, 0]
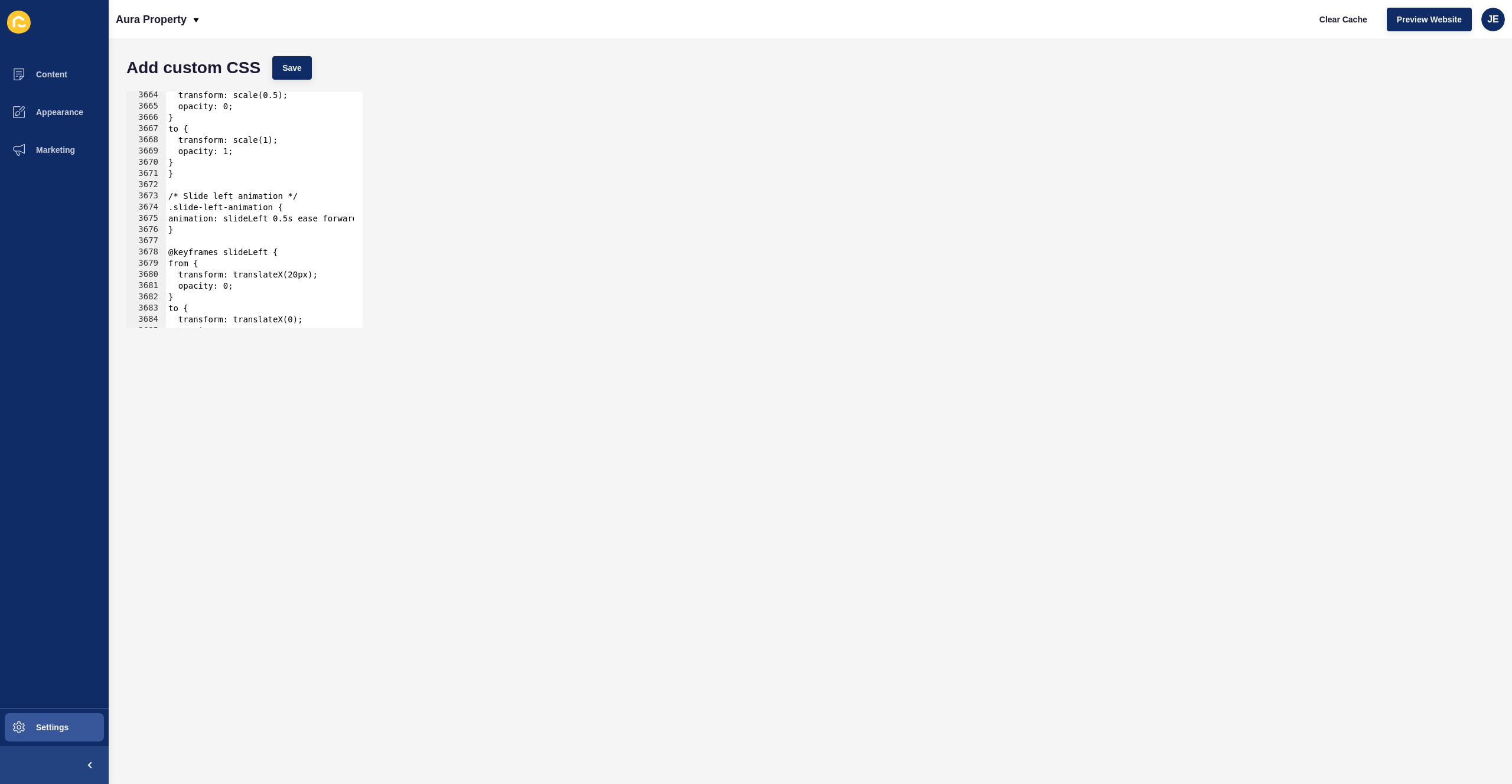
click at [234, 198] on div "transform: scale(0.5); opacity: 0; } to { transform: scale(1); opacity: 1; } } …" at bounding box center [459, 215] width 586 height 250
click at [227, 186] on div "transform: translateX(20px); opacity: 0; } to { transform: translateX(0); opaci…" at bounding box center [459, 206] width 586 height 250
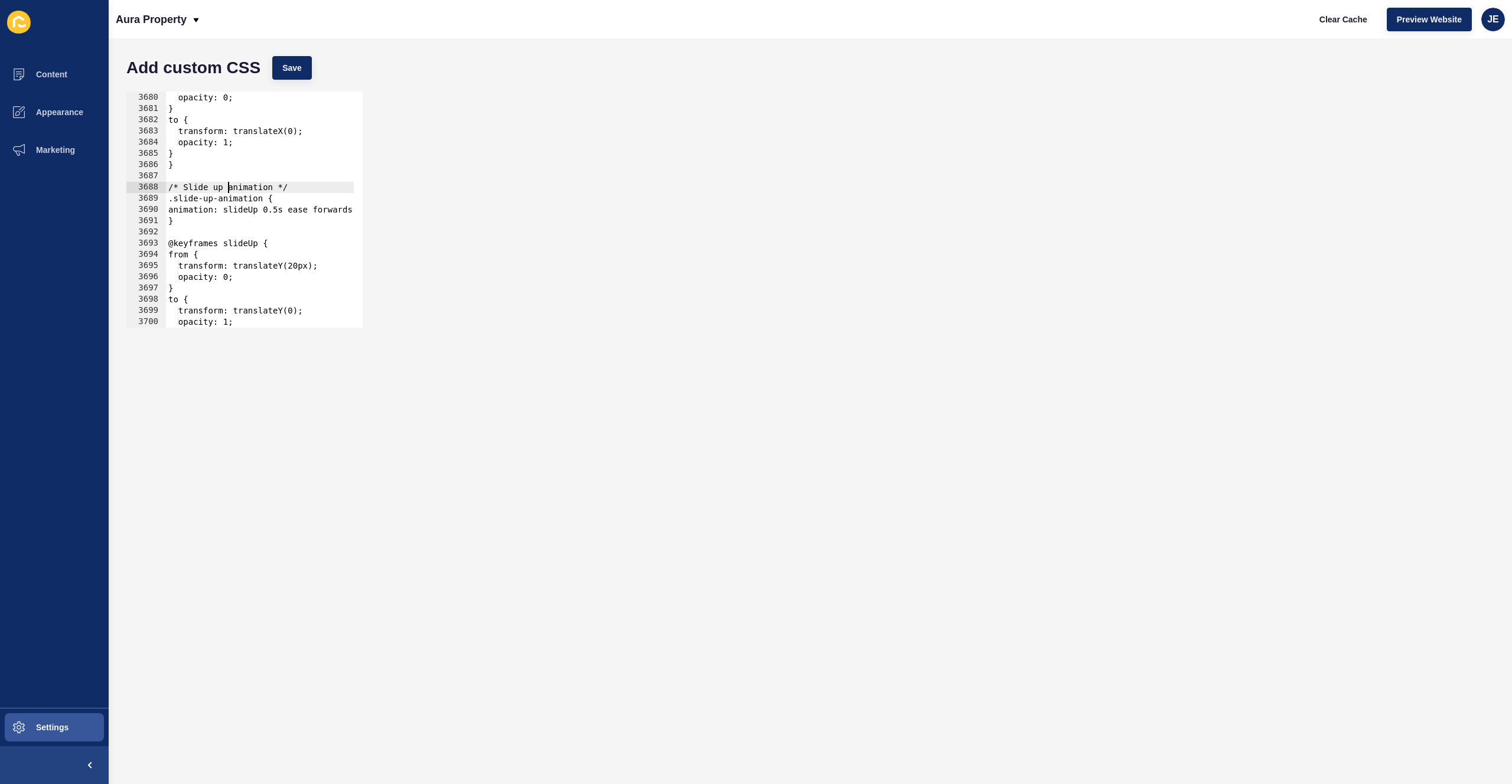
click at [226, 187] on div "transform: translateX(20px); opacity: 0; } to { transform: translateX(0); opaci…" at bounding box center [459, 206] width 586 height 250
type textarea ".slide-up-animation {"
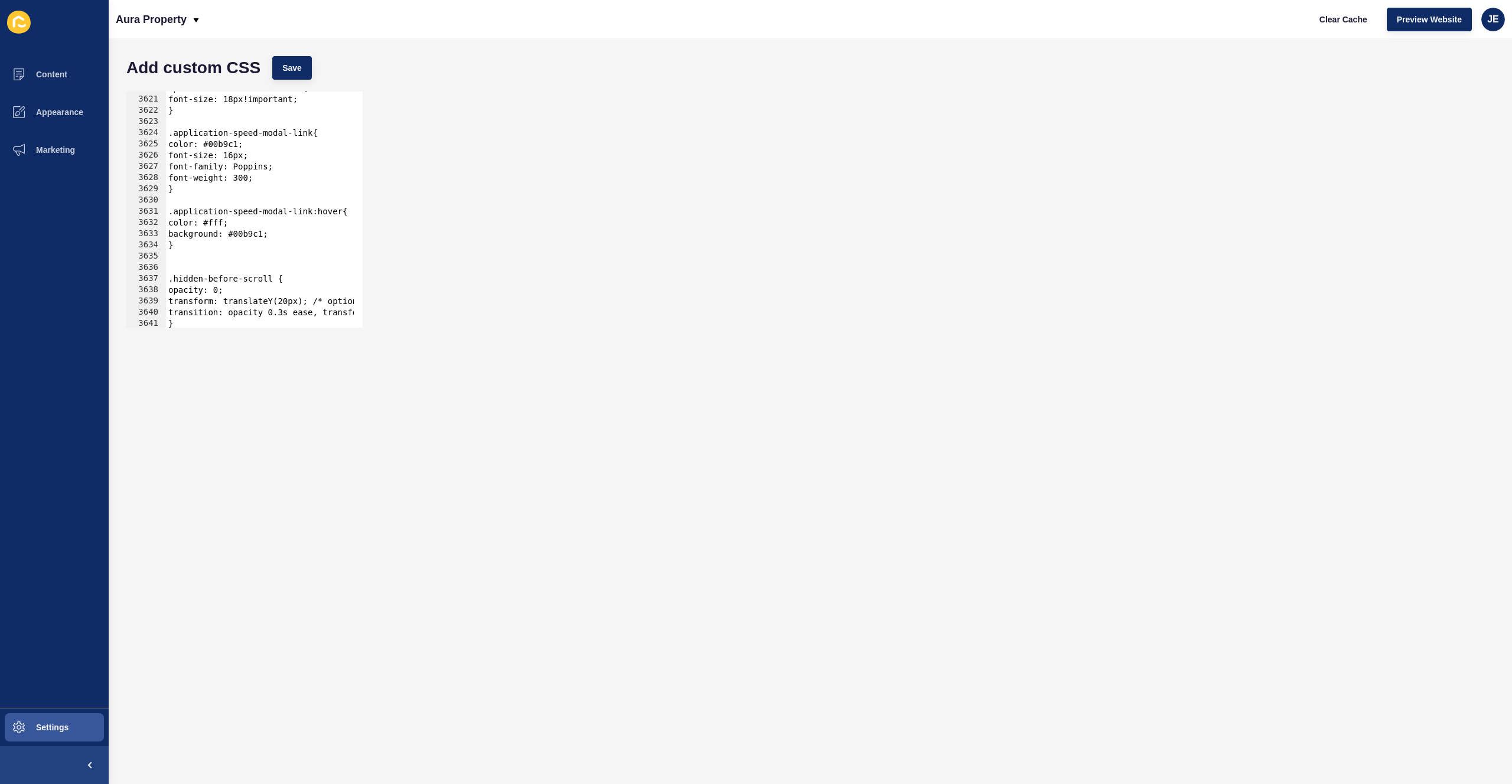
scroll to position [18865, 0]
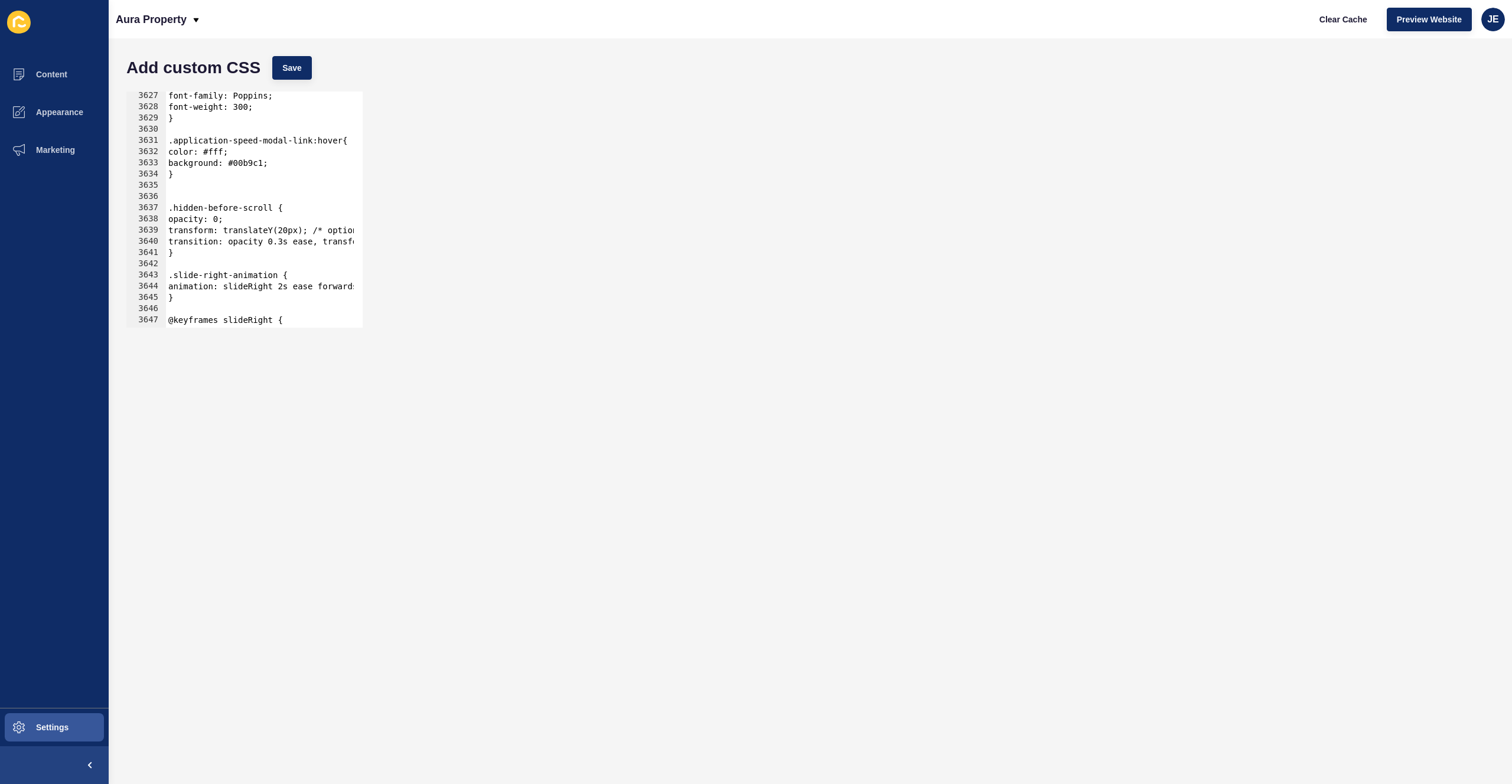
click at [206, 199] on div "font-family: Poppins; font-weight: 300; } .application-speed-modal-link:hover{ …" at bounding box center [459, 215] width 586 height 250
paste textarea "/* Scale in animation */"
drag, startPoint x: 185, startPoint y: 195, endPoint x: 271, endPoint y: 196, distance: 86.0
click at [271, 196] on div "font-family: Poppins; font-weight: 300; } .application-speed-modal-link:hover{ …" at bounding box center [459, 215] width 586 height 250
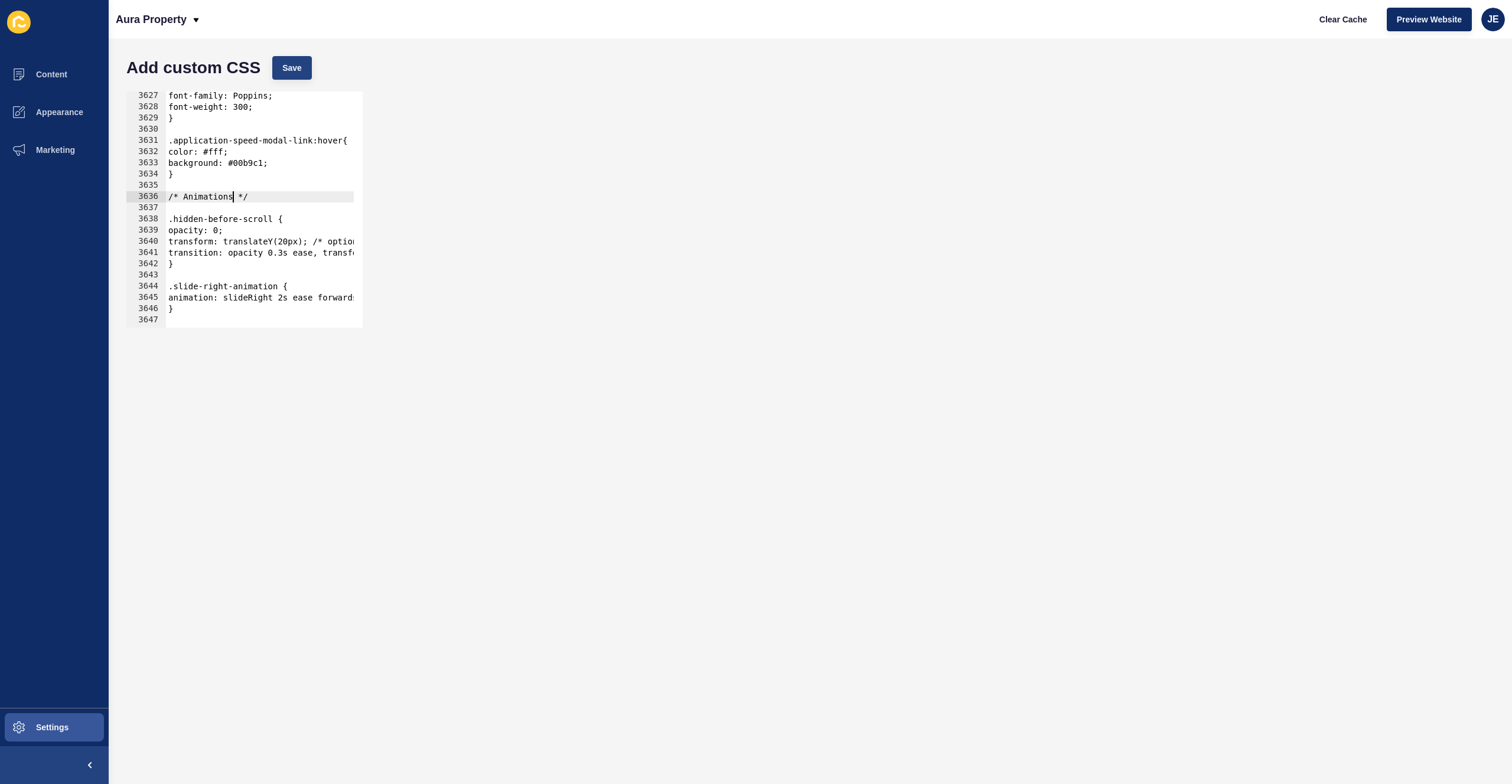
type textarea "/* Animations */"
click at [288, 74] on button "Save" at bounding box center [292, 67] width 40 height 23
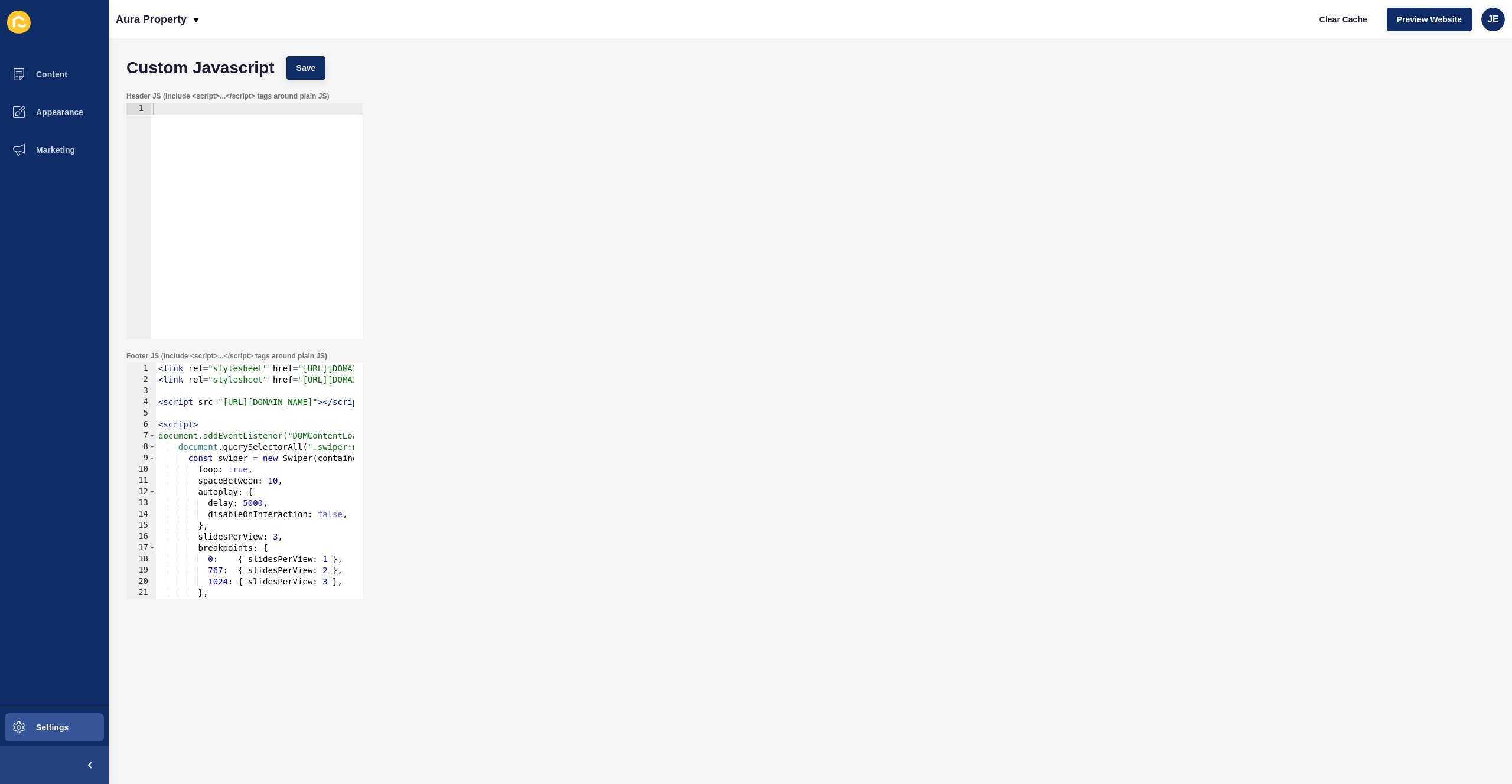
click at [324, 420] on div "< link rel = "stylesheet" href = "https://cdn.jsdelivr.net/npm/swiper@11/swiper…" at bounding box center [552, 488] width 794 height 250
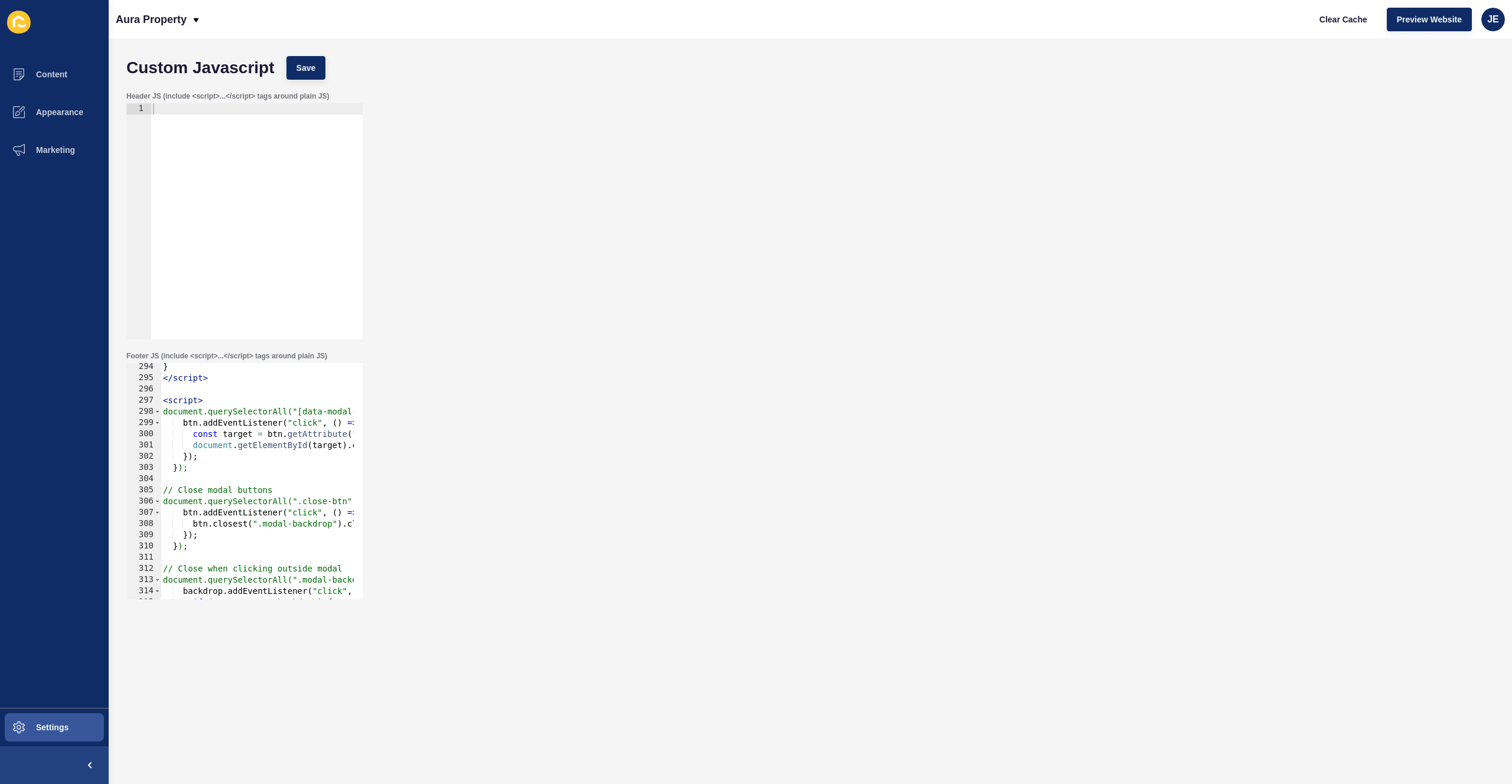
scroll to position [3363, 0]
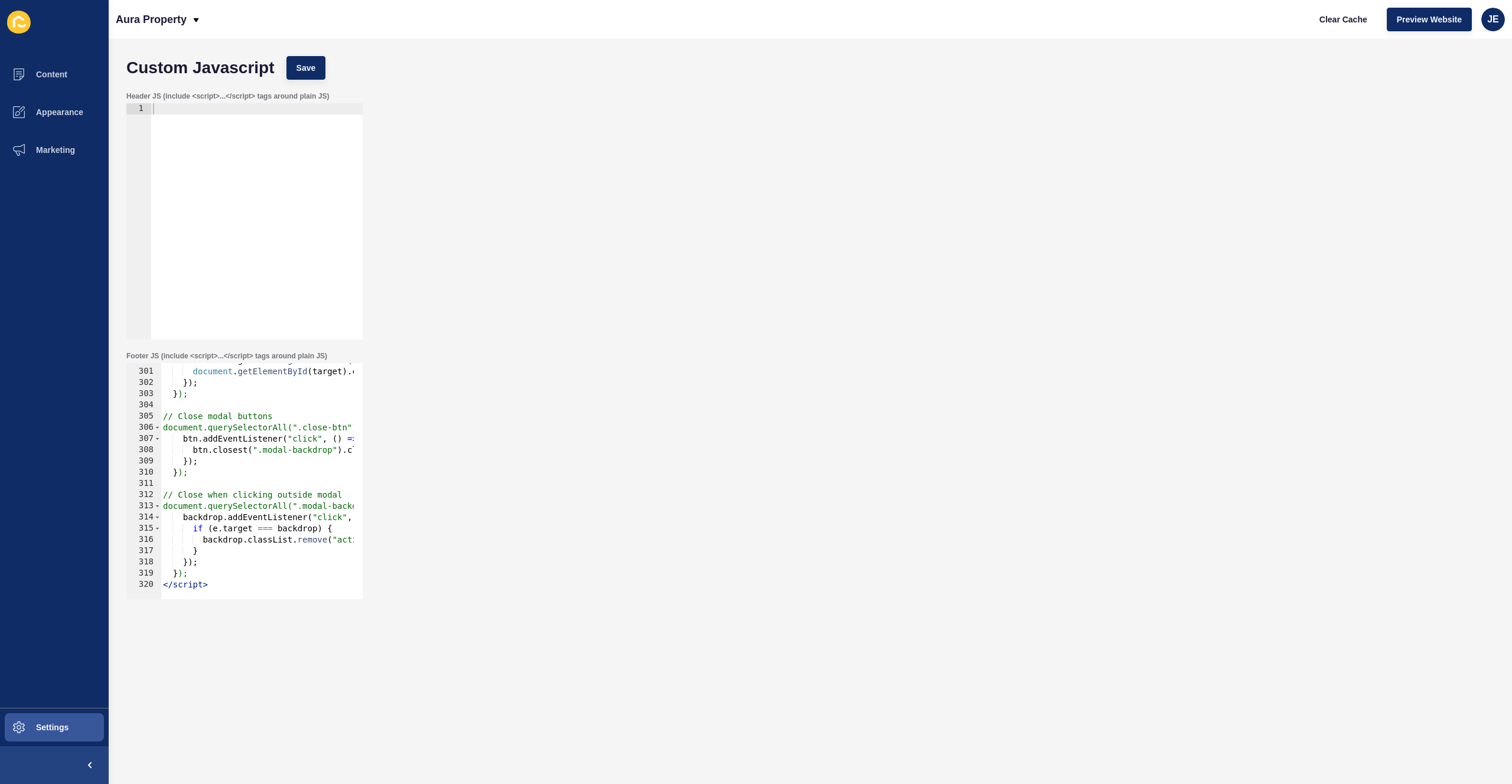
click at [242, 579] on div "const target = btn . getAttribute ( "data-modal-target" ) ; document . getEleme…" at bounding box center [558, 480] width 794 height 250
click at [240, 583] on div "const target = btn . getAttribute ( "data-modal-target" ) ; document . getEleme…" at bounding box center [558, 480] width 794 height 250
type textarea "</script>"
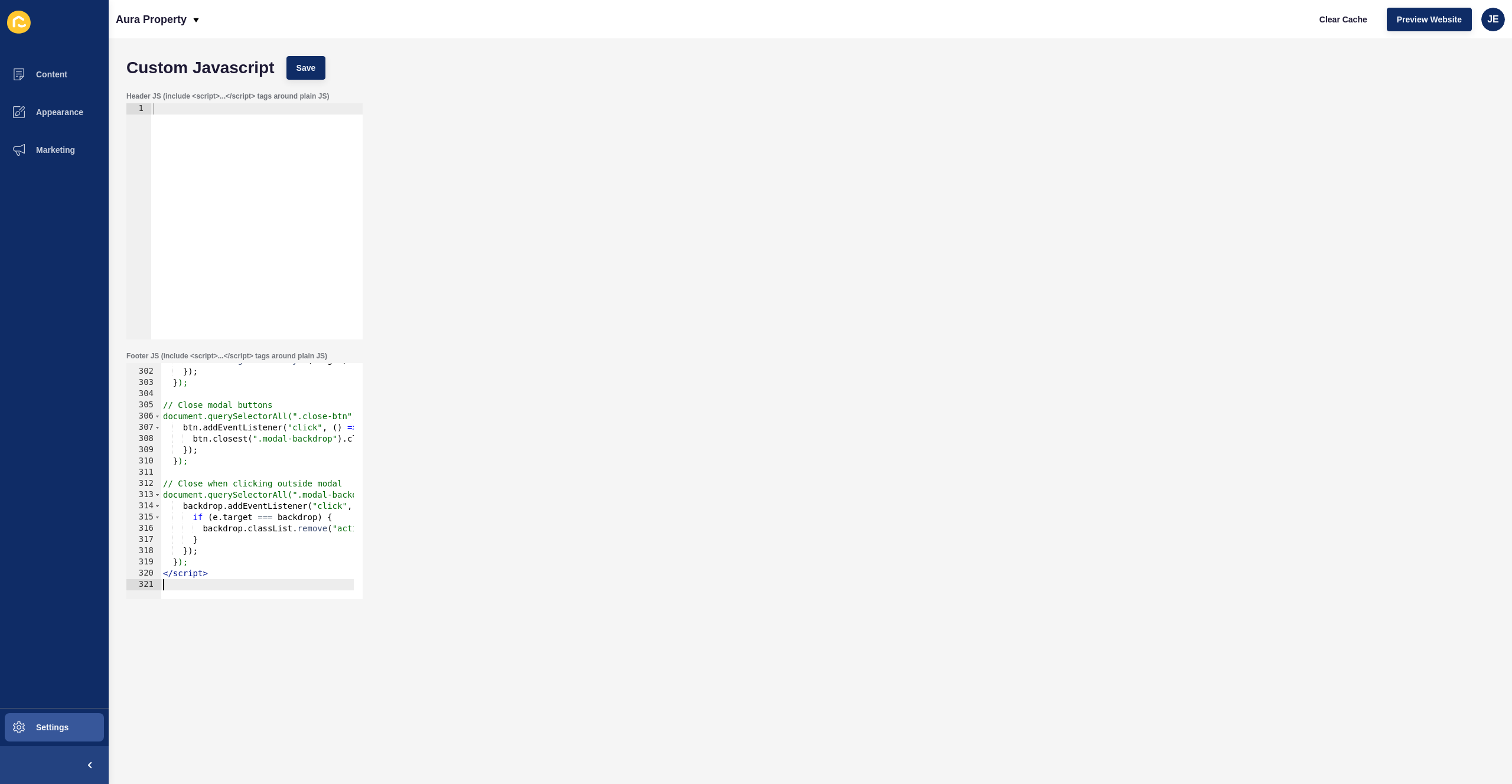
paste textarea "</script>"
type textarea "</script>"
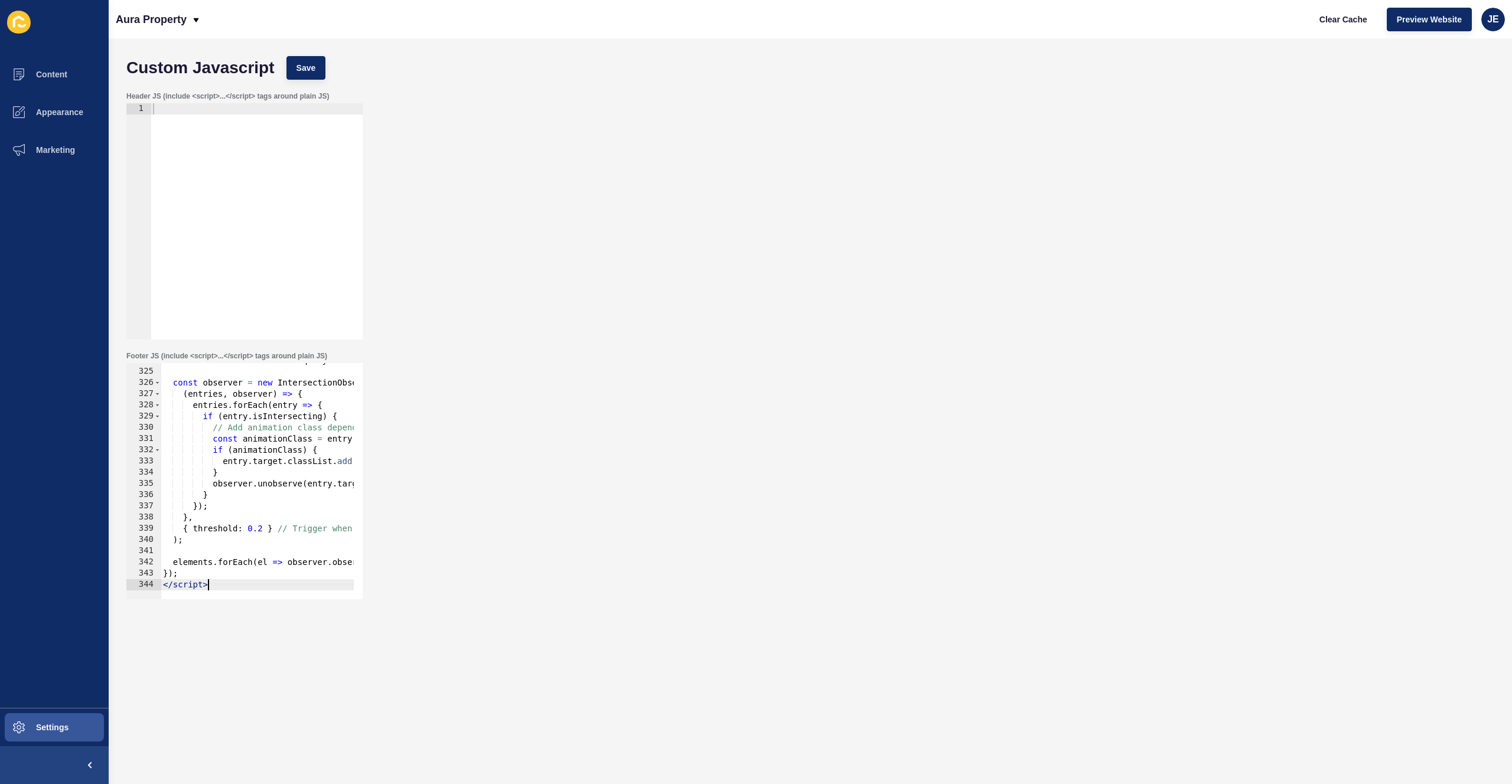
scroll to position [3631, 0]
click at [287, 67] on button "Save" at bounding box center [307, 67] width 40 height 23
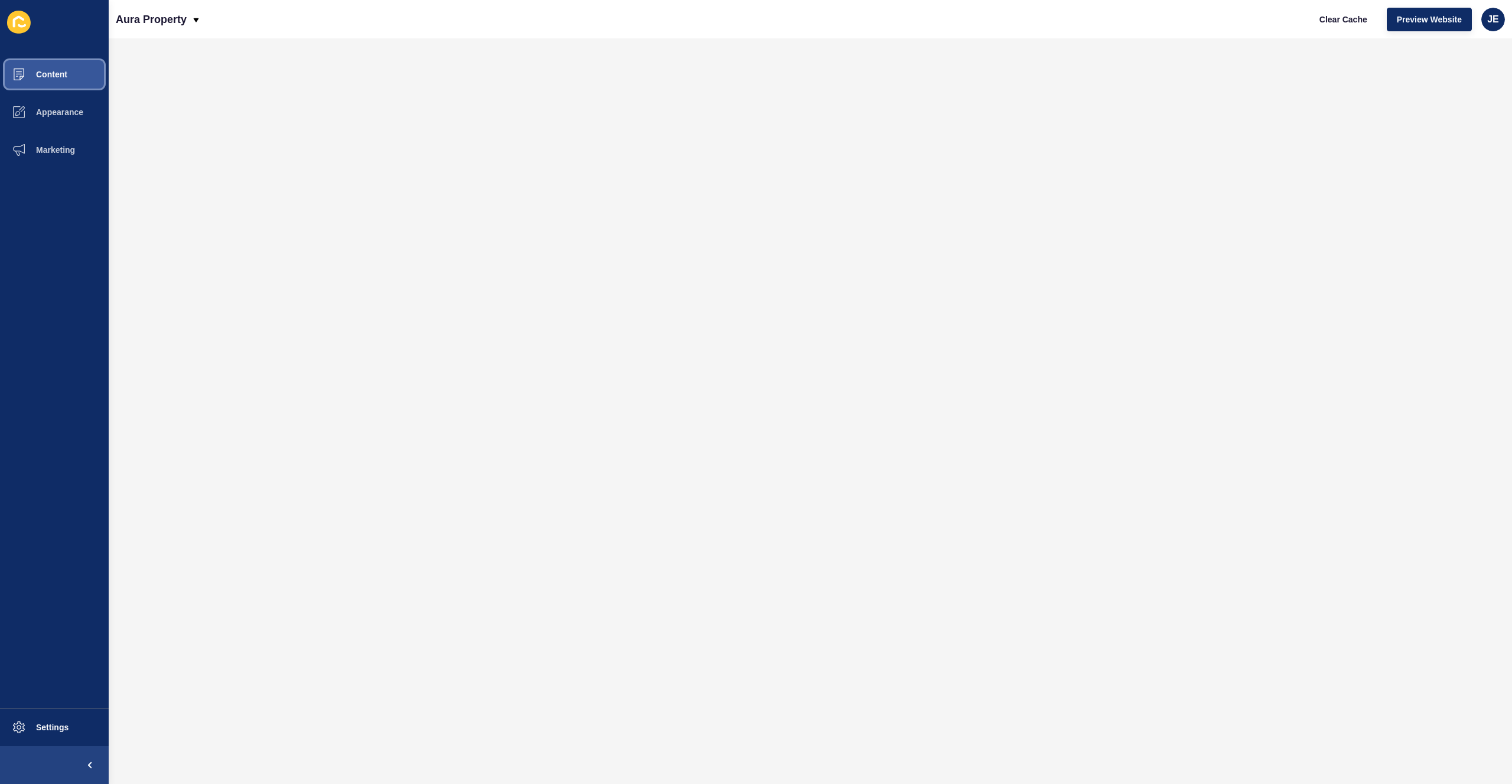
click at [67, 78] on span "Content" at bounding box center [32, 74] width 69 height 10
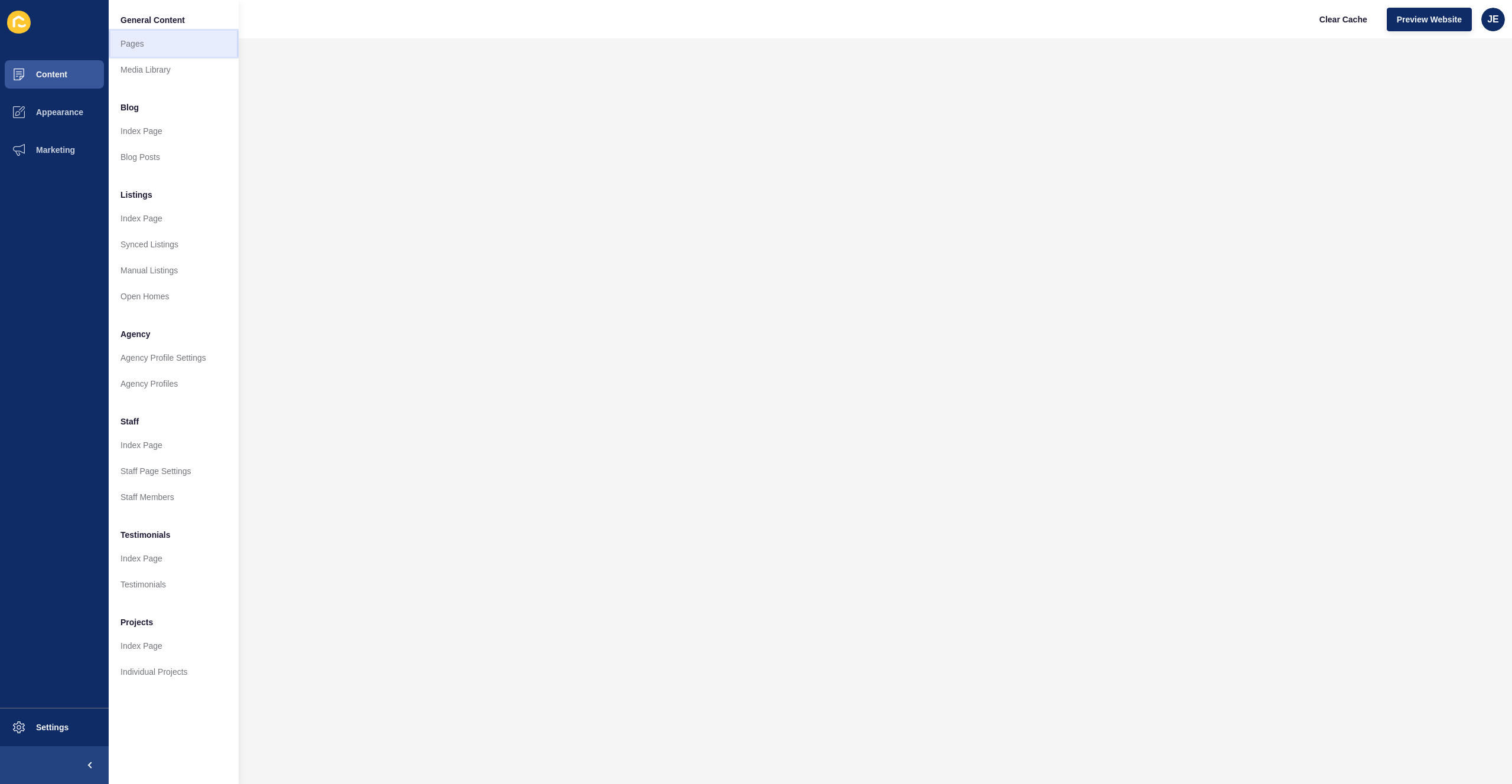
click at [166, 48] on link "Pages" at bounding box center [174, 43] width 130 height 26
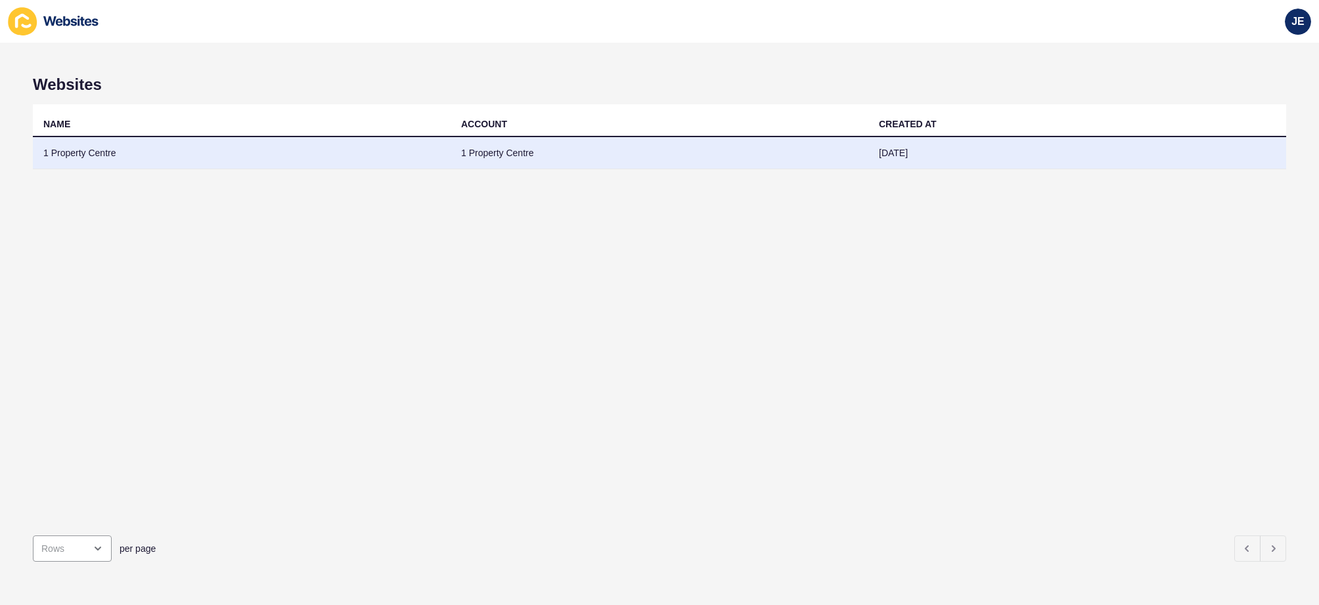
click at [351, 159] on td "1 Property Centre" at bounding box center [242, 153] width 418 height 32
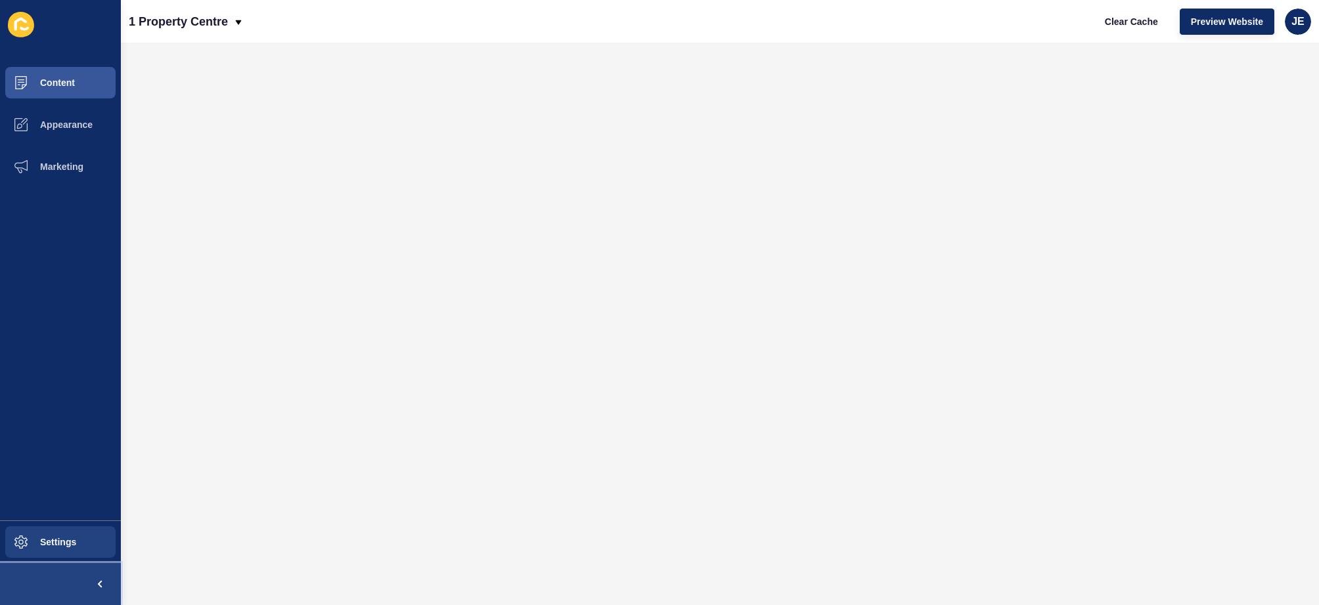
drag, startPoint x: 49, startPoint y: 569, endPoint x: 54, endPoint y: 562, distance: 8.6
click at [49, 569] on button at bounding box center [60, 584] width 121 height 42
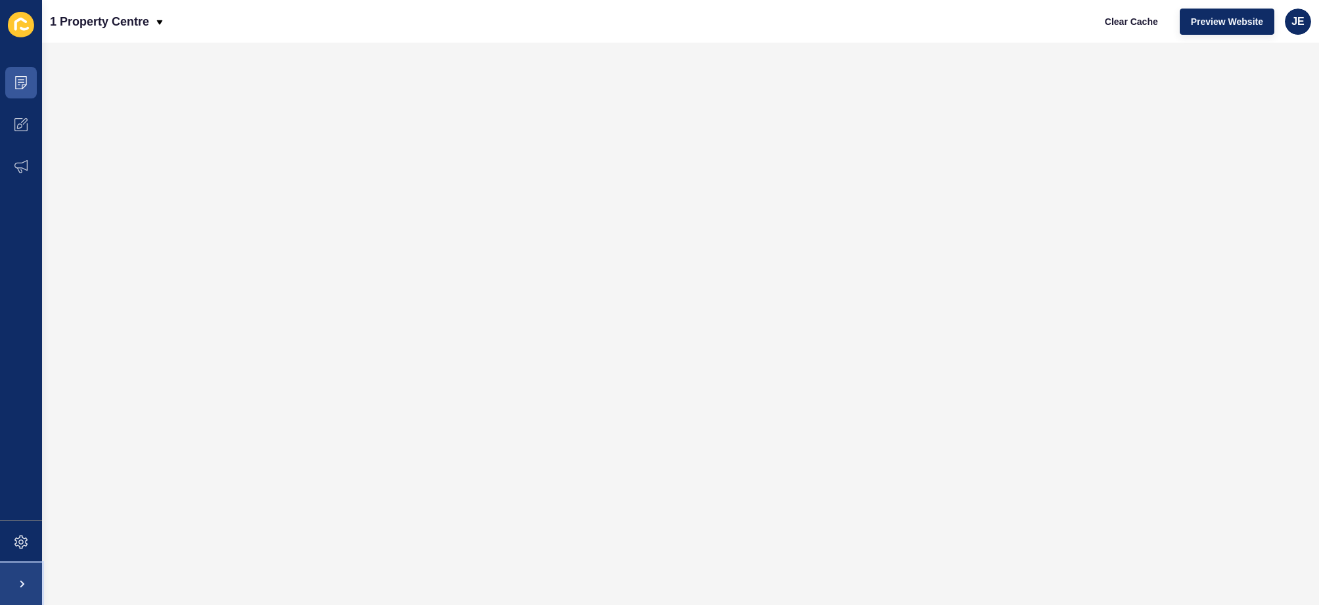
drag, startPoint x: 38, startPoint y: 569, endPoint x: 43, endPoint y: 563, distance: 7.0
click at [37, 569] on span at bounding box center [21, 584] width 42 height 42
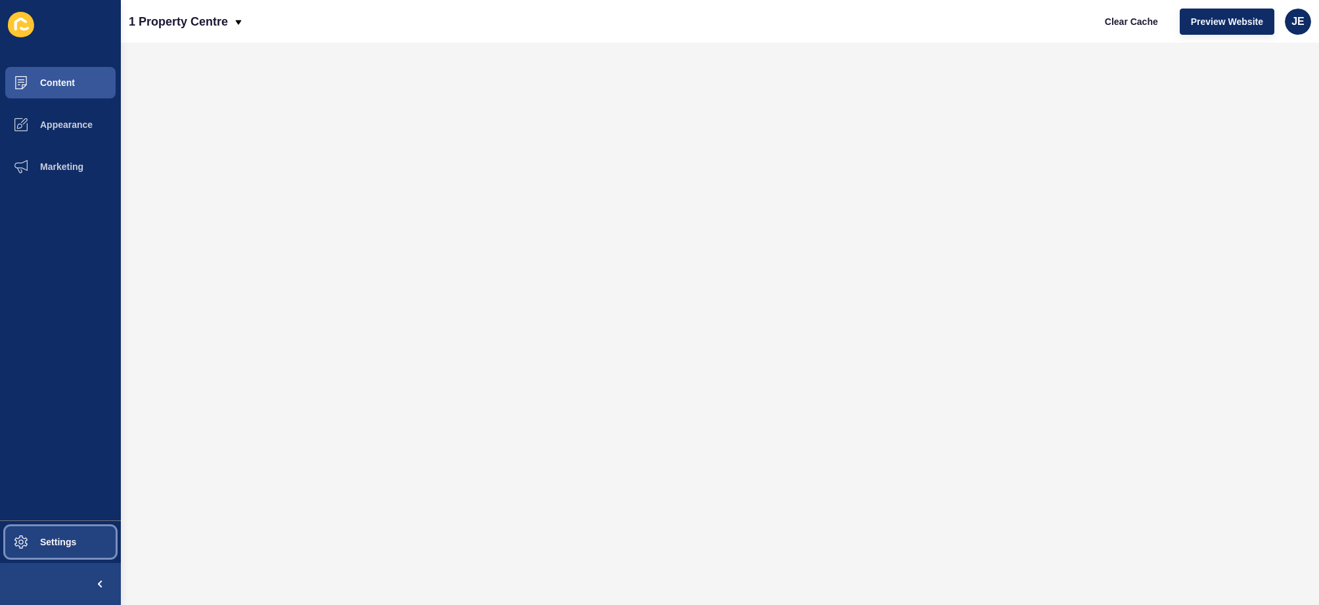
click at [37, 548] on span at bounding box center [21, 542] width 42 height 42
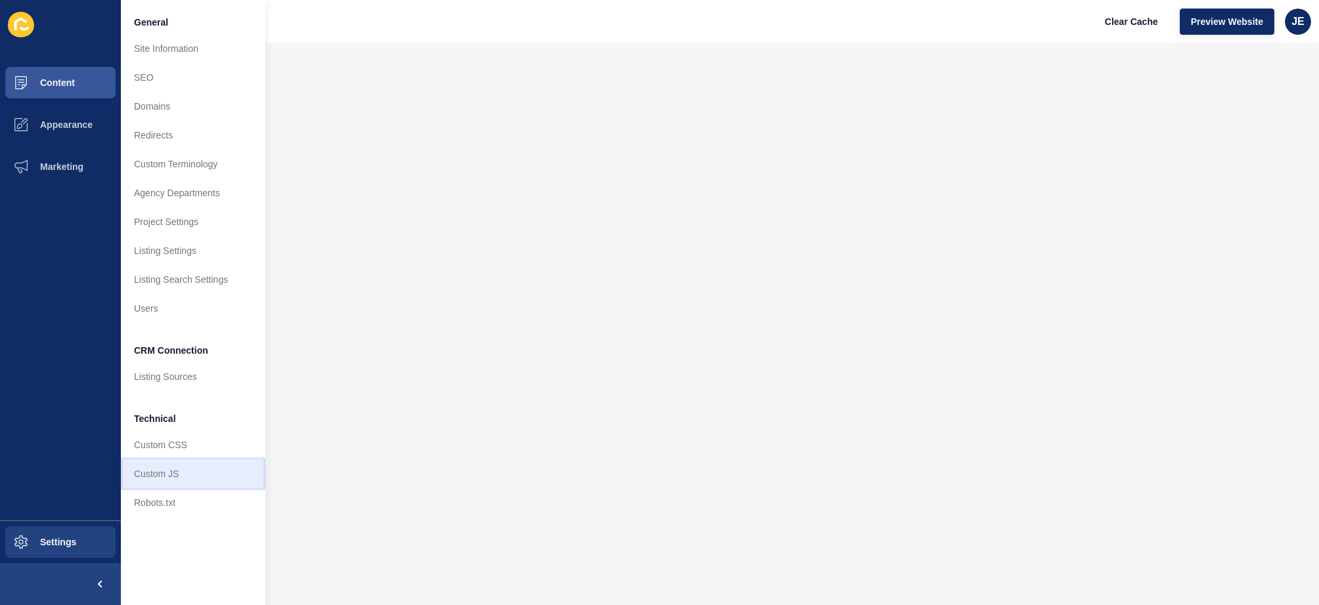
click at [187, 473] on link "Custom JS" at bounding box center [193, 474] width 144 height 29
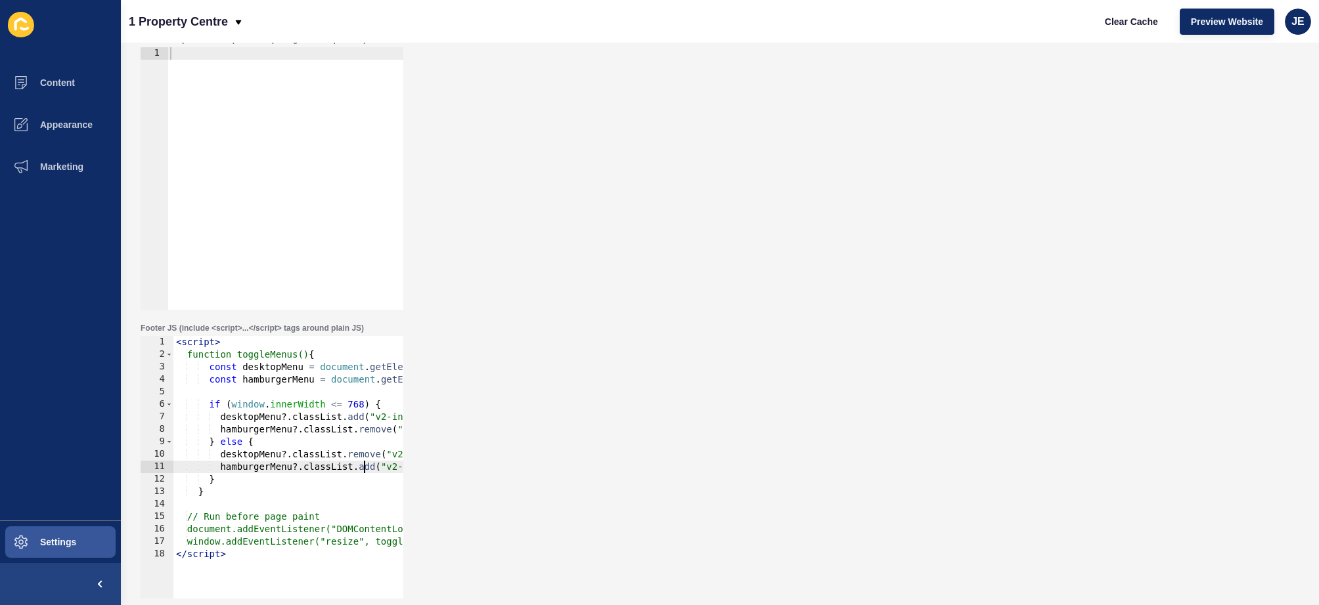
scroll to position [0, 71]
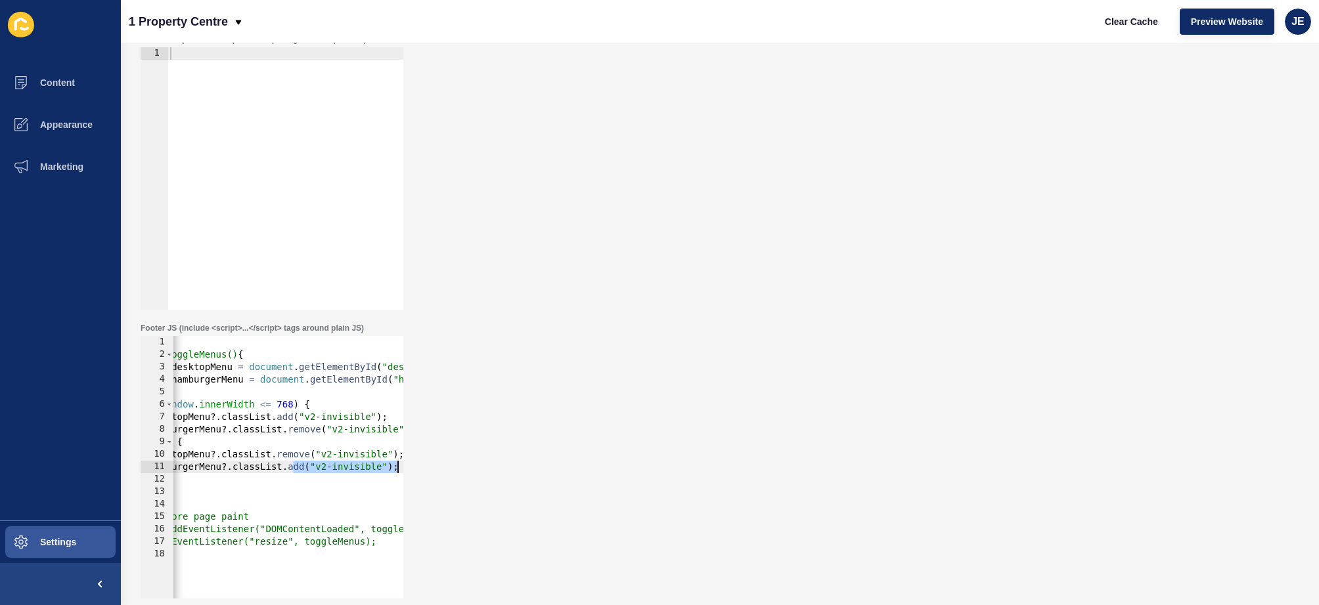
drag, startPoint x: 365, startPoint y: 473, endPoint x: 433, endPoint y: 470, distance: 68.3
click at [433, 470] on div "Footer JS (include <script>...</script> tags around plain JS) hamburgerMenu?.cl…" at bounding box center [720, 461] width 1172 height 289
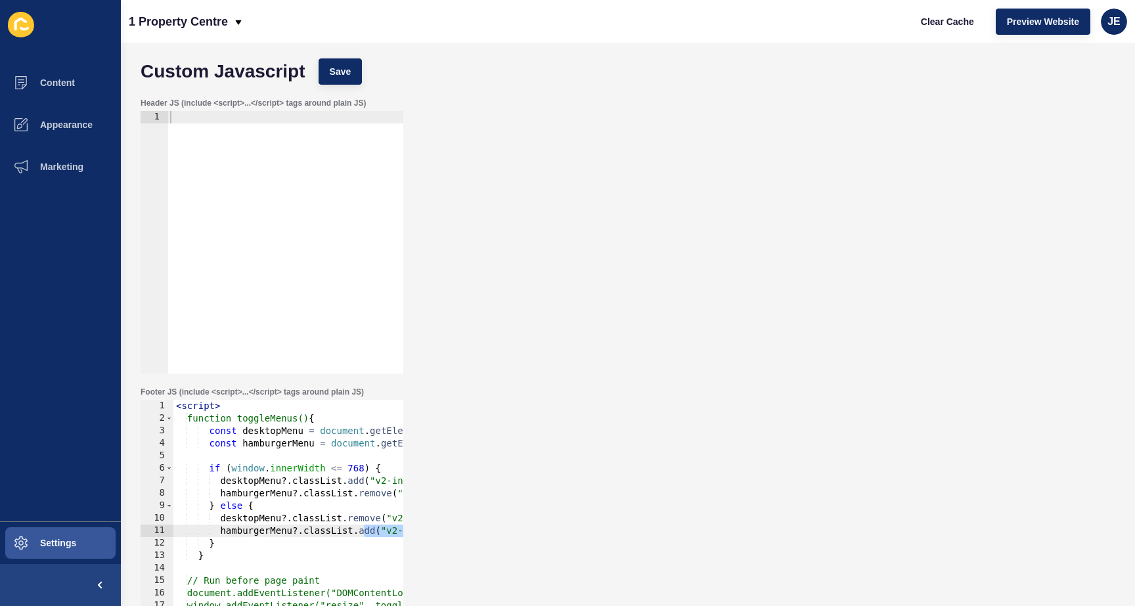
scroll to position [0, 0]
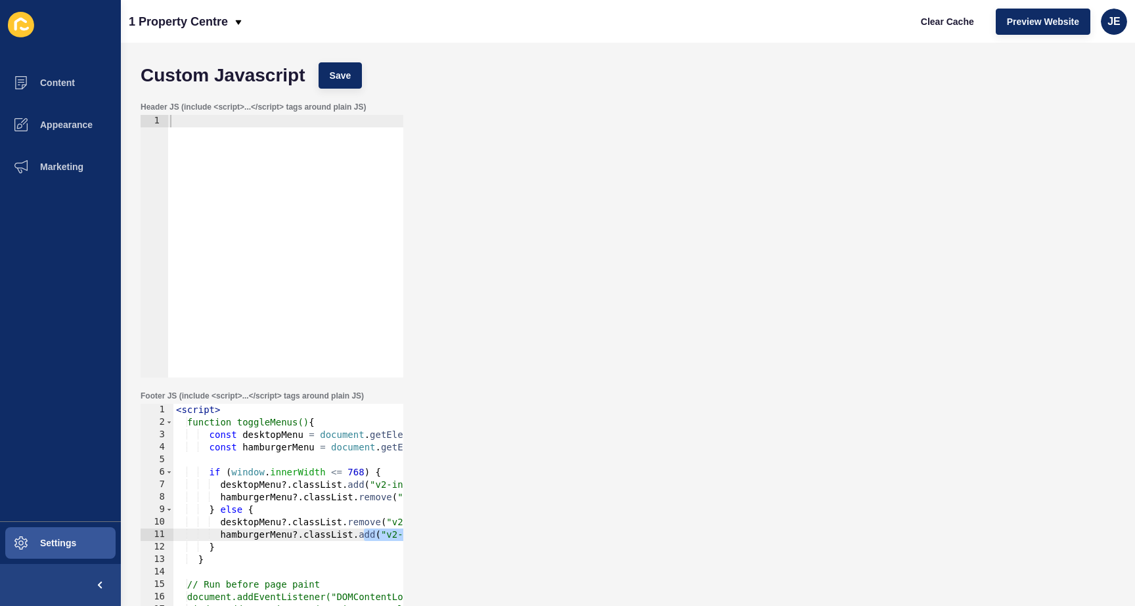
click at [556, 166] on div "Header JS (include <script>...</script> tags around plain JS) 1 ההההההההההההההה…" at bounding box center [628, 239] width 988 height 289
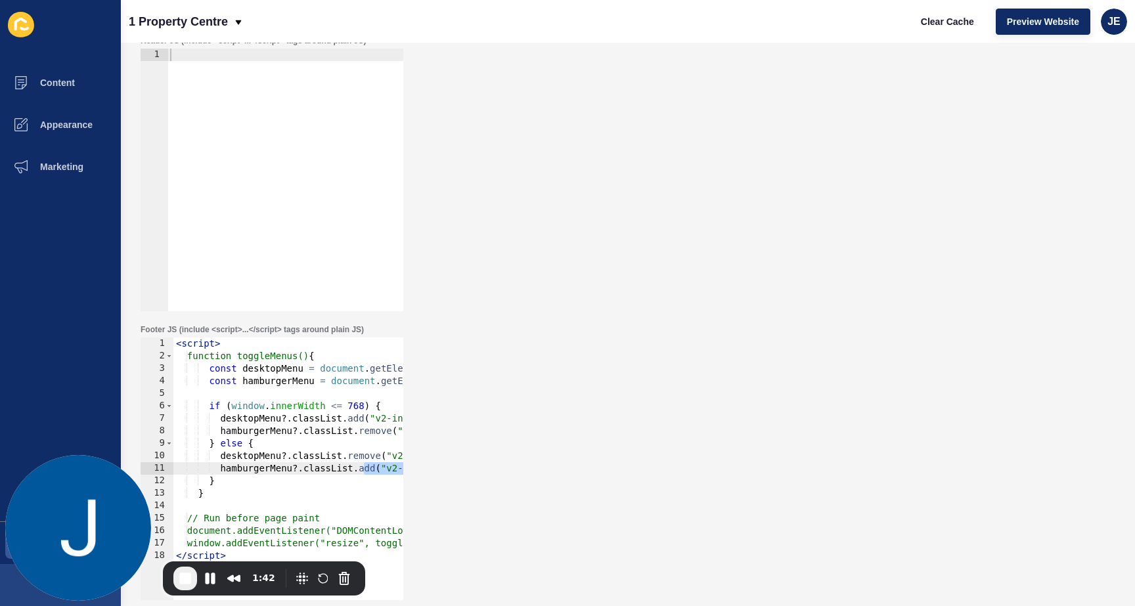
scroll to position [67, 0]
type textarea "<script>"
click at [197, 345] on div "< script > function toggleMenus() { const desktopMenu = document . getElementBy…" at bounding box center [368, 476] width 391 height 278
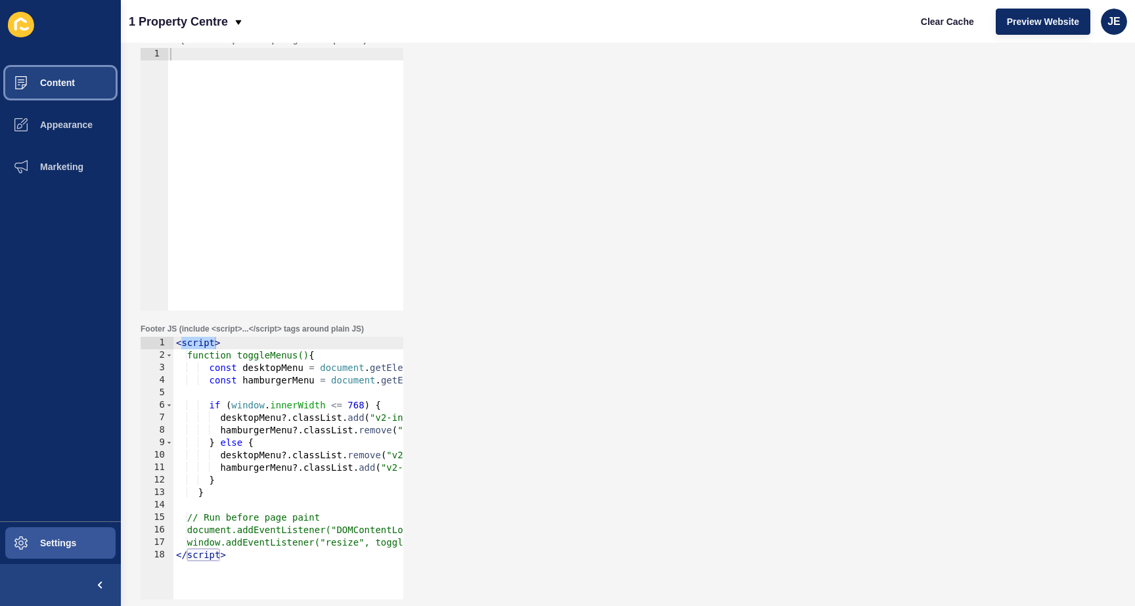
click at [55, 78] on span "Content" at bounding box center [36, 82] width 77 height 11
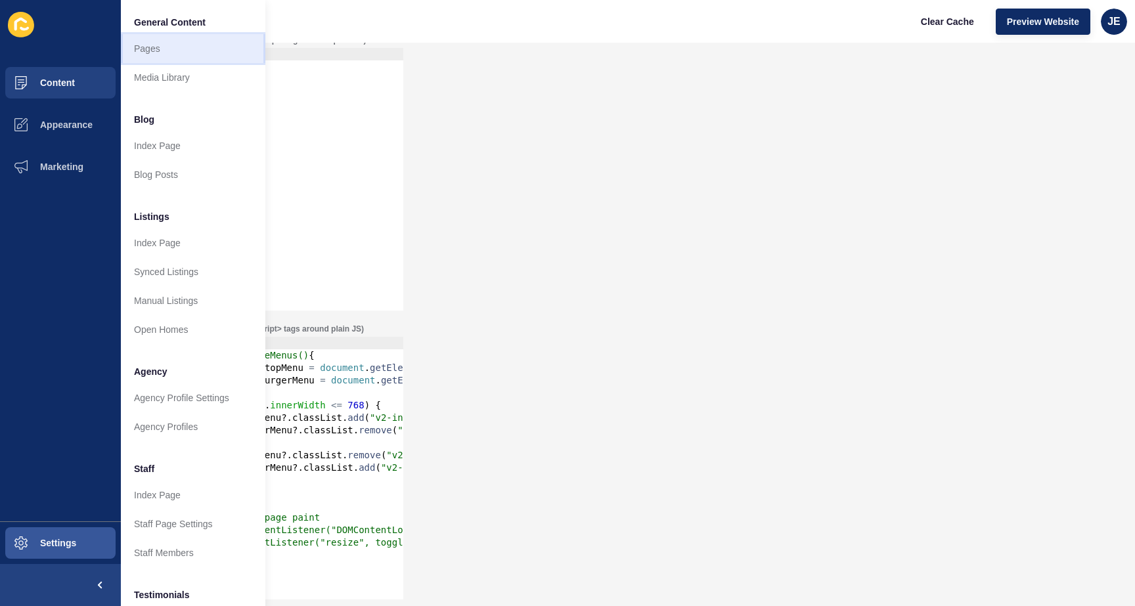
click at [158, 45] on link "Pages" at bounding box center [193, 48] width 144 height 29
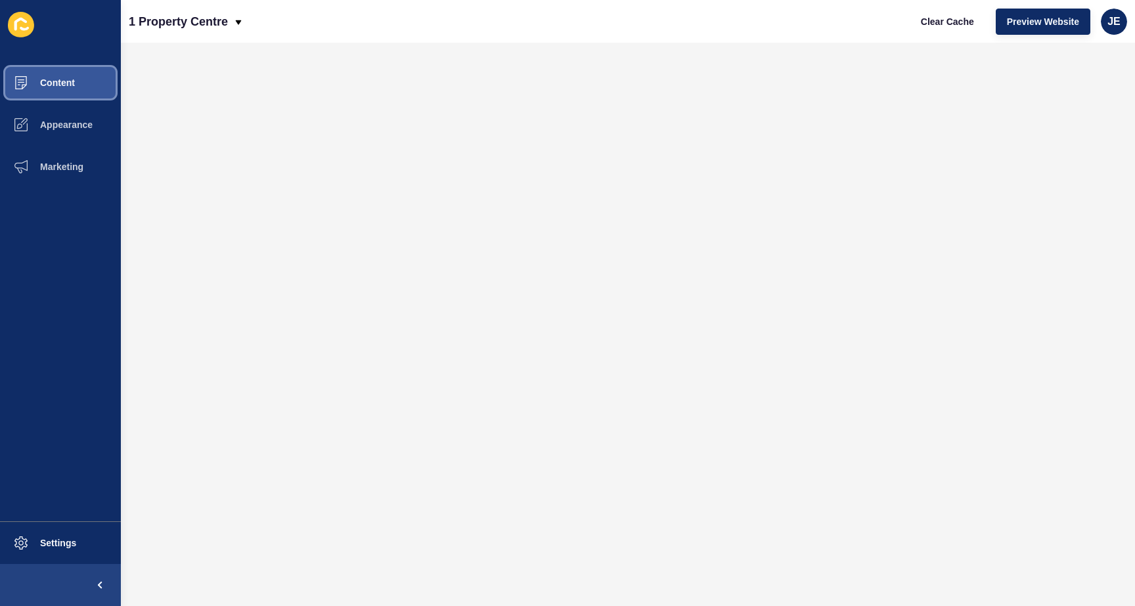
click at [70, 90] on button "Content" at bounding box center [60, 83] width 121 height 42
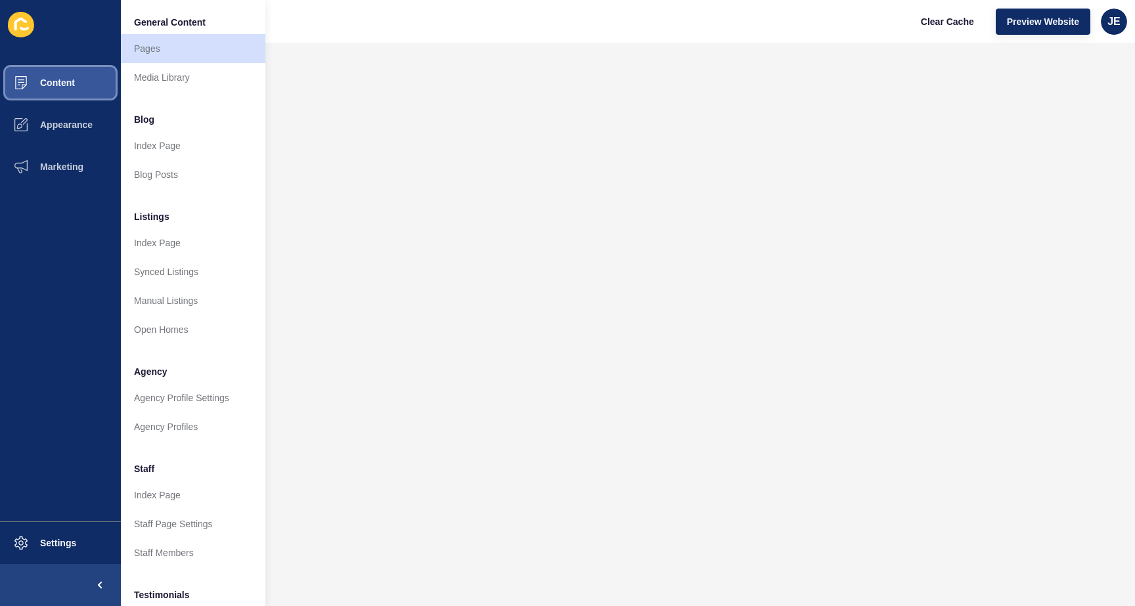
scroll to position [173, 0]
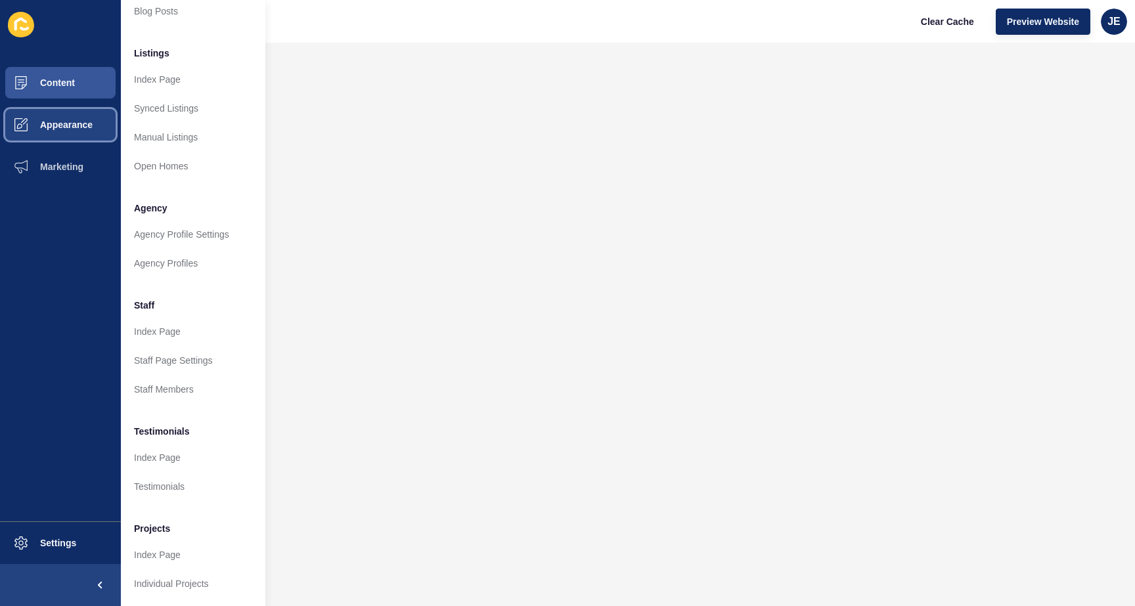
click at [49, 130] on button "Appearance" at bounding box center [60, 125] width 121 height 42
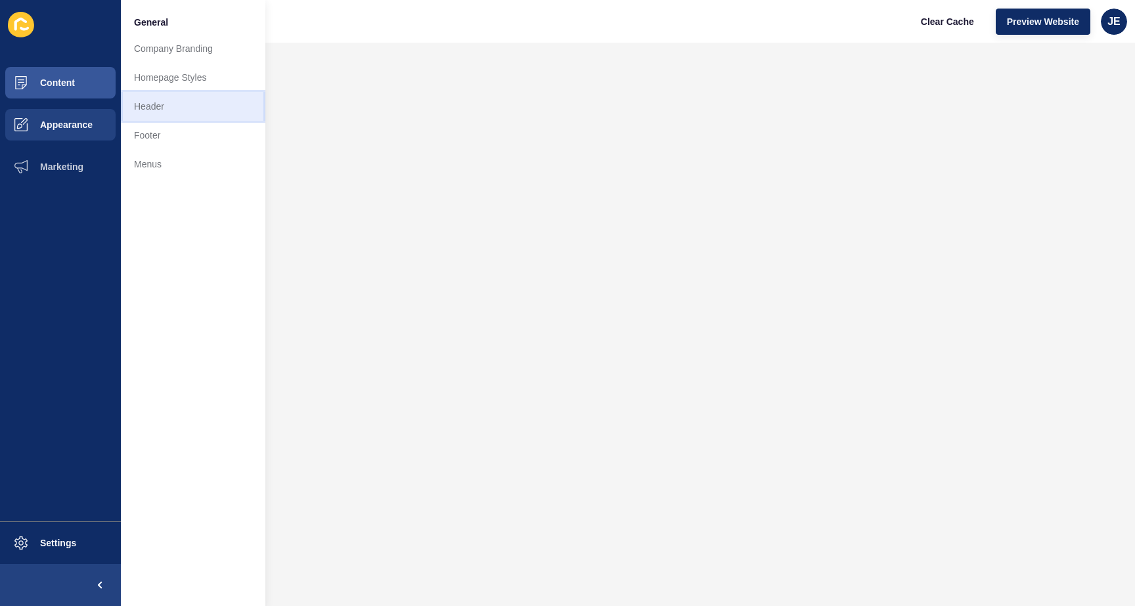
click at [157, 109] on link "Header" at bounding box center [193, 106] width 144 height 29
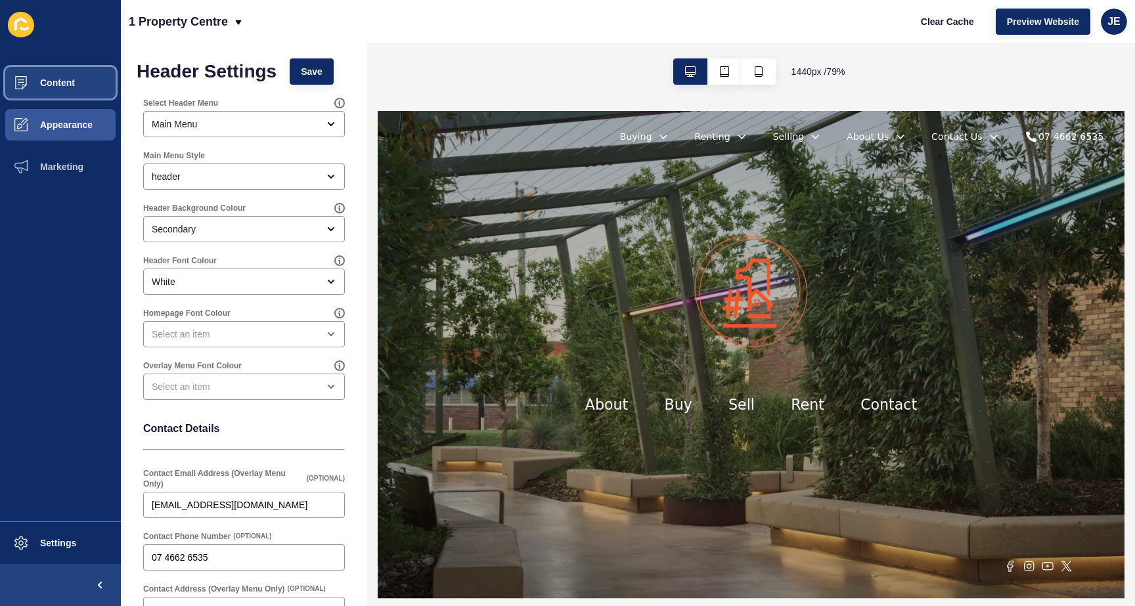
click at [49, 91] on button "Content" at bounding box center [60, 83] width 121 height 42
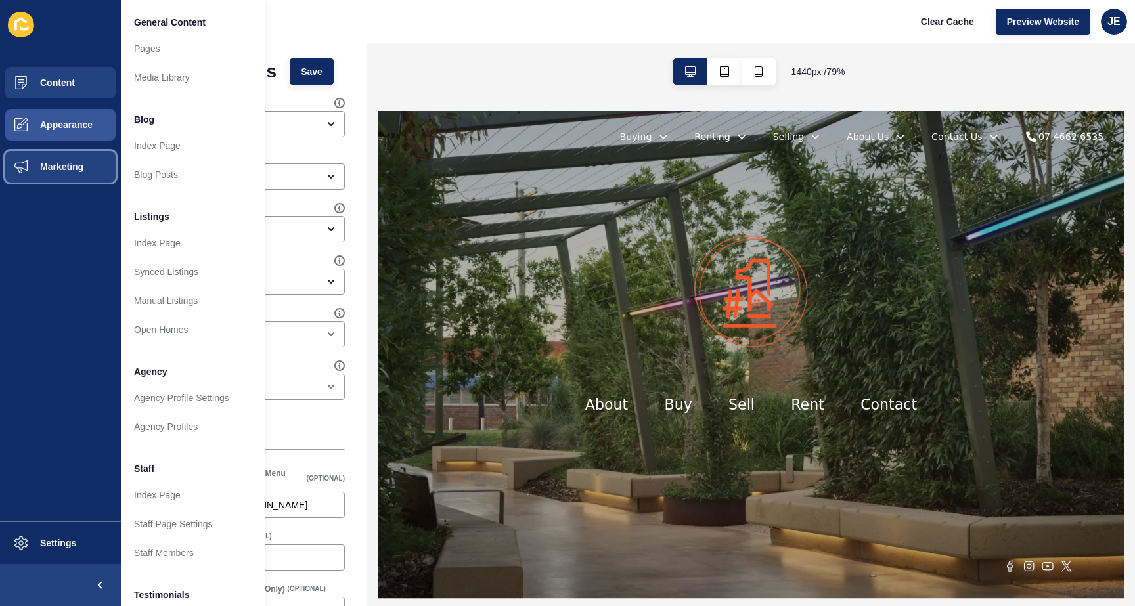
click at [69, 171] on span "Marketing" at bounding box center [40, 167] width 85 height 11
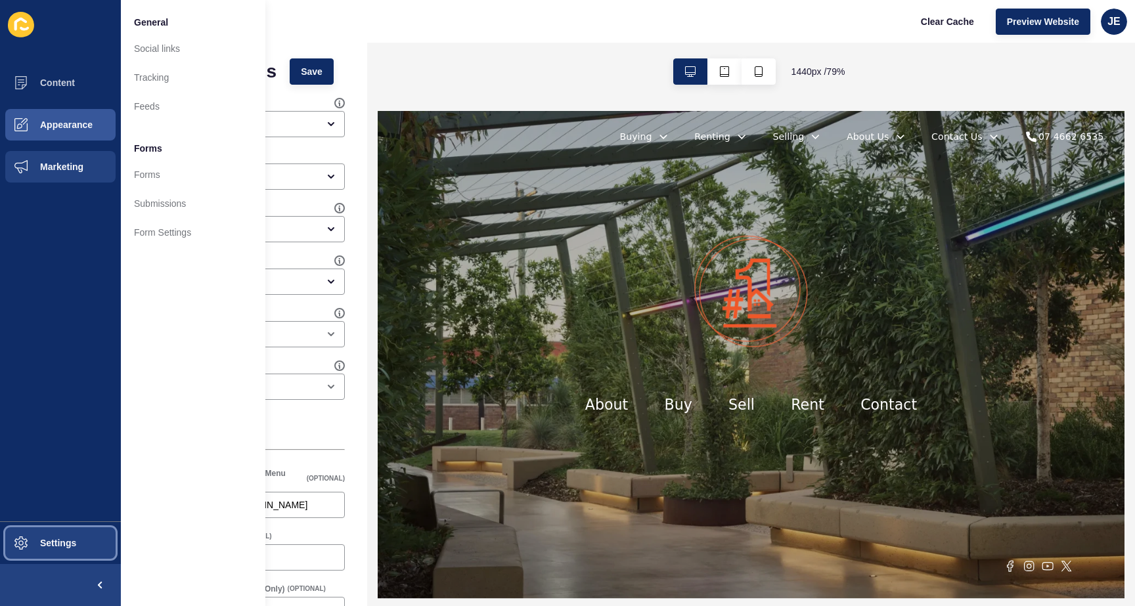
click at [62, 543] on span "Settings" at bounding box center [37, 543] width 78 height 11
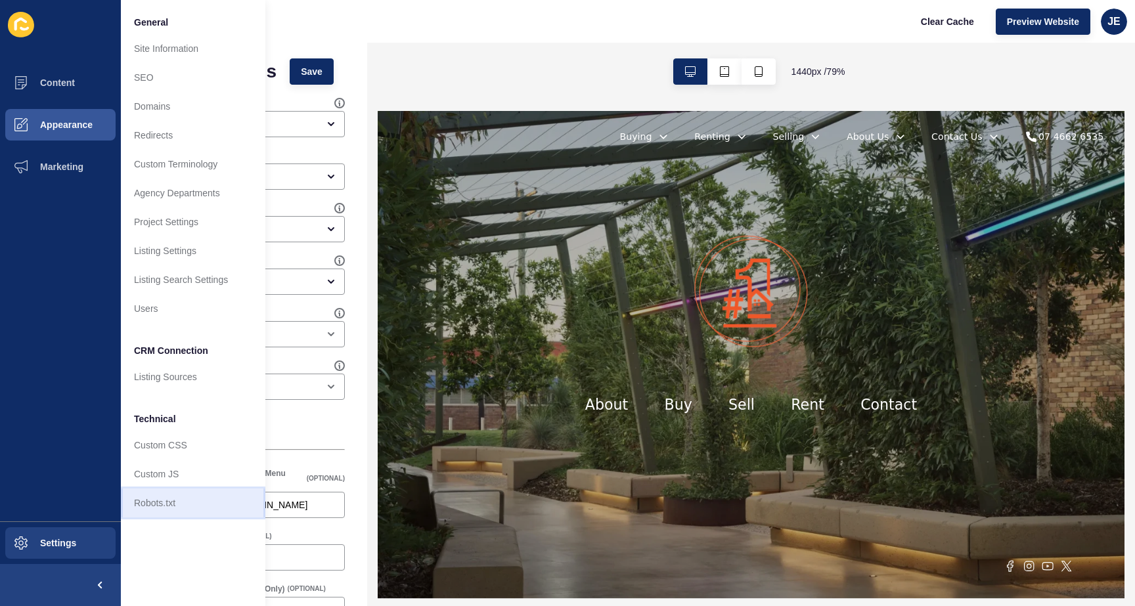
click at [157, 499] on link "Robots.txt" at bounding box center [193, 503] width 144 height 29
